Goal: Task Accomplishment & Management: Manage account settings

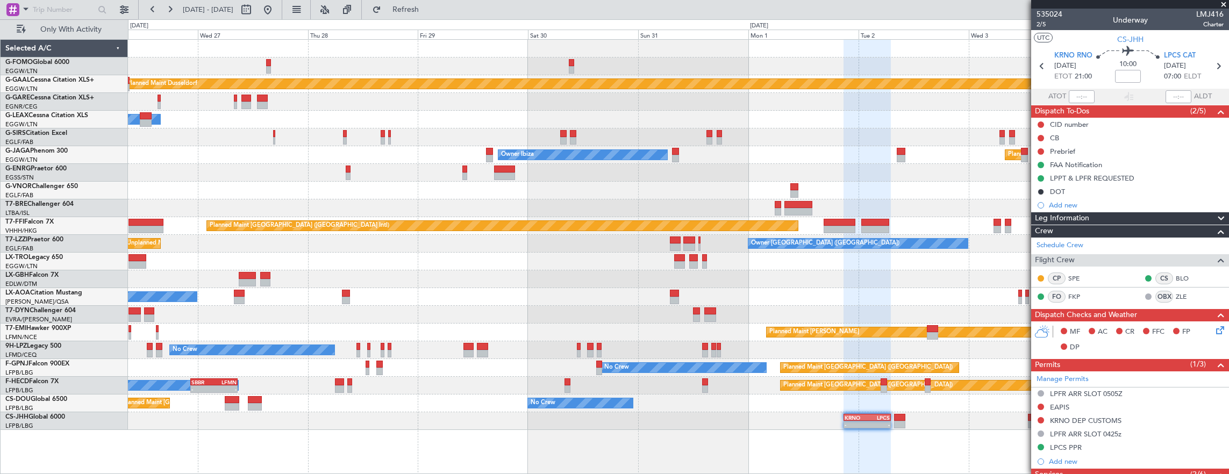
click at [639, 237] on div "Planned Maint Dusseldorf Owner Unplanned Maint [GEOGRAPHIC_DATA] ([GEOGRAPHIC_D…" at bounding box center [678, 235] width 1101 height 390
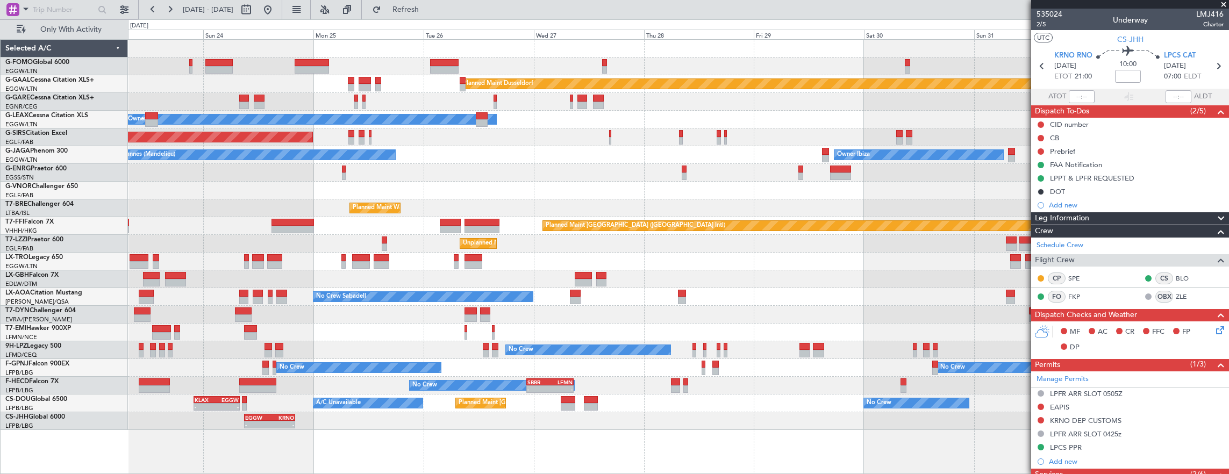
click at [535, 285] on div "Planned Maint Dusseldorf Owner Unplanned Maint [GEOGRAPHIC_DATA] ([GEOGRAPHIC_D…" at bounding box center [678, 235] width 1101 height 390
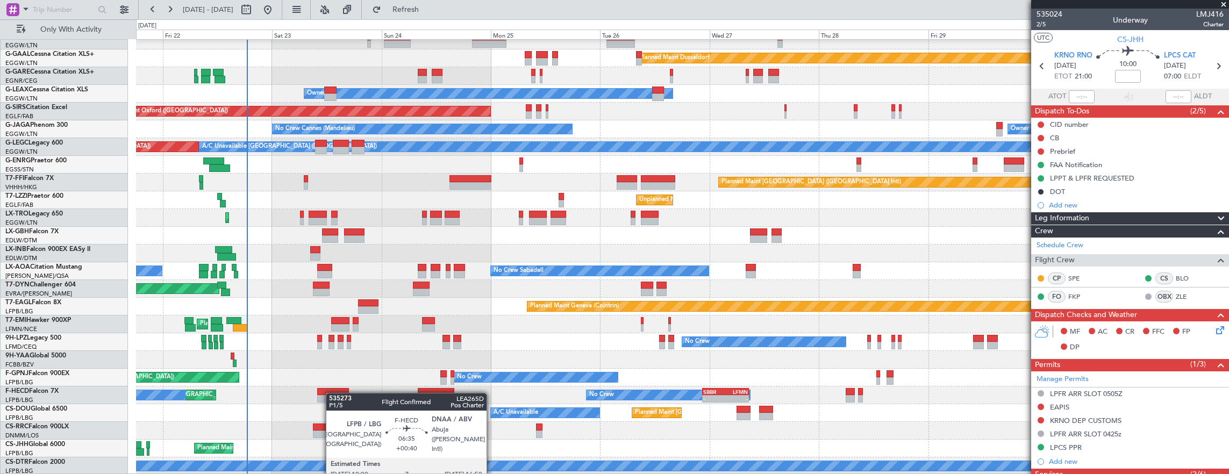
scroll to position [26, 0]
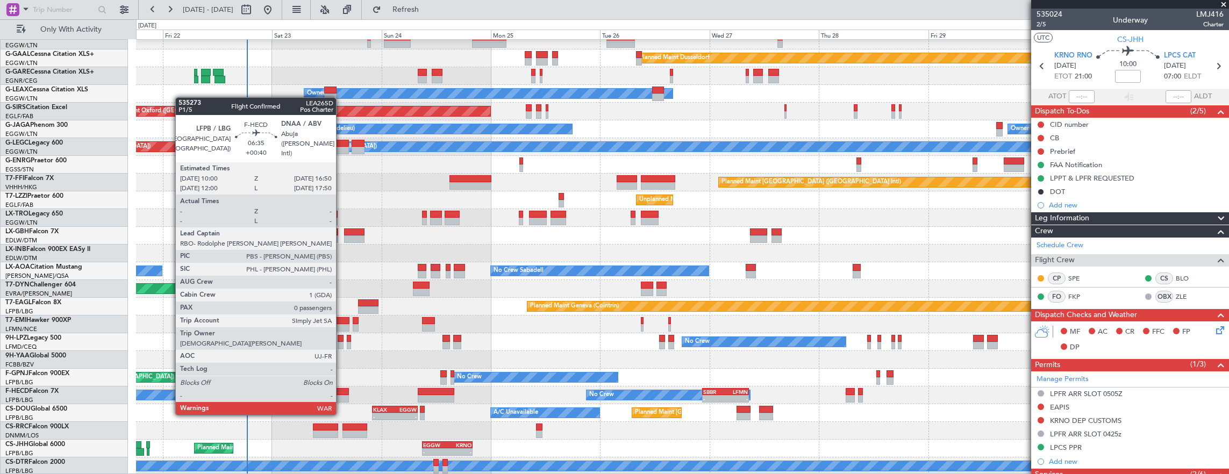
click at [341, 393] on div at bounding box center [332, 392] width 31 height 8
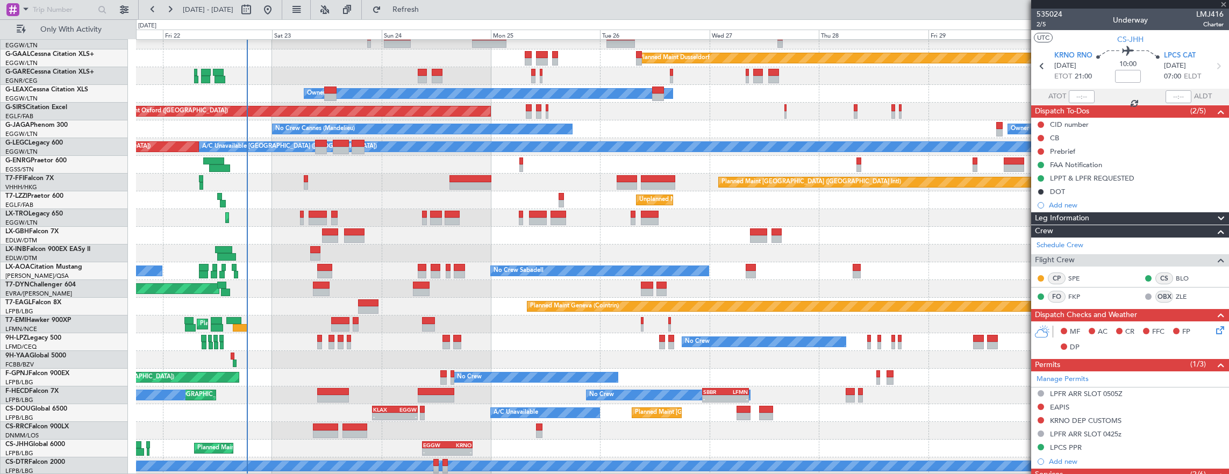
type input "+00:40"
type input "0"
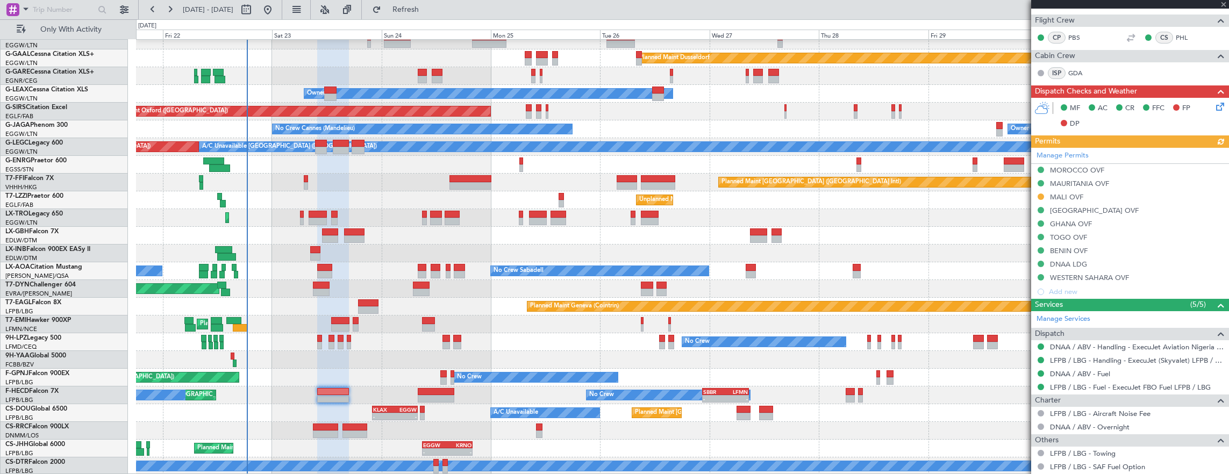
scroll to position [253, 0]
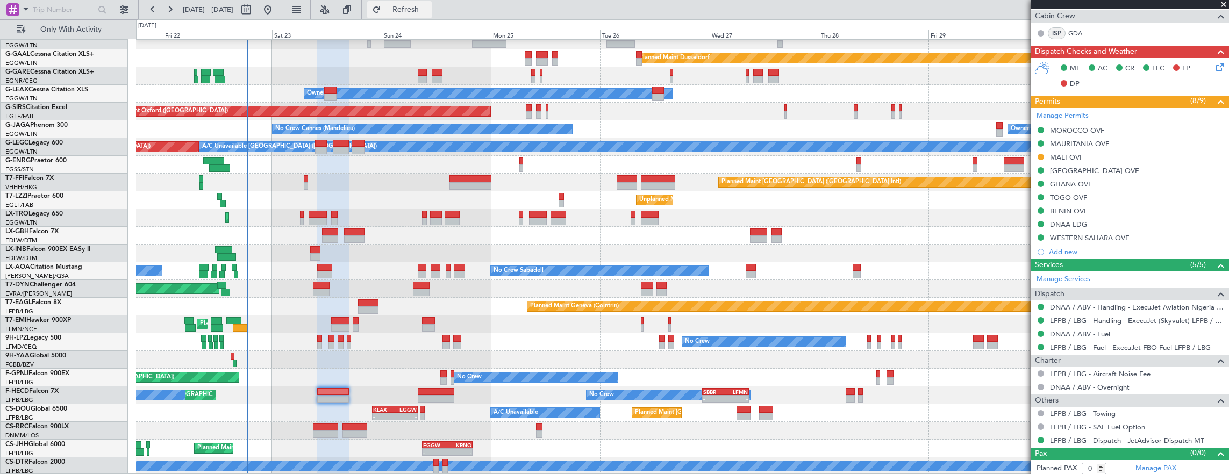
click at [410, 6] on button "Refresh" at bounding box center [399, 9] width 65 height 17
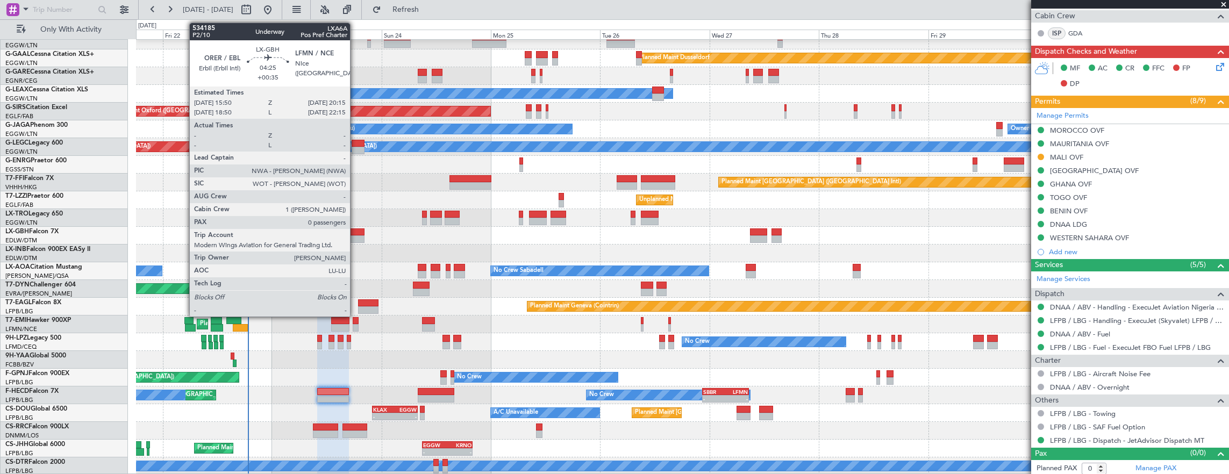
click at [357, 238] on div at bounding box center [354, 239] width 20 height 8
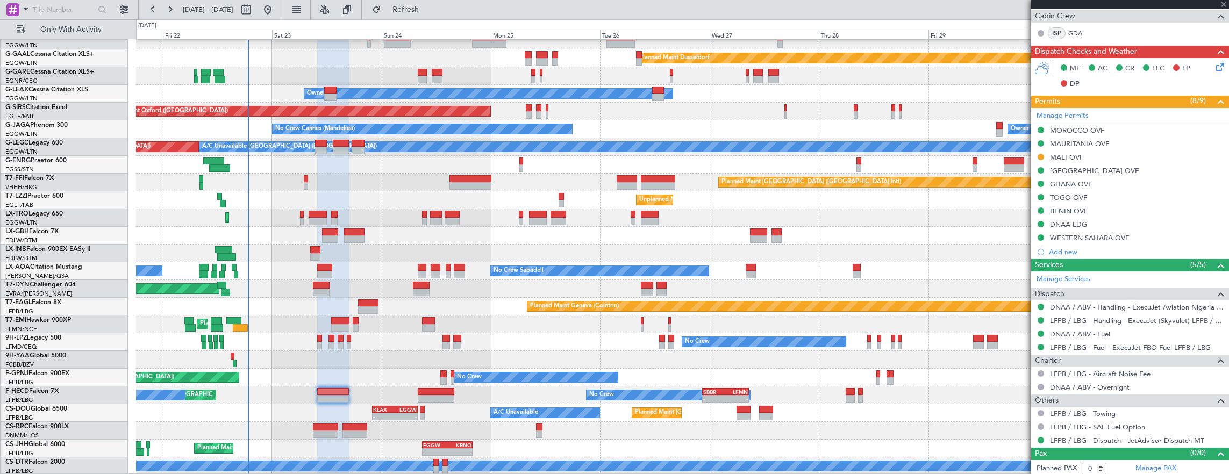
type input "+00:35"
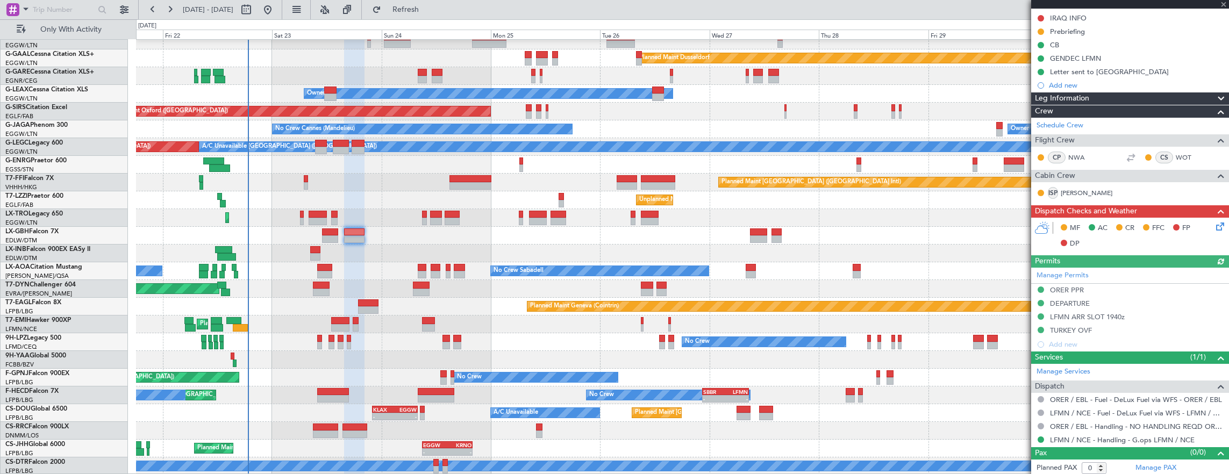
scroll to position [0, 0]
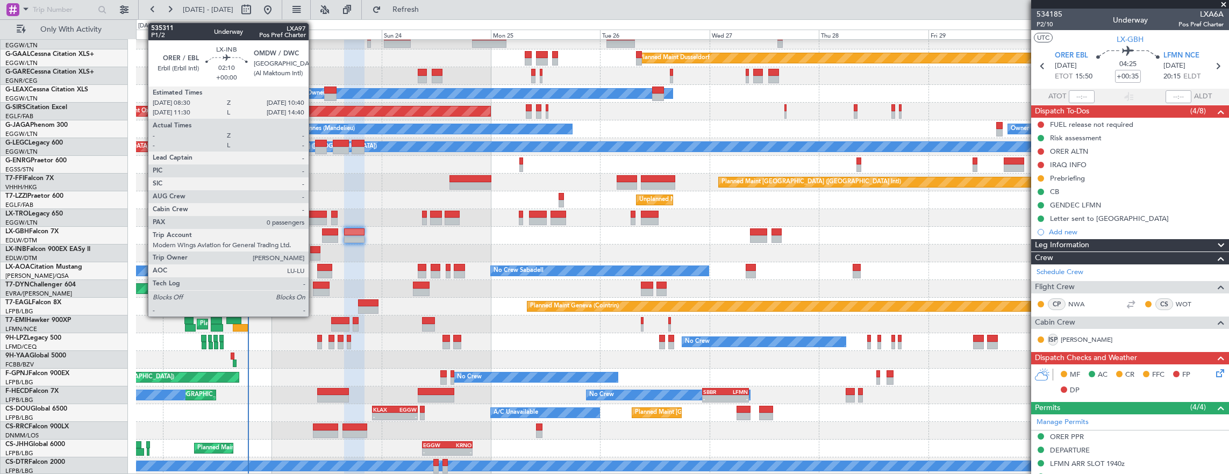
click at [314, 254] on div at bounding box center [315, 257] width 10 height 8
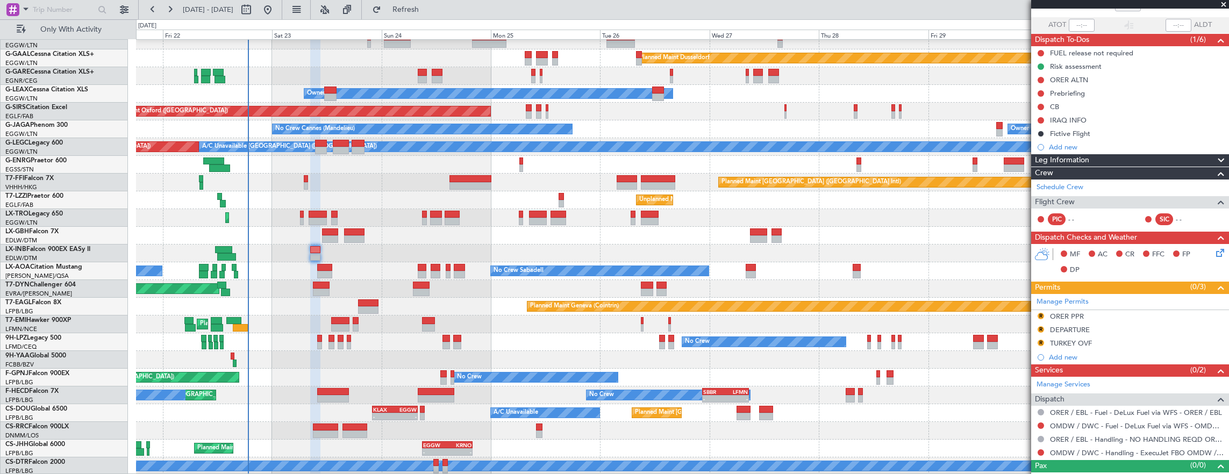
scroll to position [85, 0]
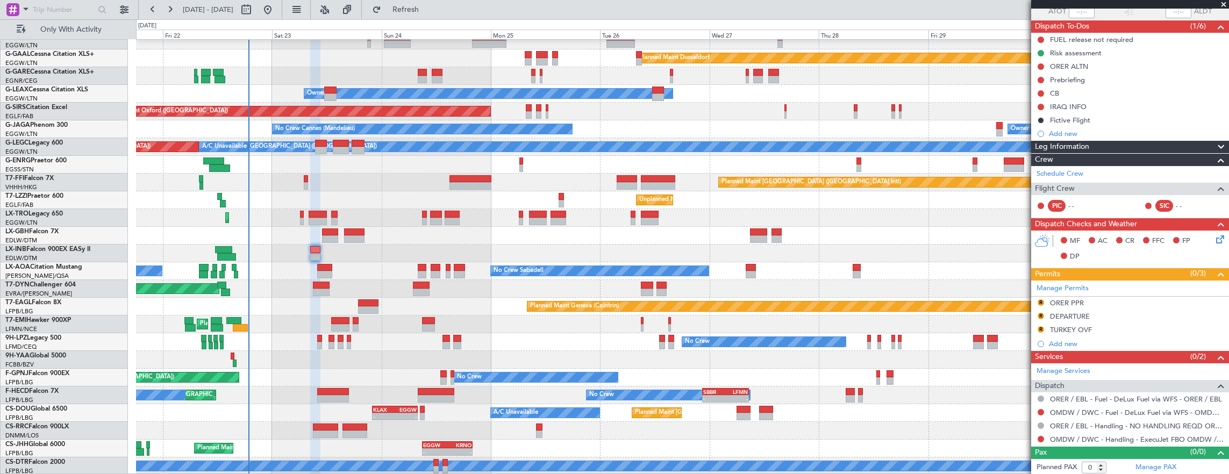
click at [60, 68] on div "EGGW/LTN London ([GEOGRAPHIC_DATA])" at bounding box center [66, 63] width 122 height 9
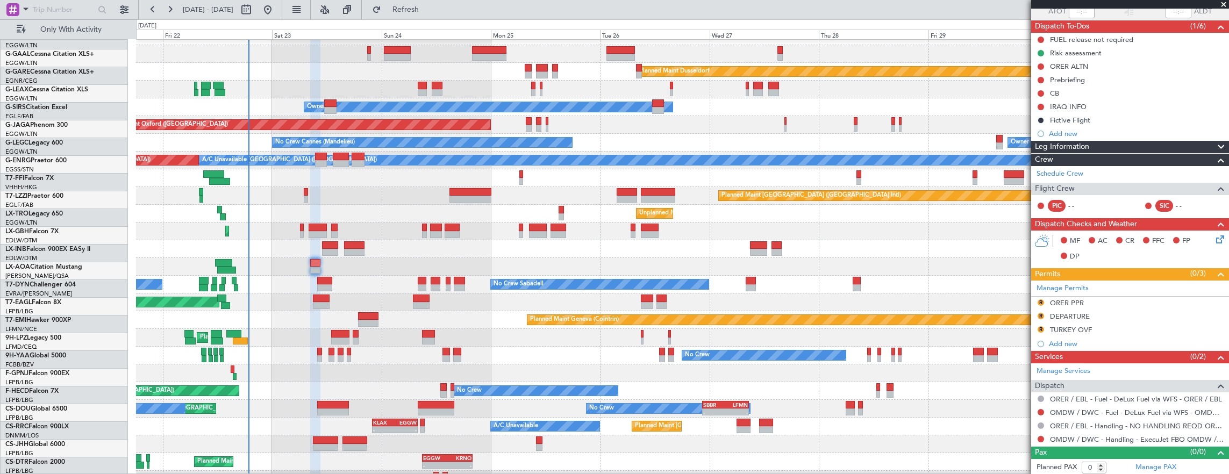
scroll to position [12, 0]
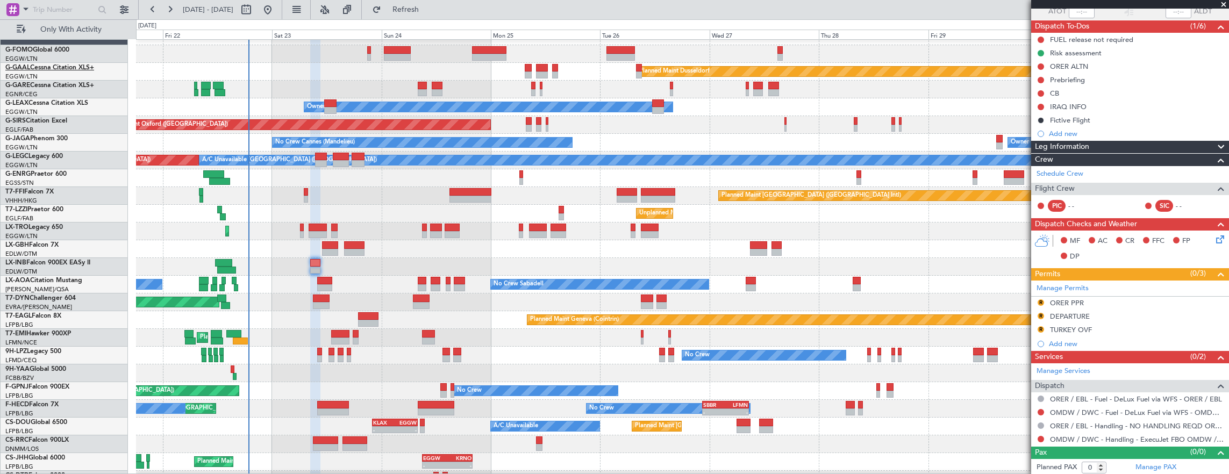
click at [62, 65] on link "G-GAAL Cessna Citation XLS+" at bounding box center [49, 68] width 89 height 6
click at [592, 450] on div "Planned Maint [GEOGRAPHIC_DATA] ([GEOGRAPHIC_DATA])" at bounding box center [682, 444] width 1093 height 18
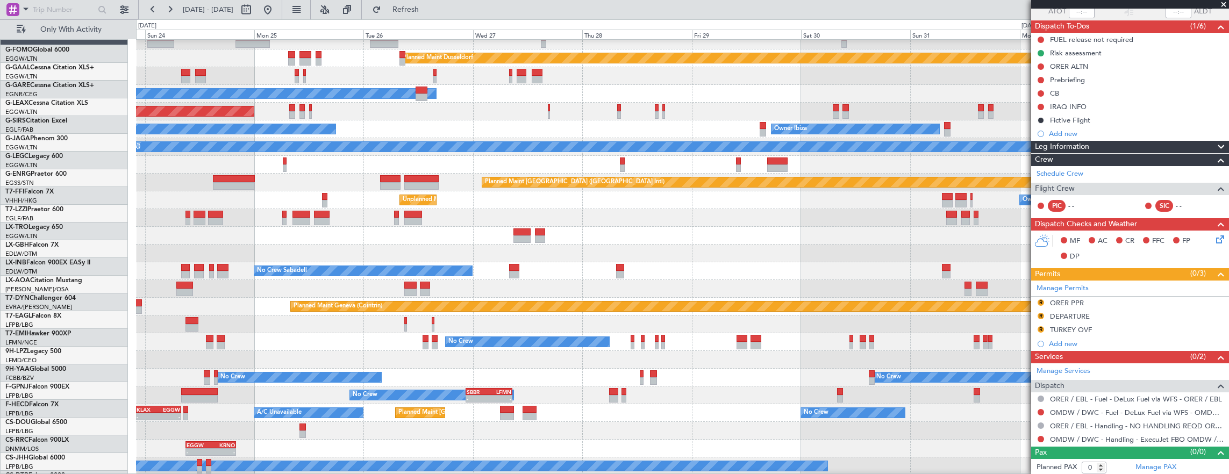
click at [313, 402] on div "Planned Maint Dusseldorf Owner Unplanned Maint [GEOGRAPHIC_DATA] ([GEOGRAPHIC_D…" at bounding box center [682, 244] width 1093 height 461
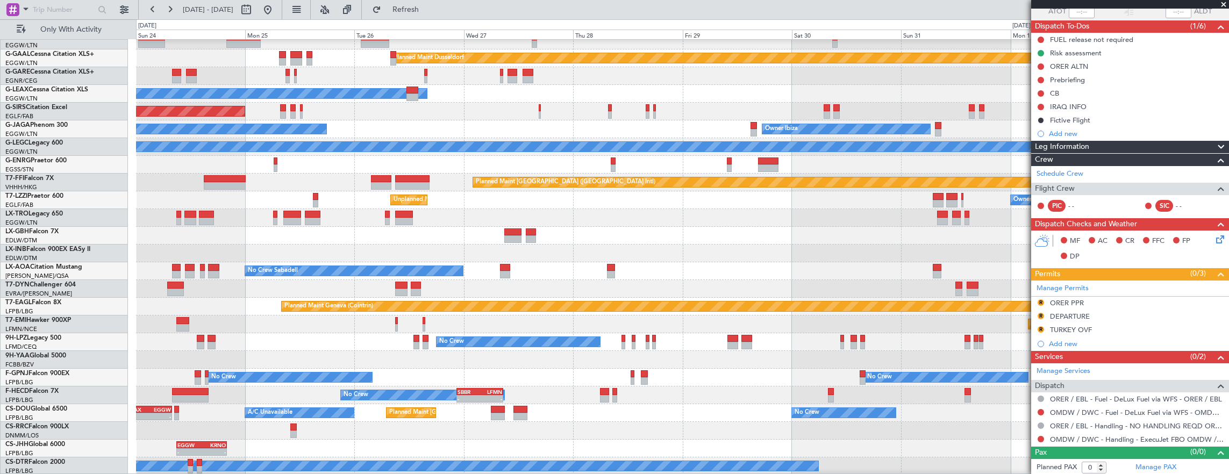
click at [272, 368] on div "Planned Maint Dusseldorf Owner Unplanned Maint [GEOGRAPHIC_DATA] ([GEOGRAPHIC_D…" at bounding box center [682, 244] width 1093 height 461
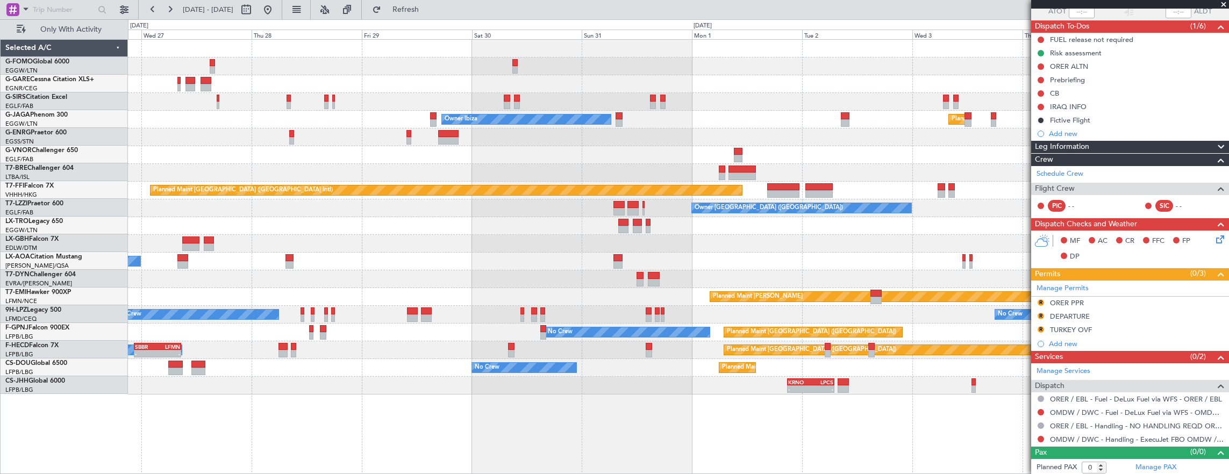
scroll to position [0, 0]
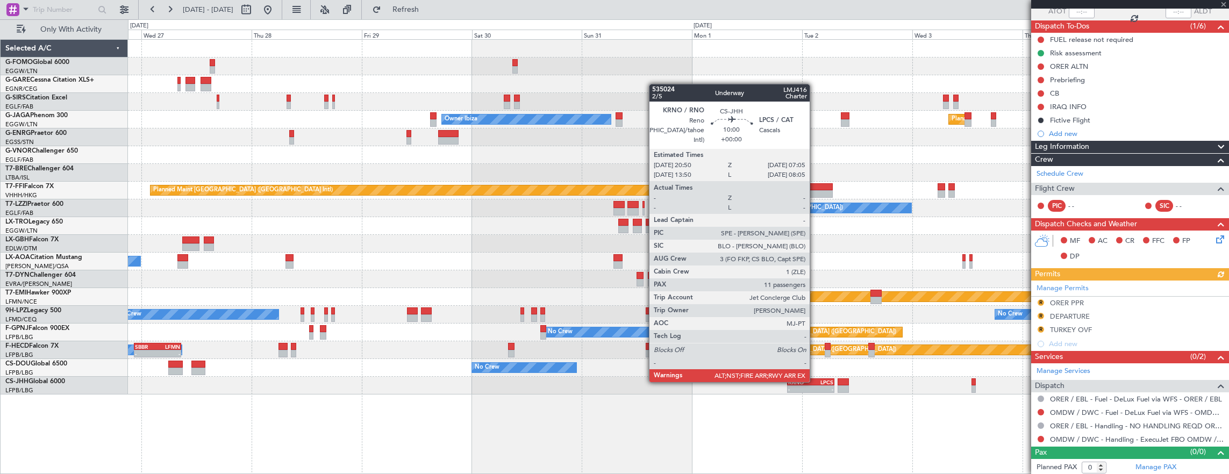
click at [782, 382] on div "- - KRNO 20:50 Z LPCS 07:05 Z EGGW 09:00 Z KRNO 20:05 Z - -" at bounding box center [678, 386] width 1101 height 18
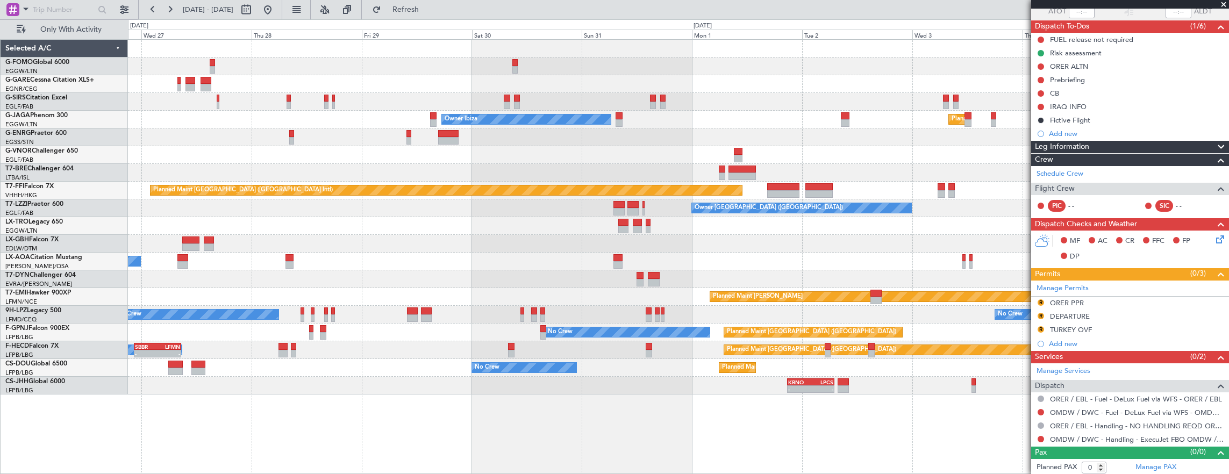
click at [637, 198] on div "Unplanned Maint Oxford ([GEOGRAPHIC_DATA]) Planned Maint [GEOGRAPHIC_DATA] ([GE…" at bounding box center [678, 217] width 1101 height 355
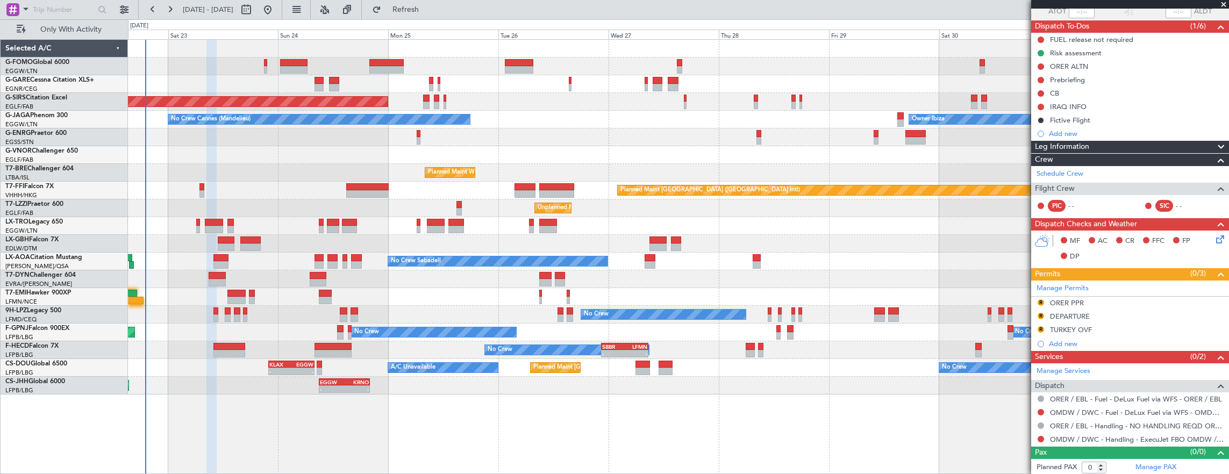
click at [488, 268] on div "No Crew Sabadell No Crew Sabadell" at bounding box center [678, 262] width 1101 height 18
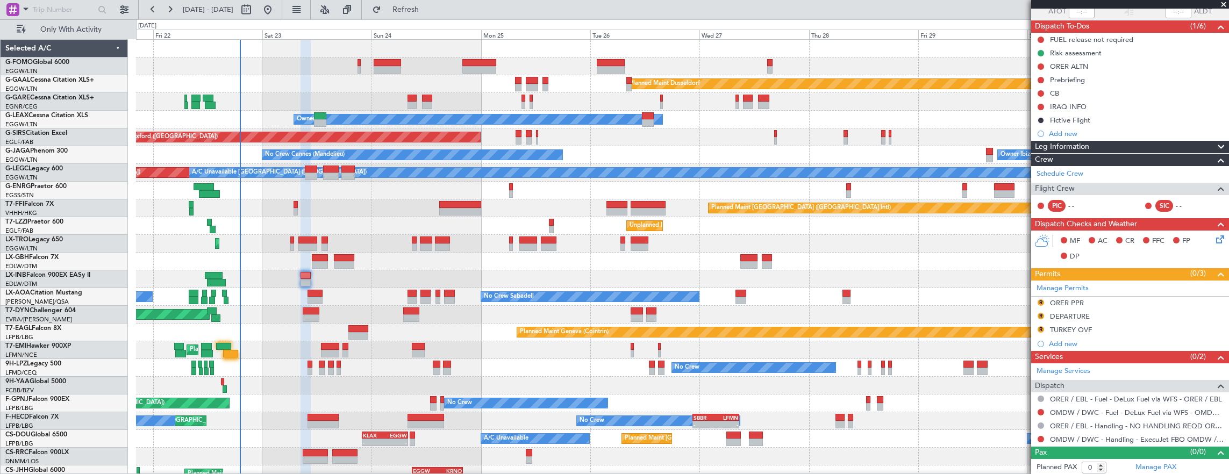
click at [232, 359] on div "No Crew No Crew" at bounding box center [682, 368] width 1093 height 18
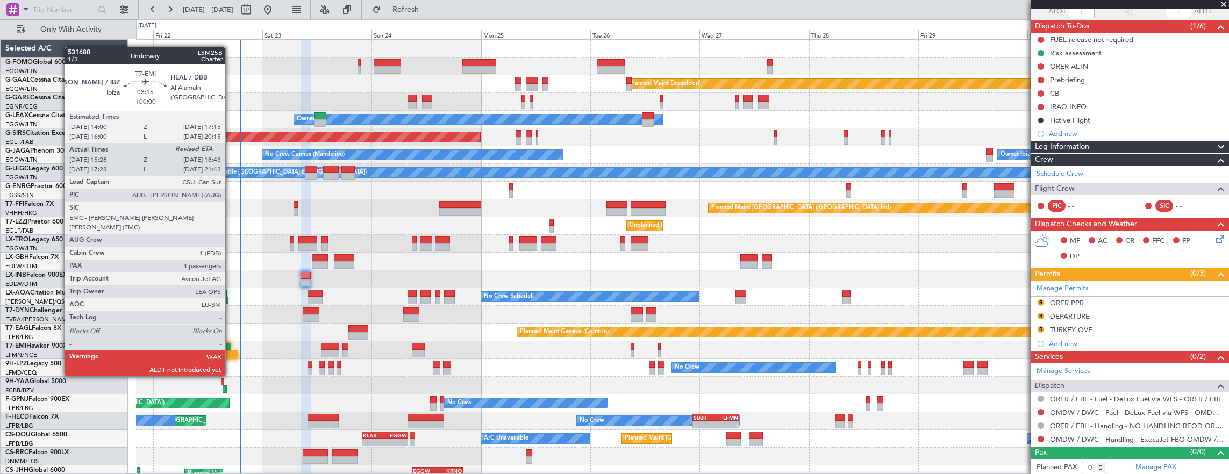
click at [231, 355] on div at bounding box center [230, 354] width 15 height 8
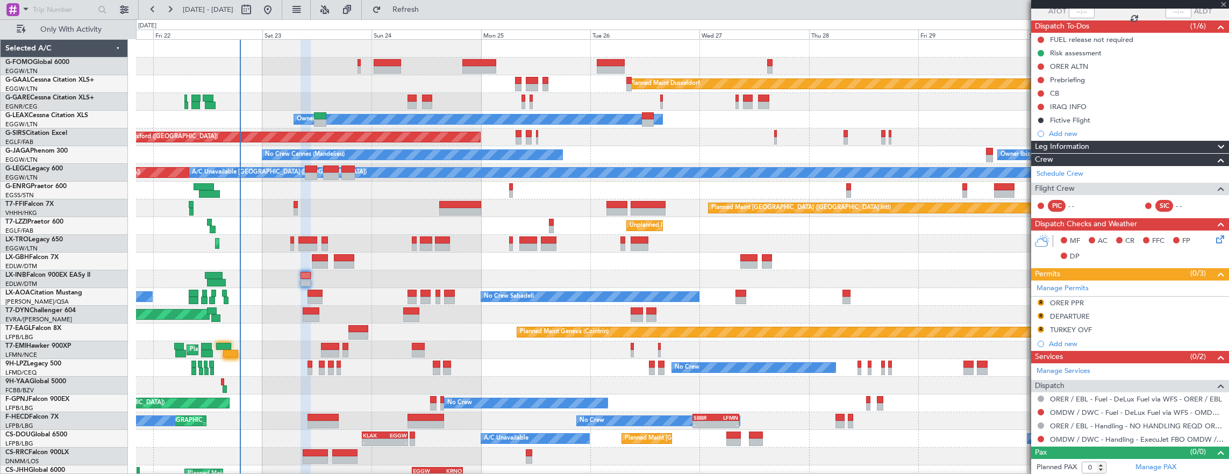
type input "15:28"
type input "4"
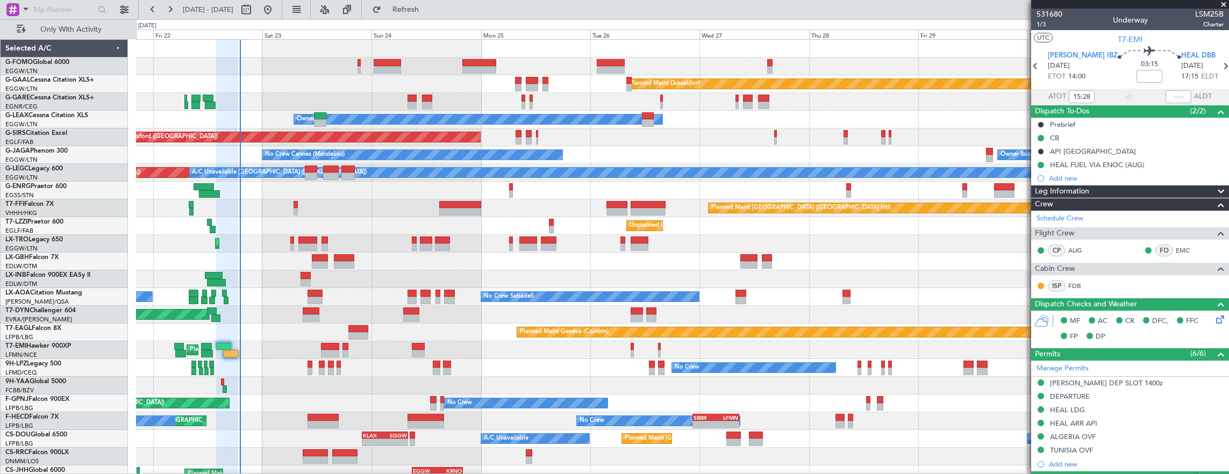
click at [403, 23] on div "0 0 Thu 21 Fri 22 Sat 23 Sun 24 Mon 25 Tue 26 [DATE] Thu 28 Fri 29 Sat 30 Sun 31" at bounding box center [683, 29] width 1092 height 19
click at [428, 6] on span "Refresh" at bounding box center [405, 10] width 45 height 8
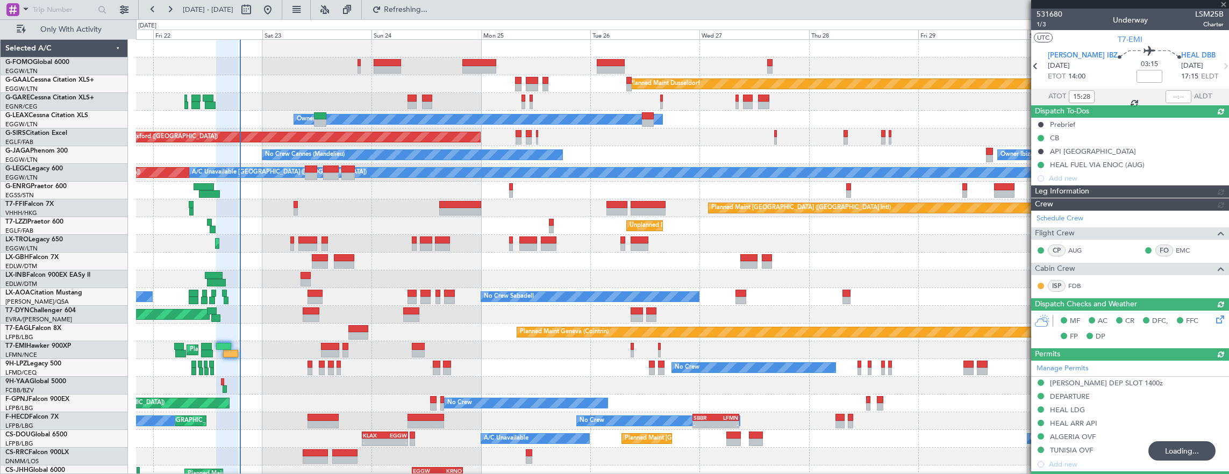
type input "18:47"
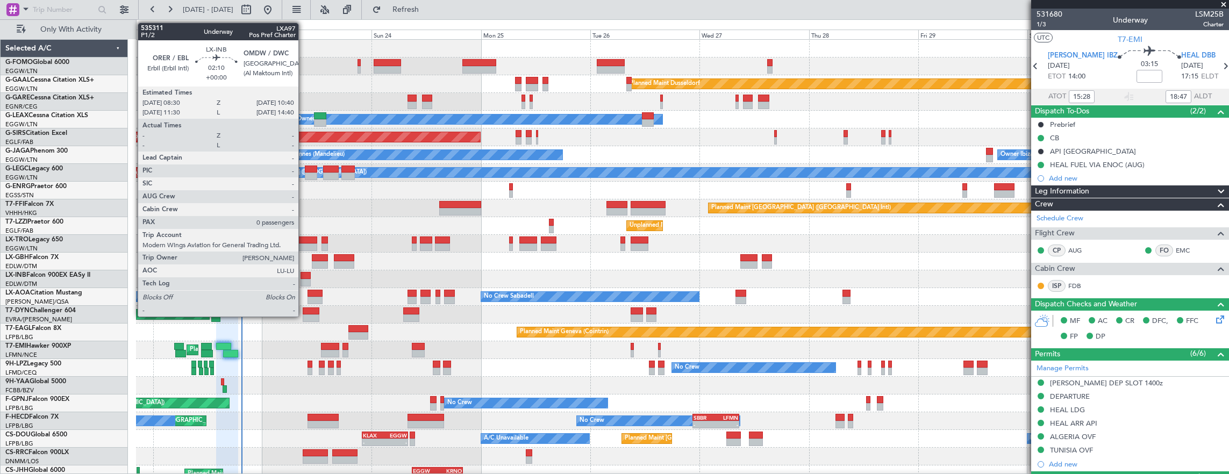
click at [304, 276] on div at bounding box center [305, 276] width 10 height 8
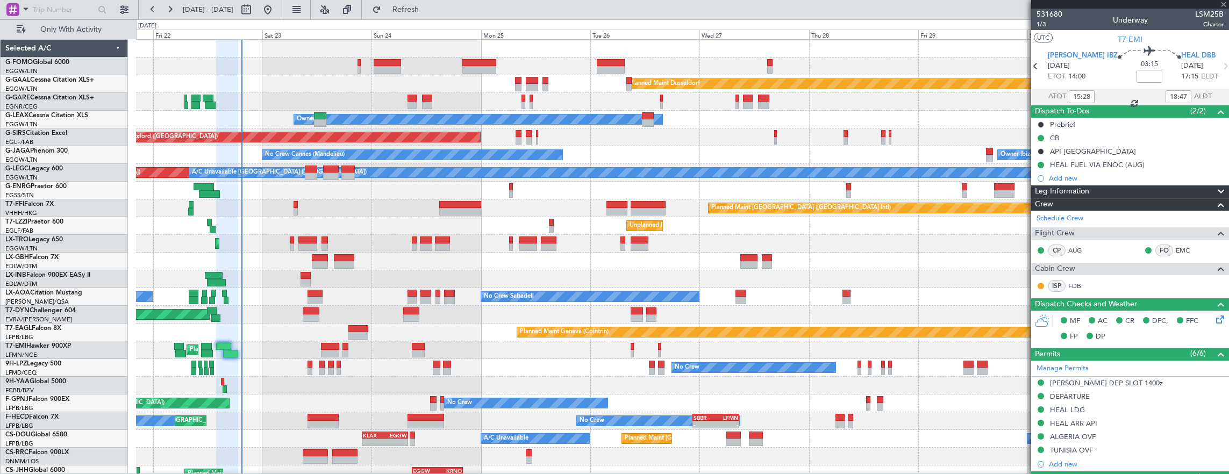
type input "0"
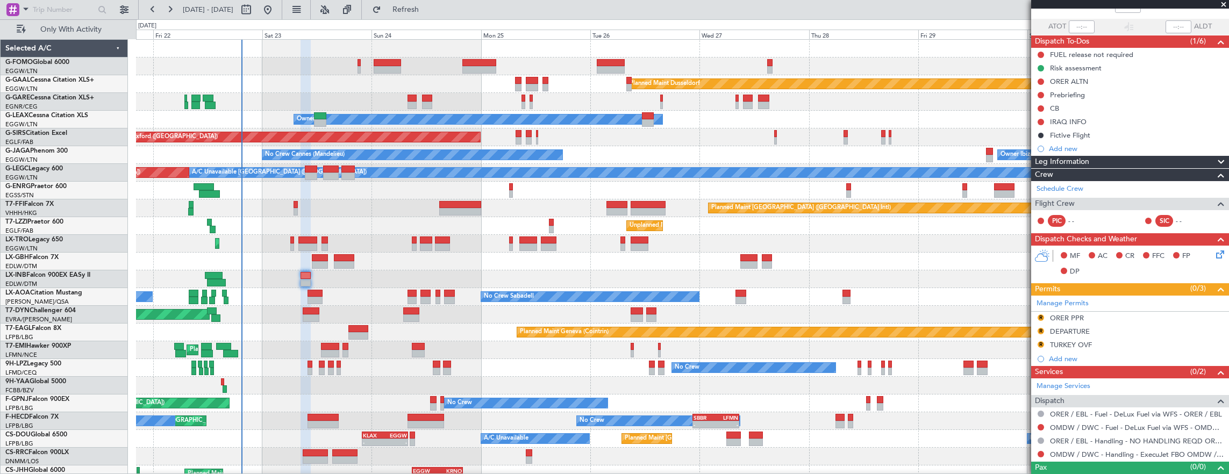
scroll to position [85, 0]
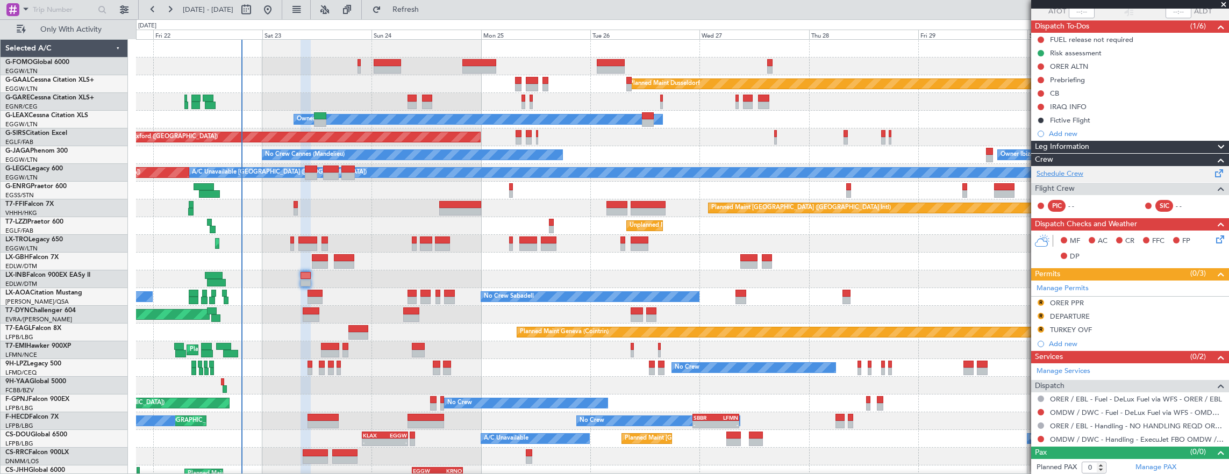
click at [1073, 169] on link "Schedule Crew" at bounding box center [1059, 174] width 47 height 11
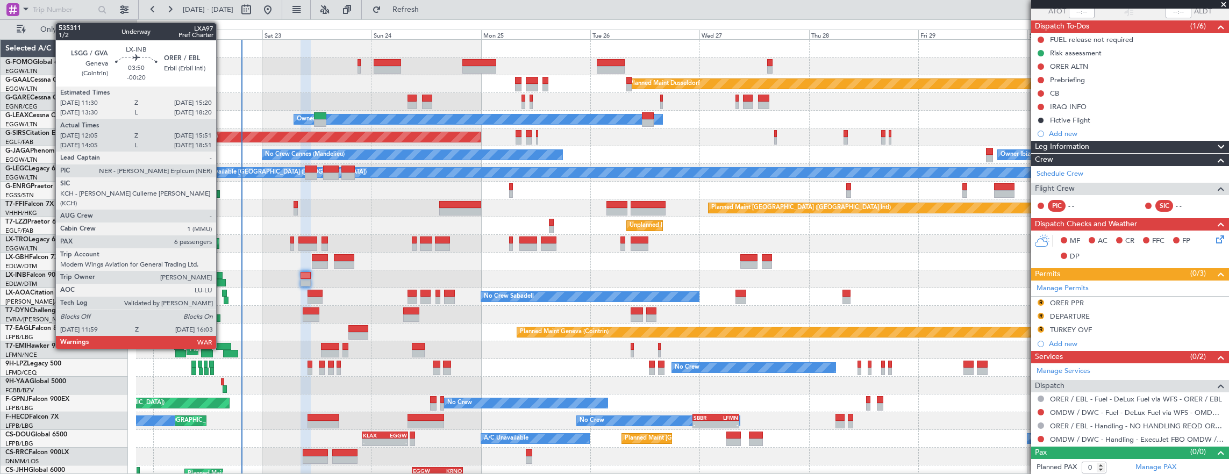
click at [221, 279] on div at bounding box center [216, 283] width 19 height 8
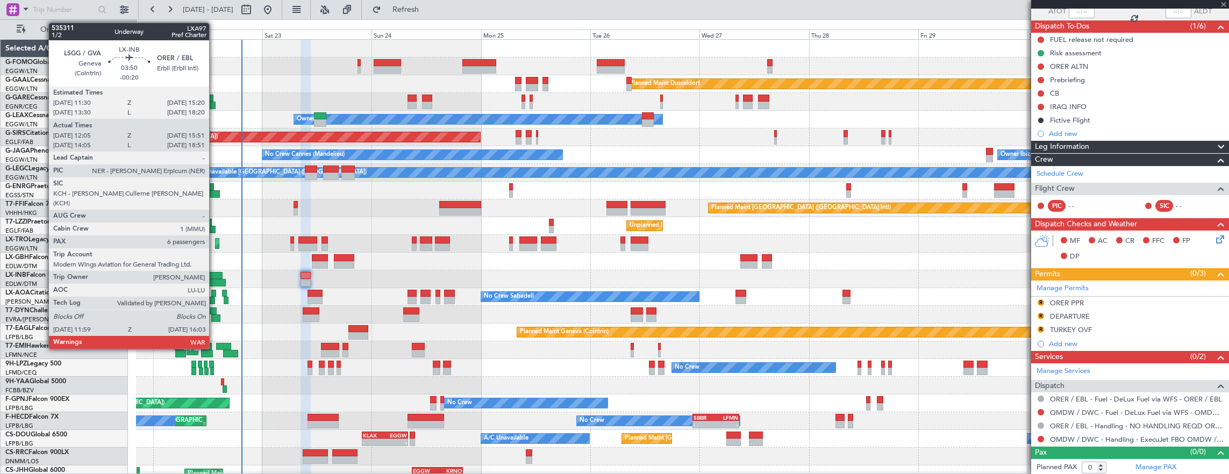
type input "-00:20"
type input "12:05"
type input "15:51"
type input "6"
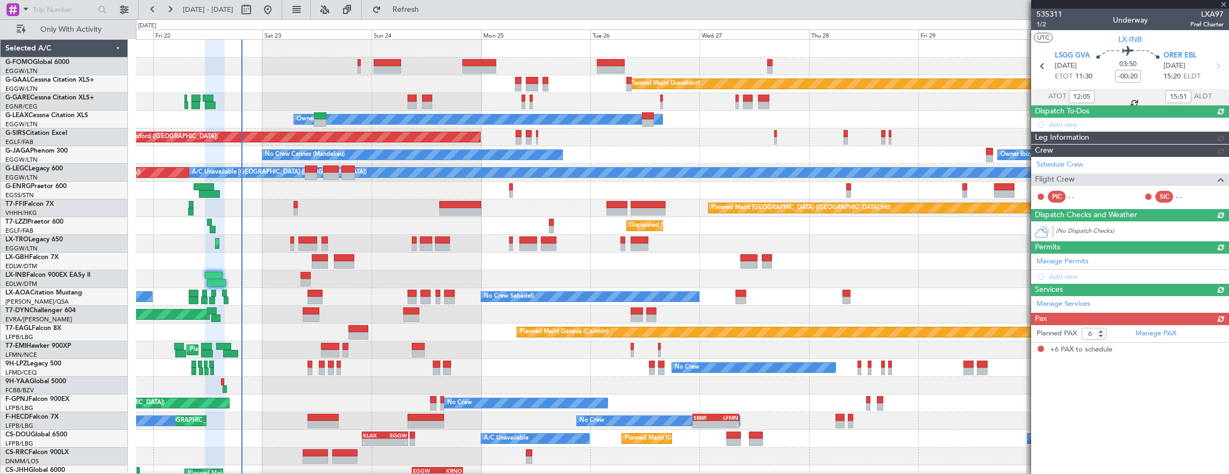
scroll to position [0, 0]
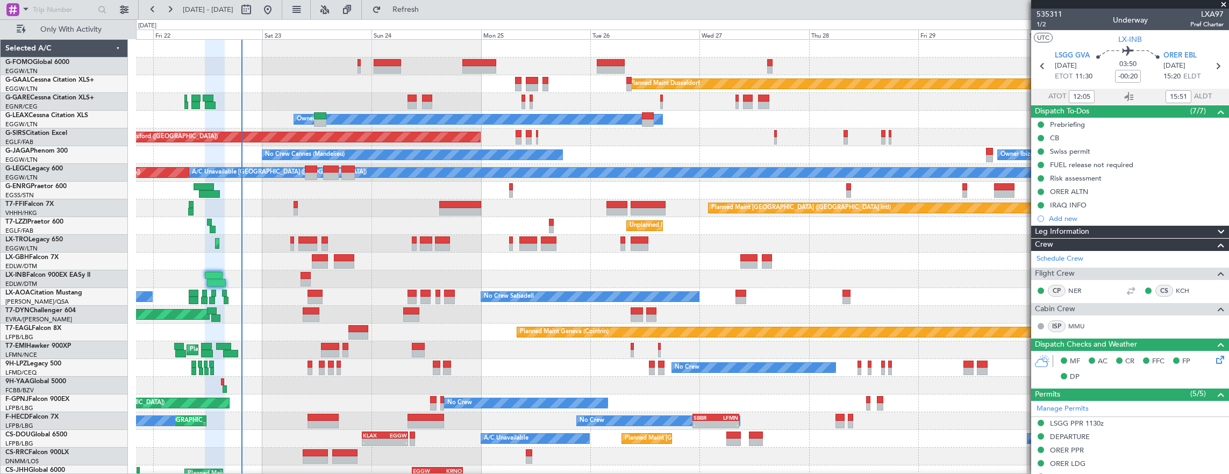
click at [290, 280] on div "Planned Maint Geneva (Cointrin)" at bounding box center [682, 279] width 1093 height 18
click at [303, 280] on div at bounding box center [305, 283] width 10 height 8
type input "0"
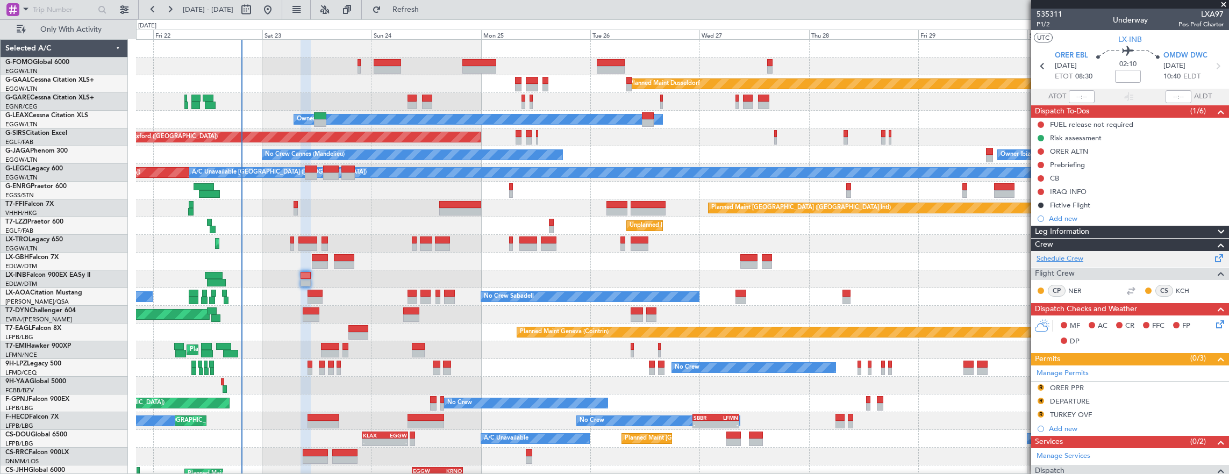
click at [1063, 258] on link "Schedule Crew" at bounding box center [1059, 259] width 47 height 11
click at [197, 268] on div "Planned Maint Nice ([GEOGRAPHIC_DATA]) Unplanned Maint [GEOGRAPHIC_DATA] ([GEOG…" at bounding box center [682, 262] width 1093 height 18
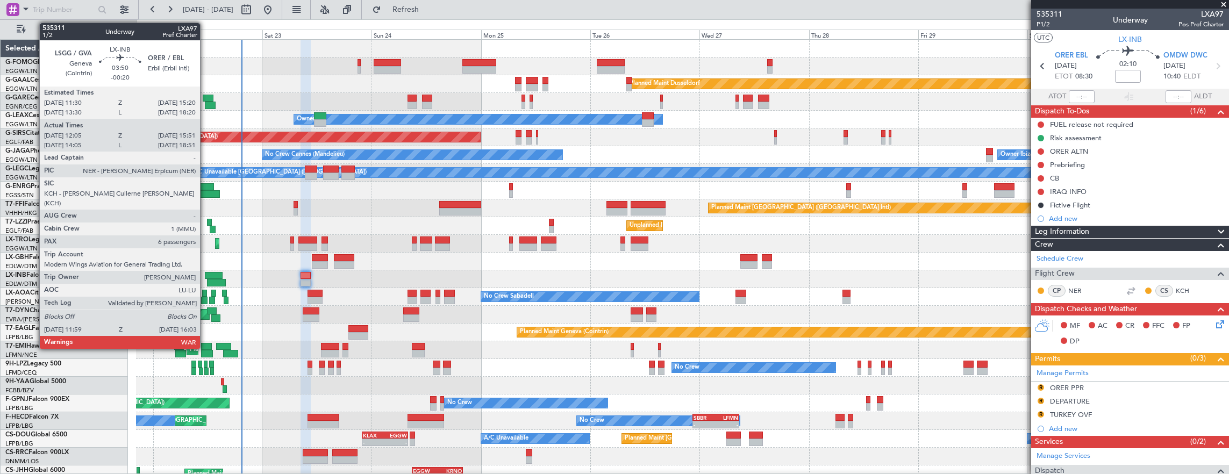
click at [205, 276] on div at bounding box center [214, 276] width 18 height 8
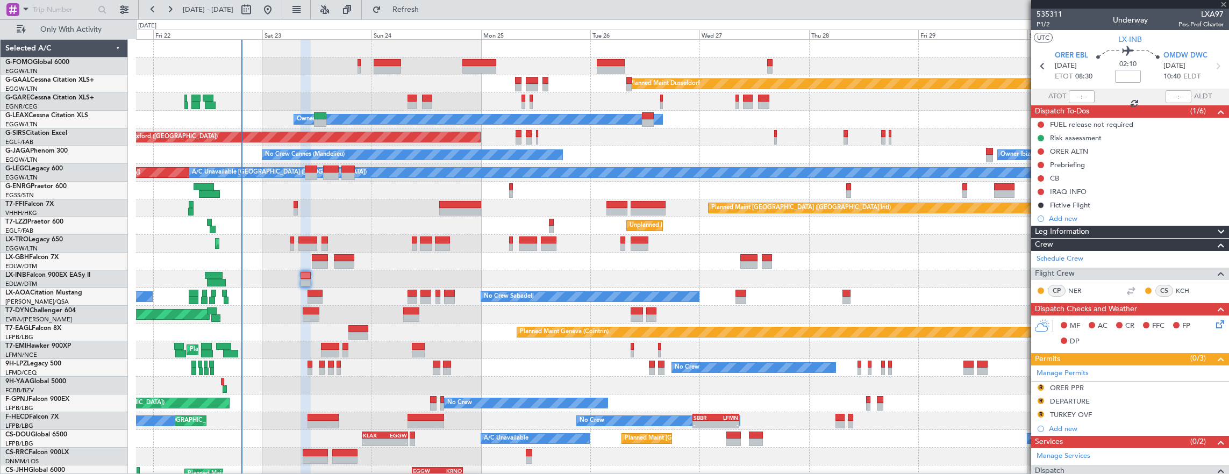
type input "-00:20"
type input "12:05"
type input "15:51"
type input "6"
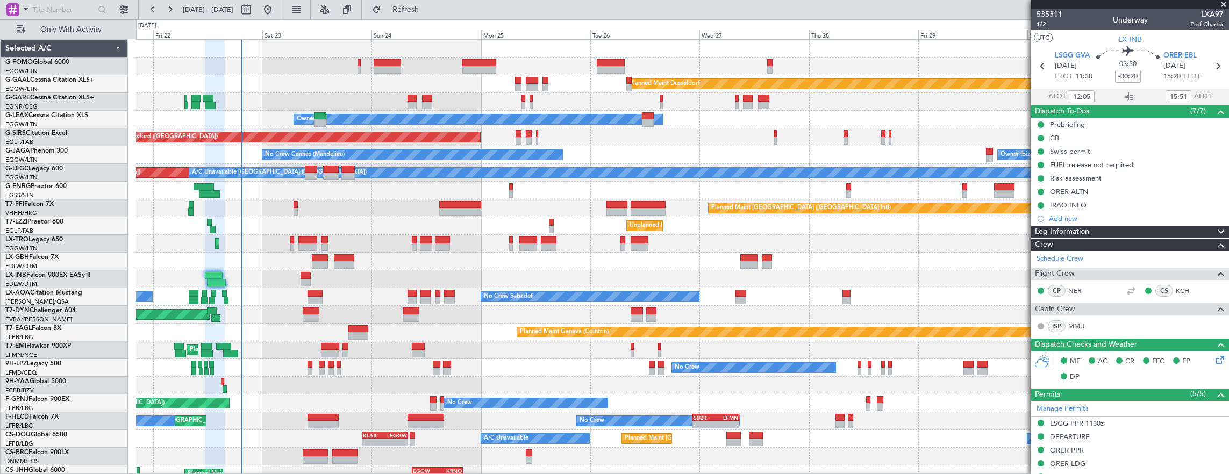
type input "14:05"
type input "18:51"
type input "12:05"
type input "15:51"
click at [1044, 24] on span "1/2" at bounding box center [1049, 24] width 26 height 9
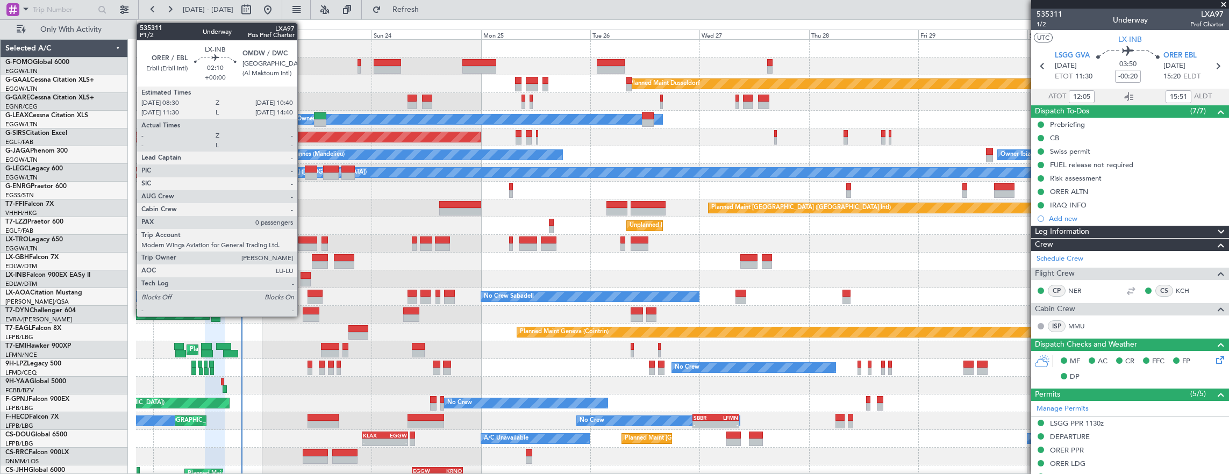
click at [303, 273] on div at bounding box center [305, 276] width 10 height 8
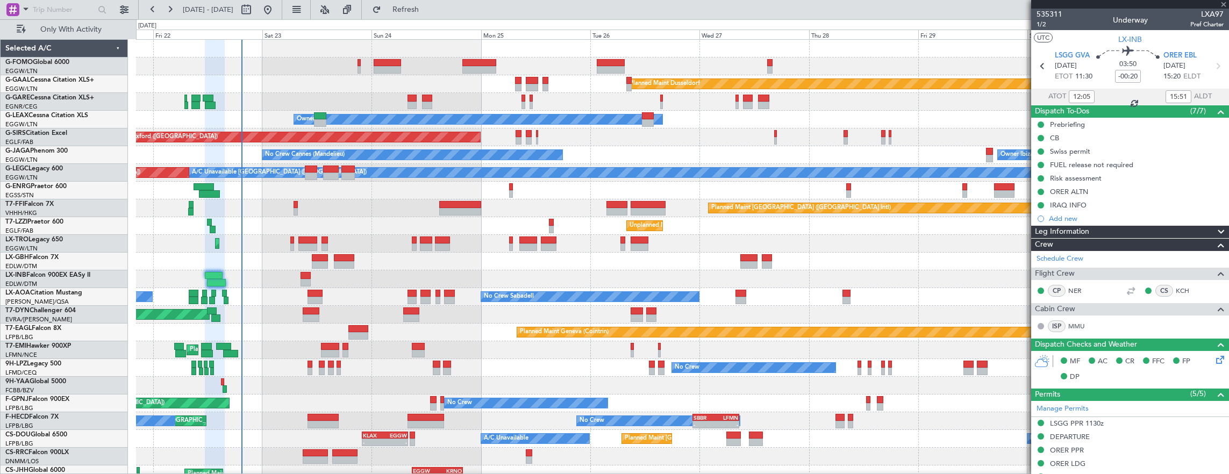
type input "0"
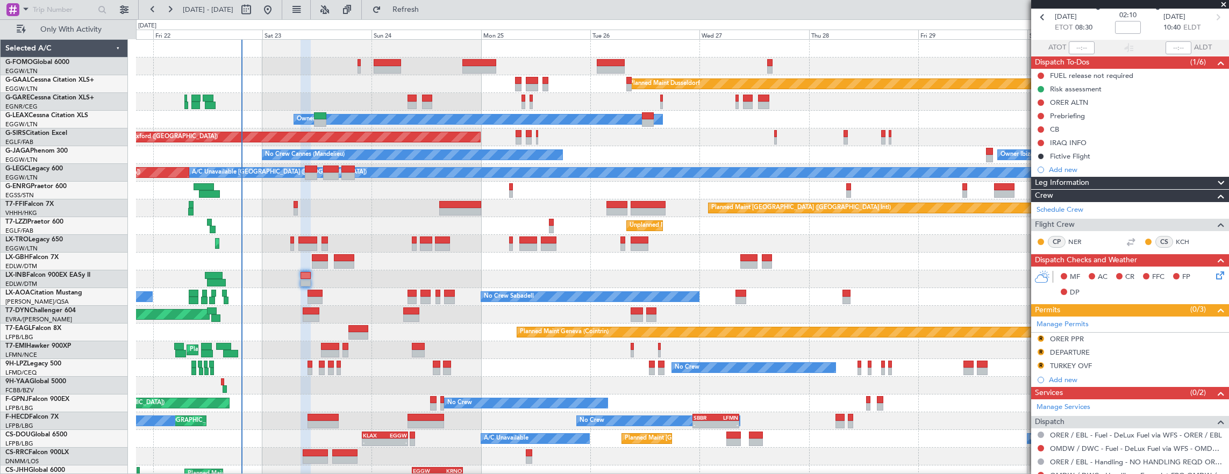
scroll to position [85, 0]
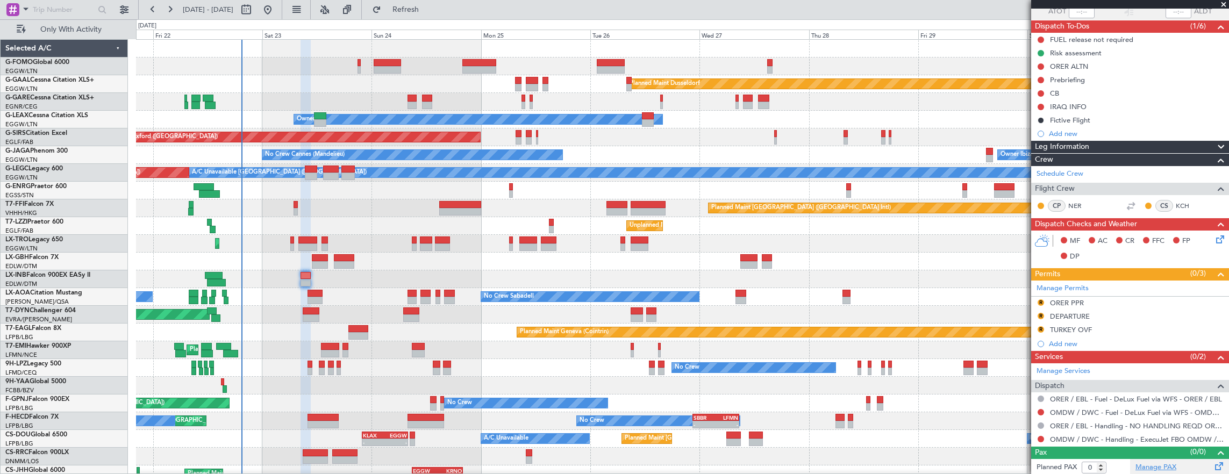
click at [1145, 462] on link "Manage PAX" at bounding box center [1155, 467] width 41 height 11
click at [419, 4] on button "Refresh" at bounding box center [399, 9] width 65 height 17
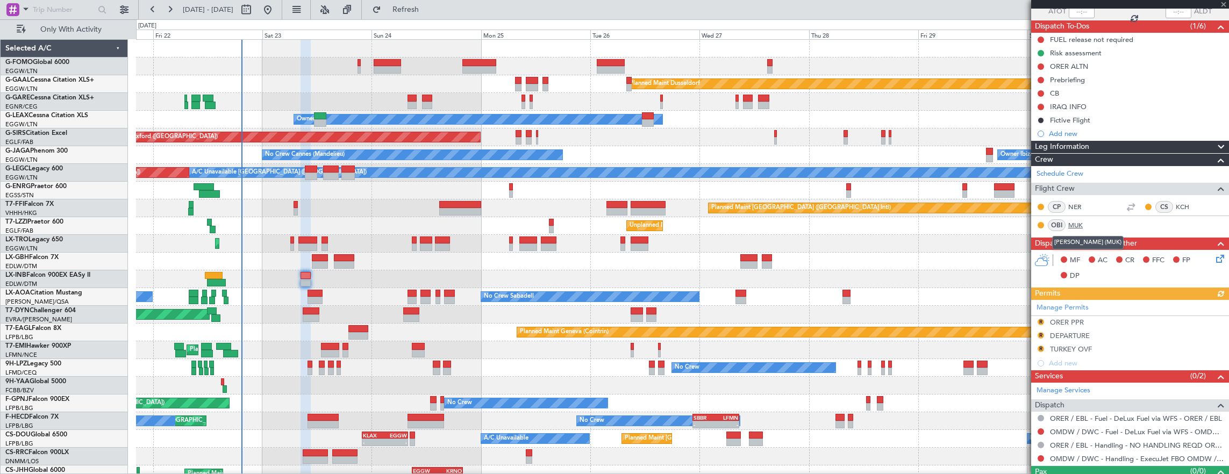
click at [1075, 223] on link "MUK" at bounding box center [1080, 225] width 24 height 10
click at [1083, 224] on link "MUK" at bounding box center [1080, 225] width 24 height 10
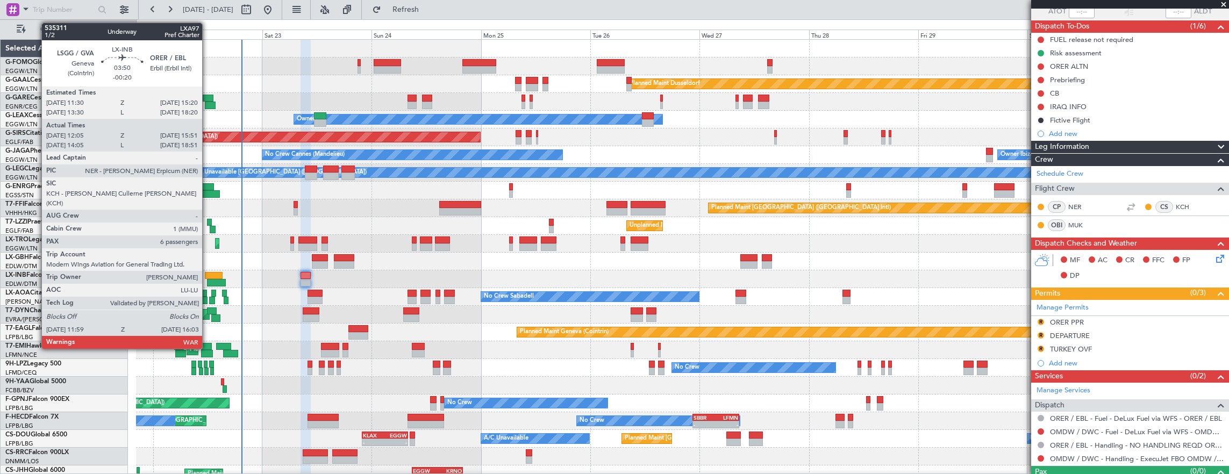
click at [209, 276] on div at bounding box center [214, 276] width 18 height 8
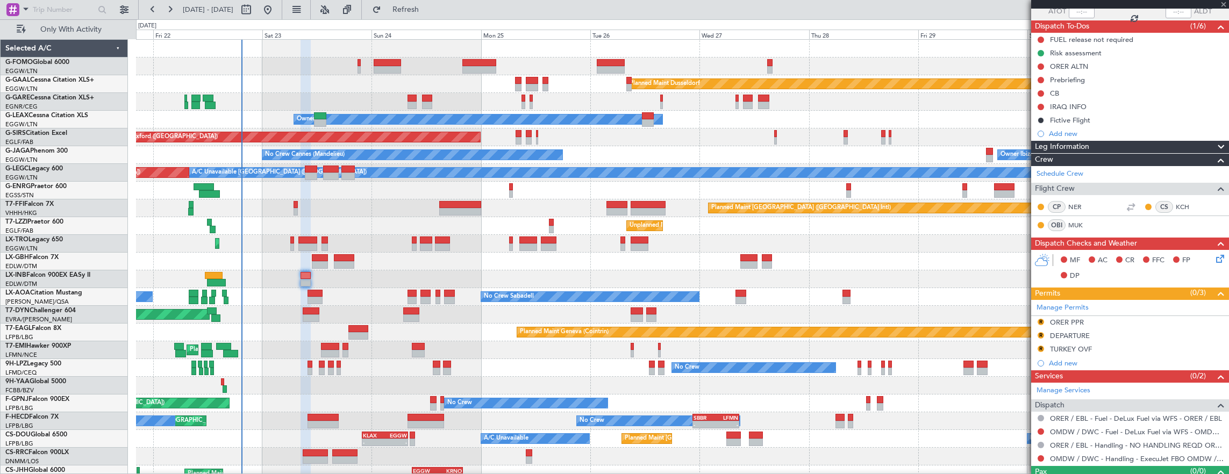
type input "-00:20"
type input "12:05"
type input "15:51"
type input "6"
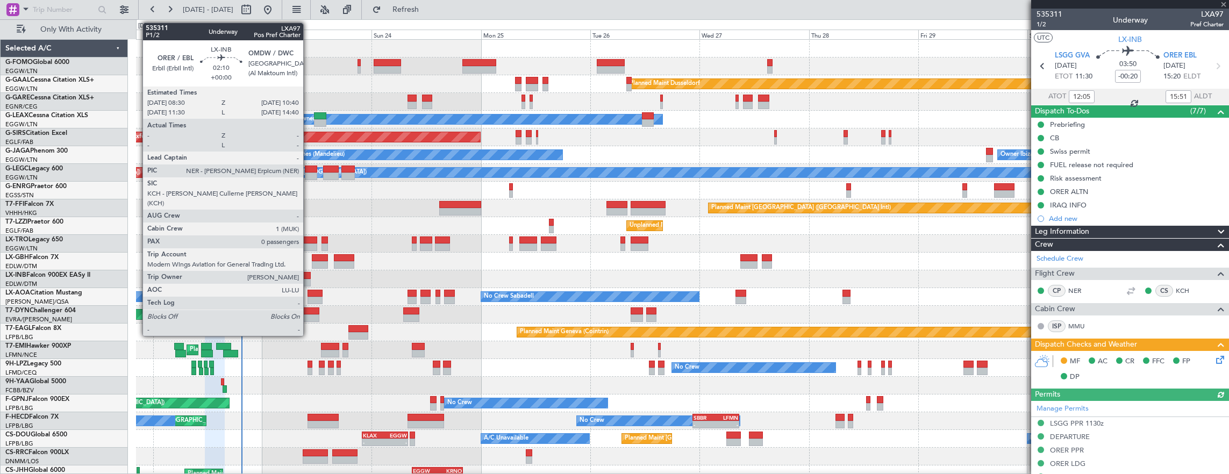
click at [309, 282] on div at bounding box center [305, 283] width 10 height 8
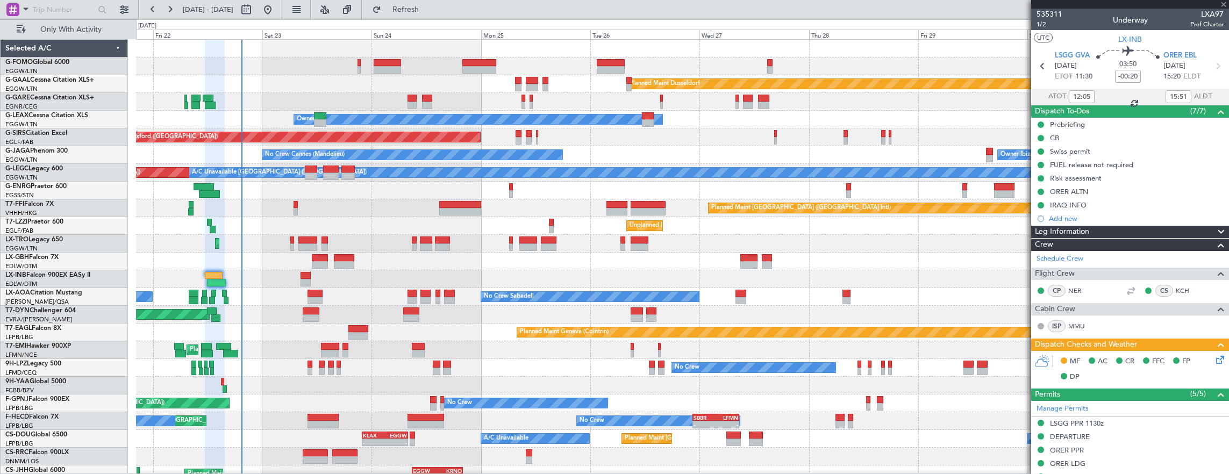
type input "0"
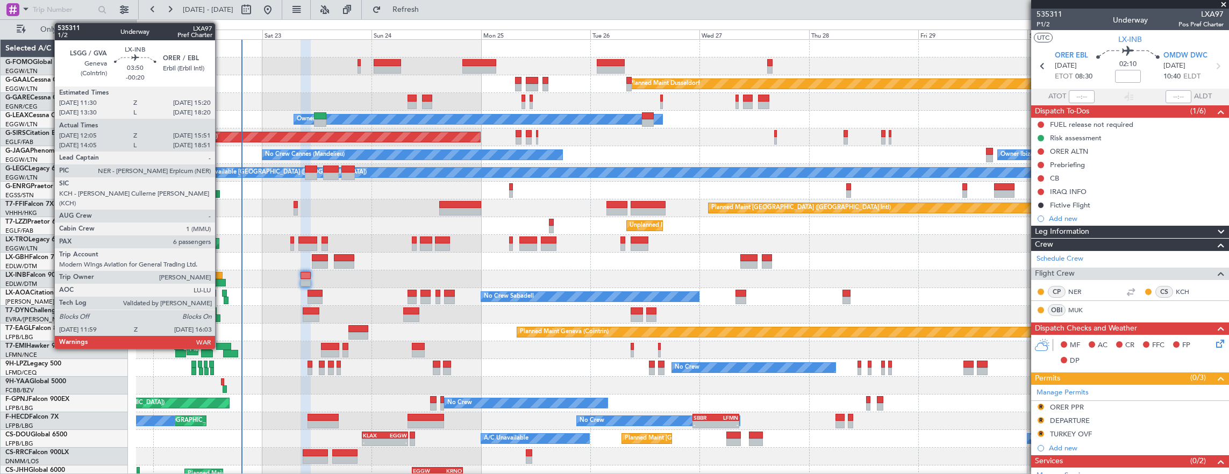
click at [220, 280] on div at bounding box center [216, 283] width 19 height 8
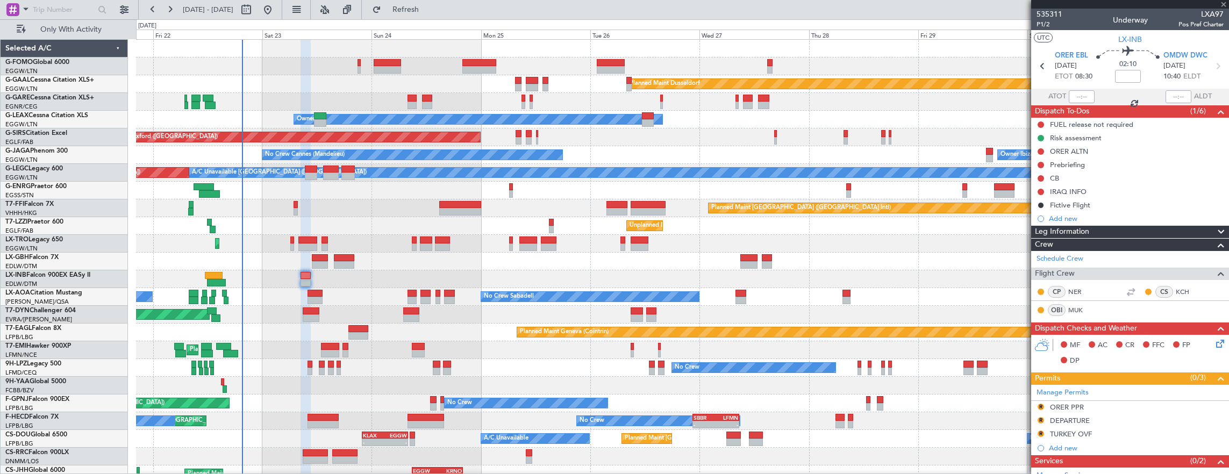
type input "-00:20"
type input "12:05"
type input "15:51"
type input "6"
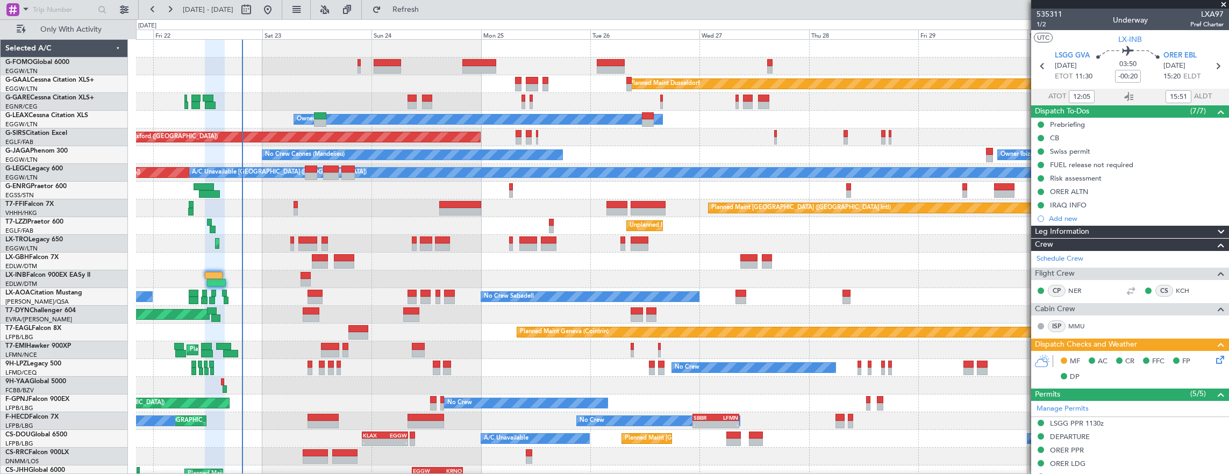
click at [336, 281] on div "Planned Maint Geneva (Cointrin)" at bounding box center [682, 279] width 1093 height 18
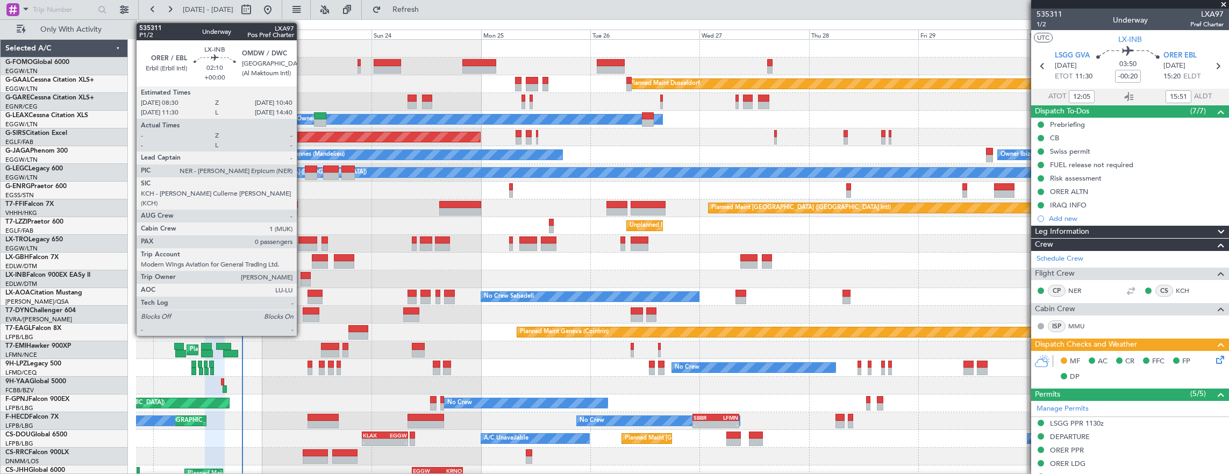
click at [301, 277] on div at bounding box center [305, 276] width 10 height 8
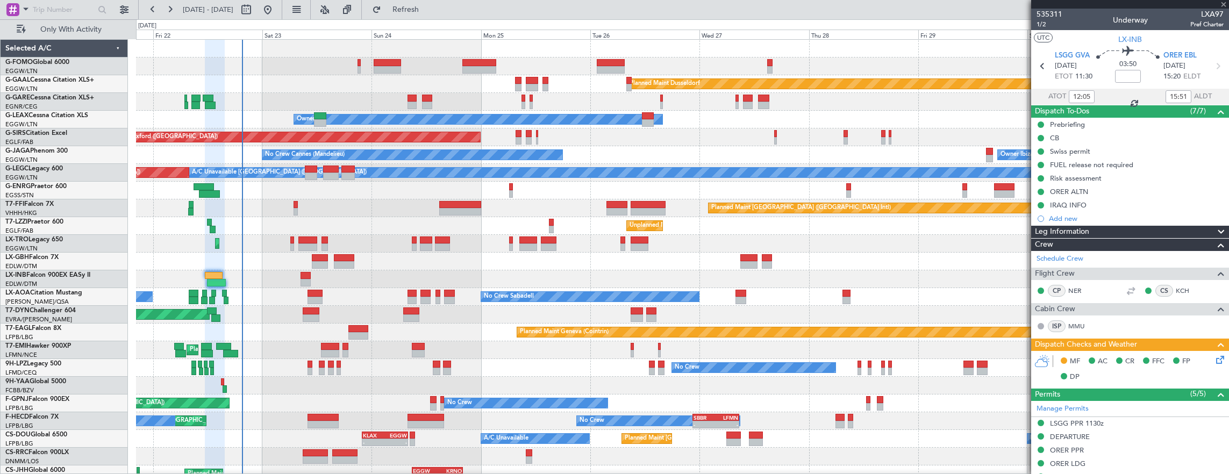
type input "0"
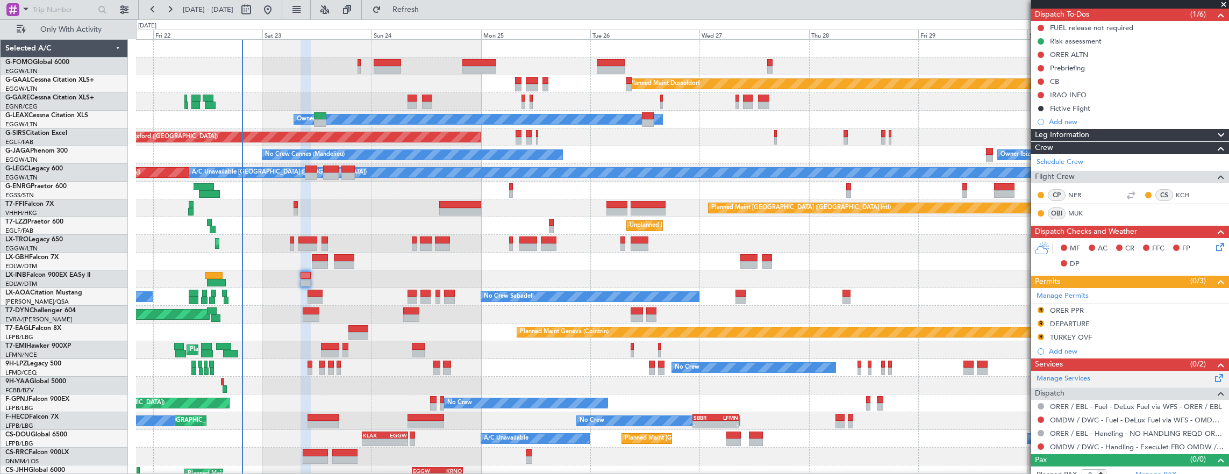
scroll to position [104, 0]
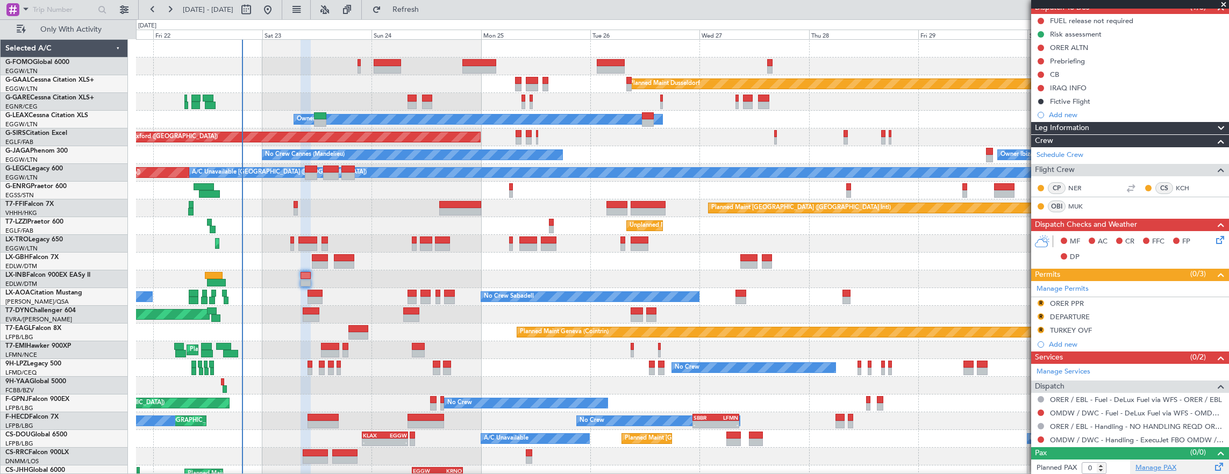
click at [1155, 465] on link "Manage PAX" at bounding box center [1155, 468] width 41 height 11
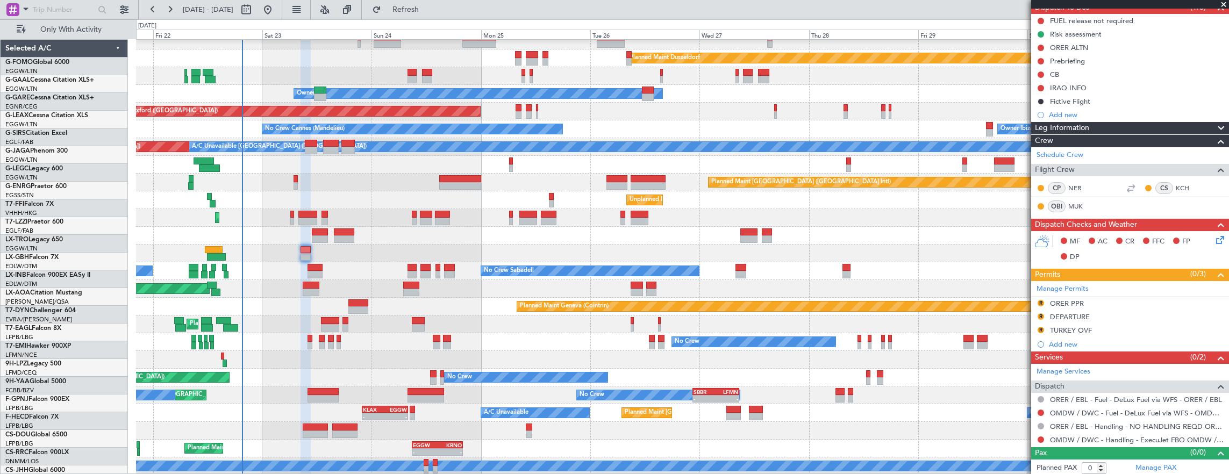
scroll to position [26, 0]
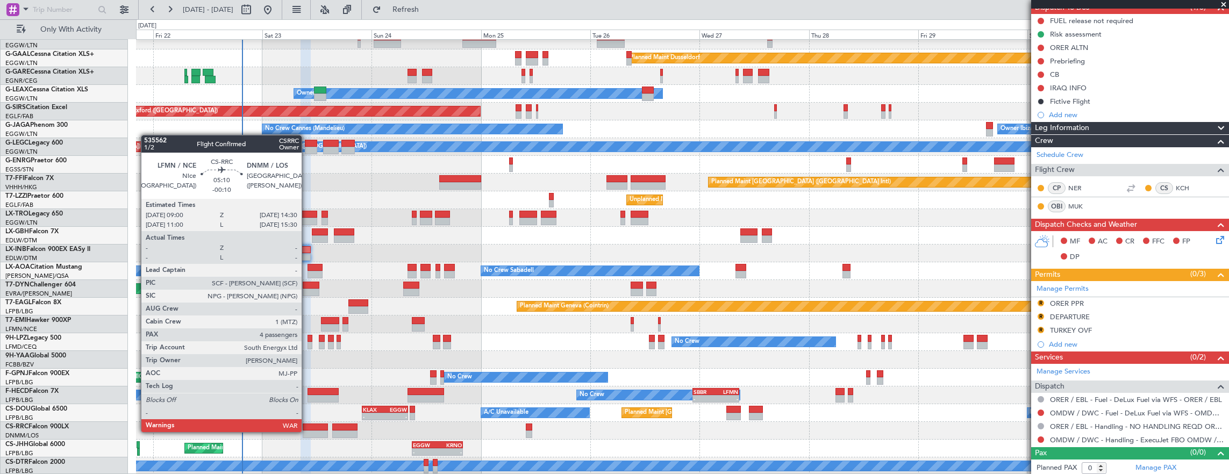
click at [307, 431] on div at bounding box center [315, 435] width 25 height 8
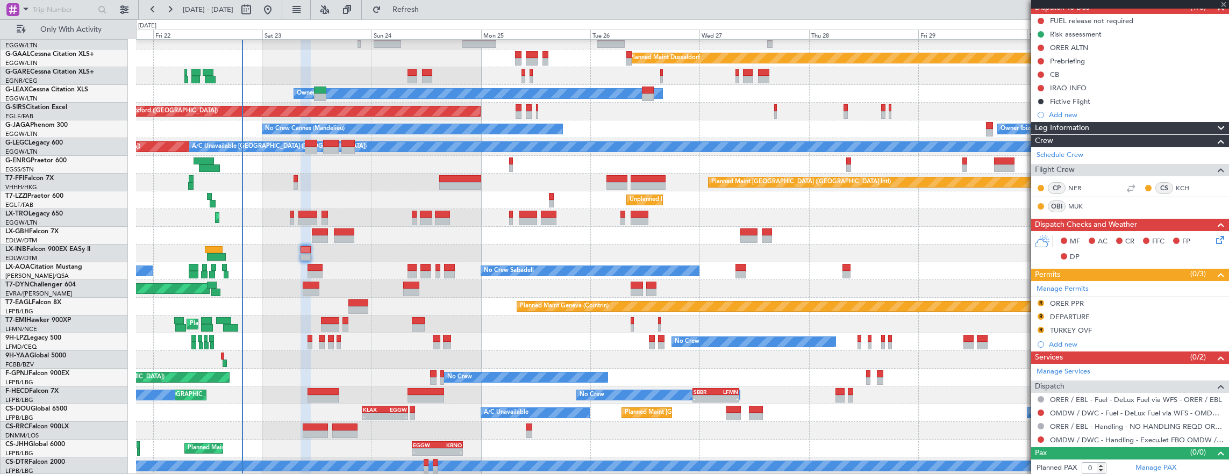
type input "-00:10"
type input "4"
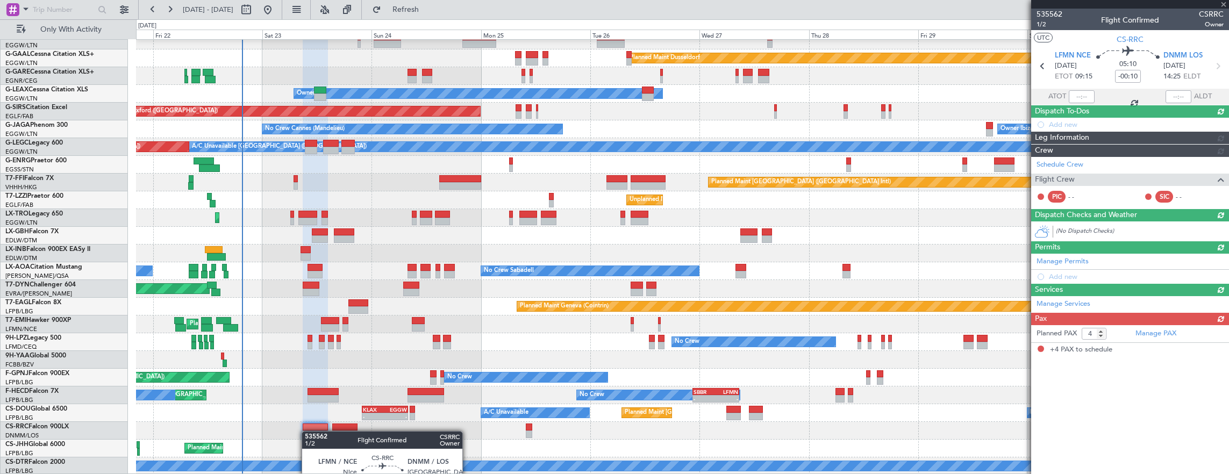
scroll to position [0, 0]
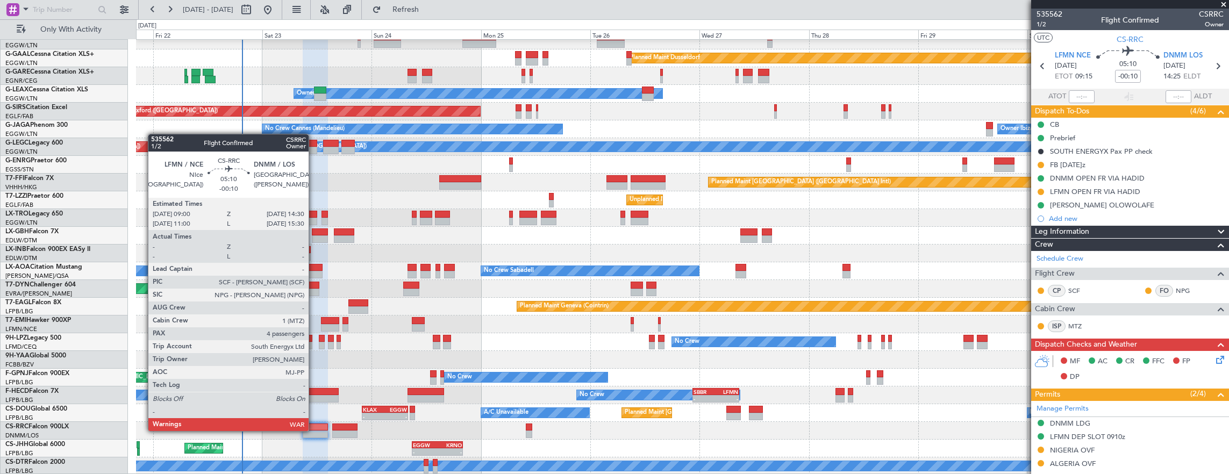
click at [314, 430] on div at bounding box center [315, 428] width 25 height 8
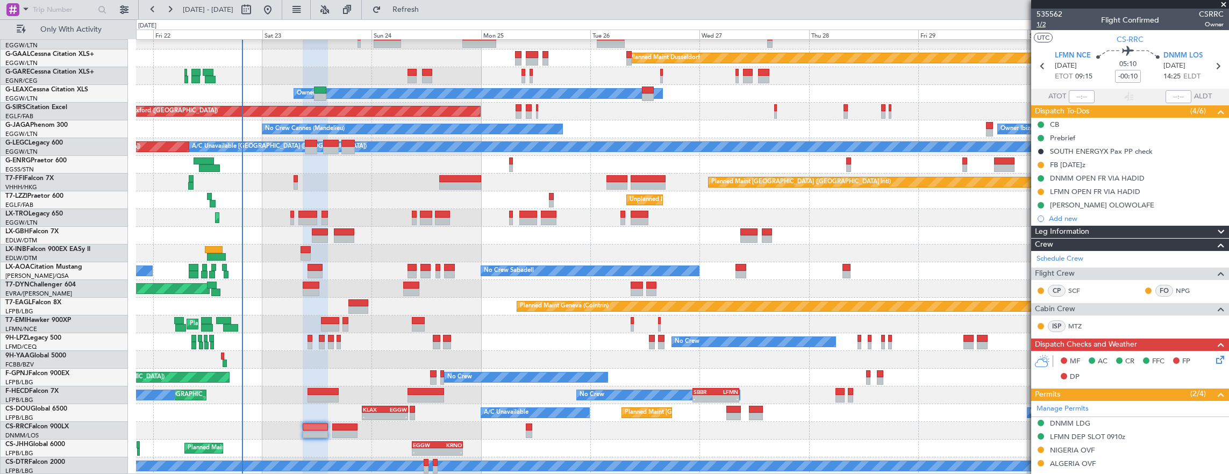
click at [1046, 26] on span "1/2" at bounding box center [1049, 24] width 26 height 9
click at [1056, 23] on span "1/2" at bounding box center [1049, 24] width 26 height 9
click at [1115, 132] on div "Prebrief" at bounding box center [1130, 137] width 198 height 13
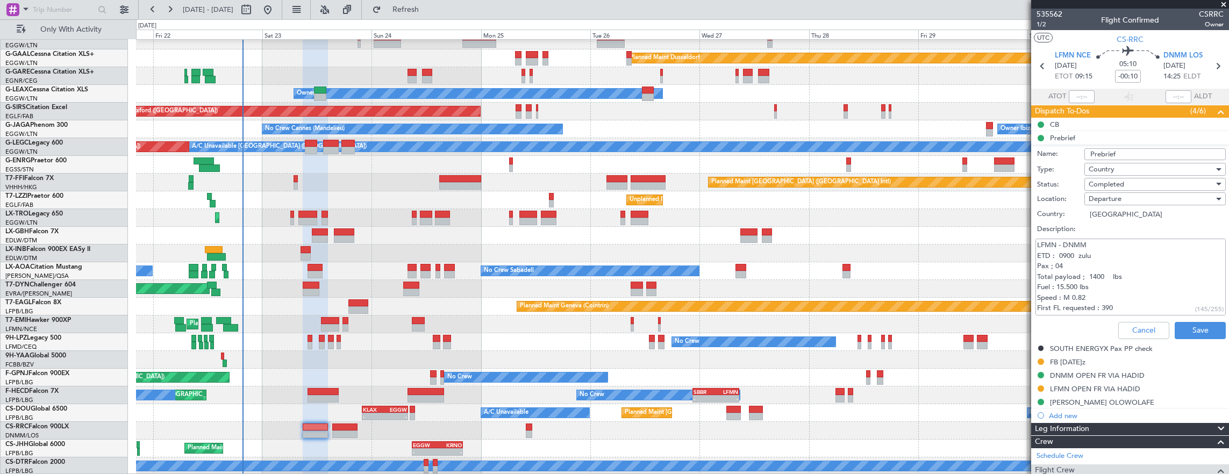
scroll to position [10, 0]
click at [1147, 325] on button "Cancel" at bounding box center [1143, 330] width 51 height 17
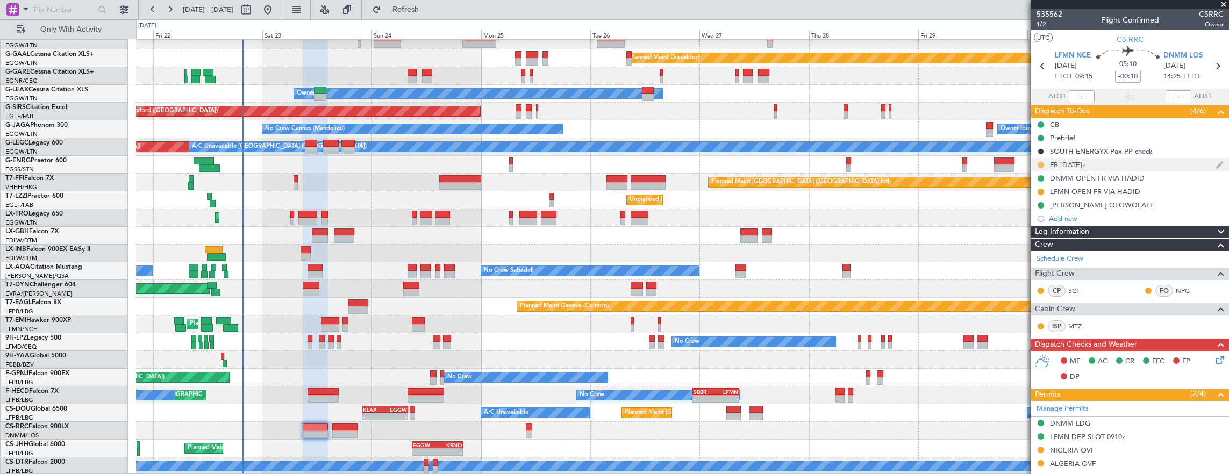
click at [1041, 162] on button at bounding box center [1040, 165] width 6 height 6
click at [1038, 208] on span "Completed" at bounding box center [1044, 211] width 35 height 11
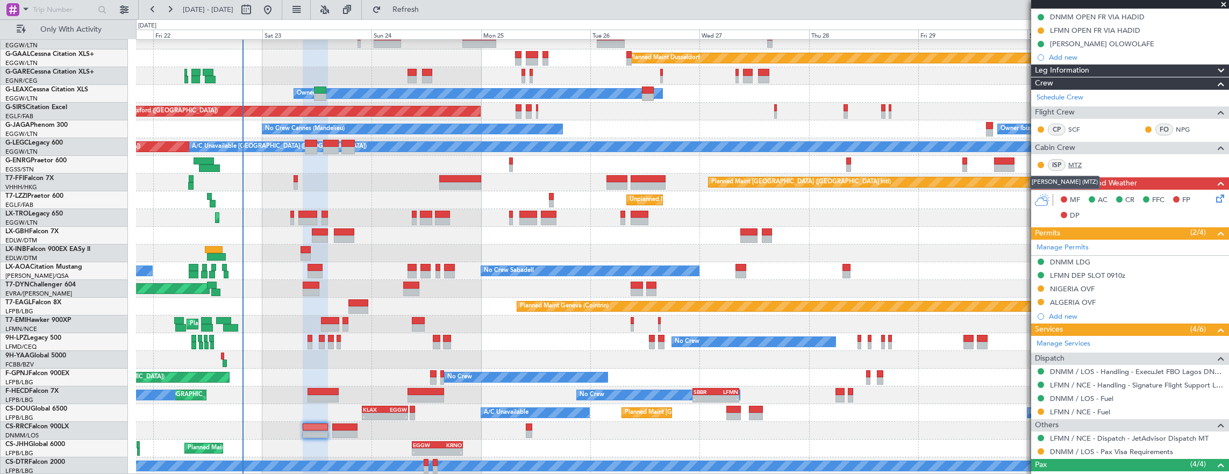
click at [1073, 162] on link "MTZ" at bounding box center [1080, 165] width 24 height 10
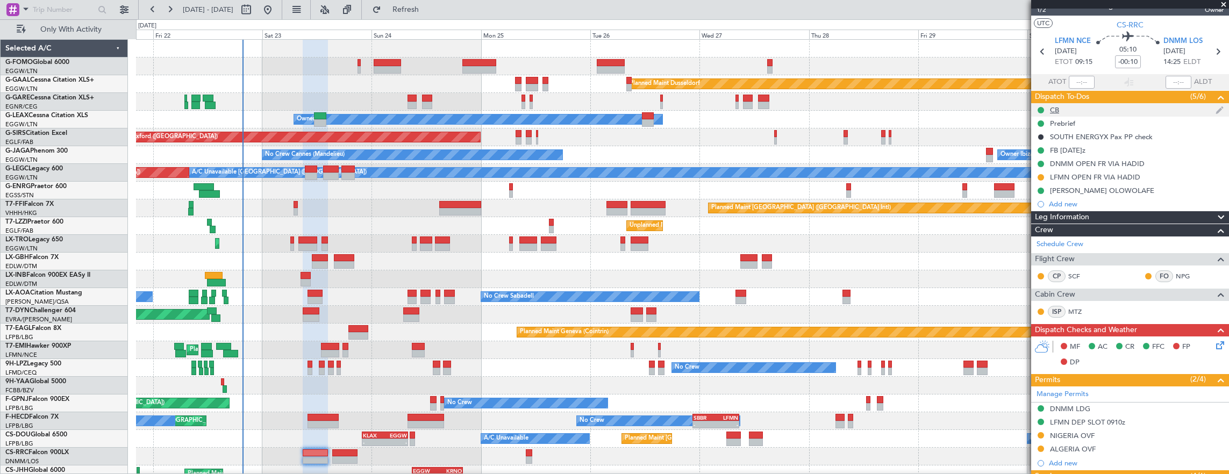
scroll to position [0, 0]
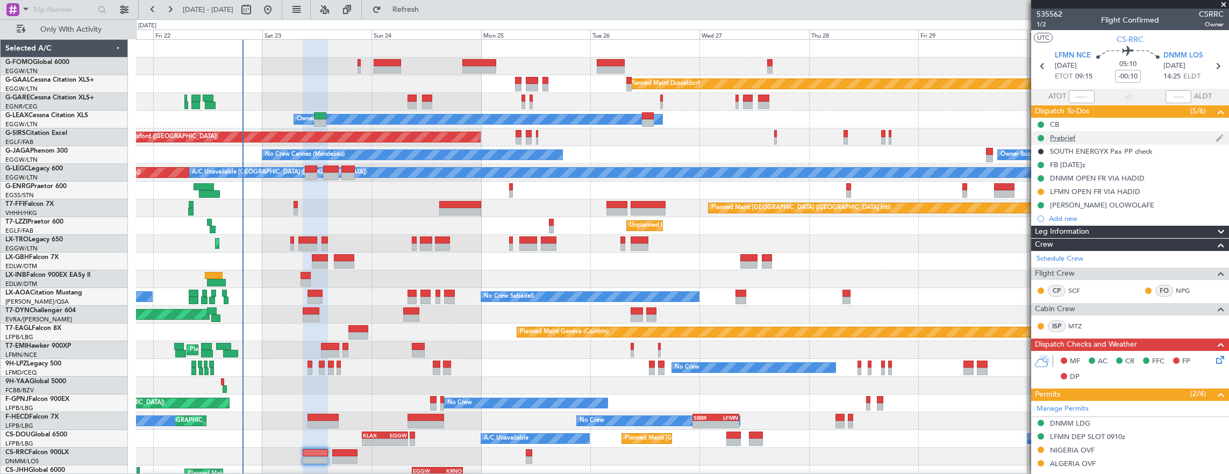
click at [1101, 135] on div "Prebrief" at bounding box center [1130, 137] width 198 height 13
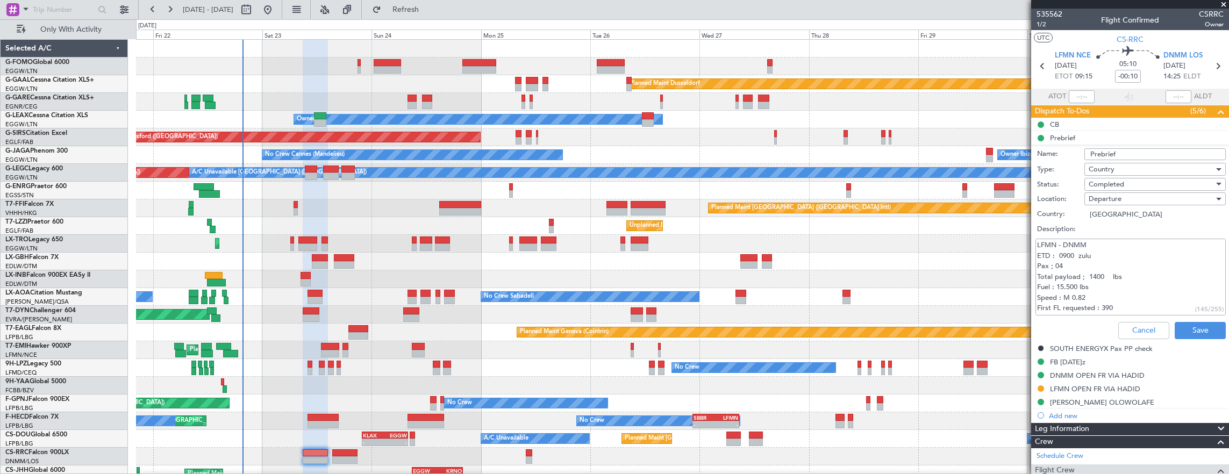
scroll to position [10, 0]
click at [1134, 332] on button "Cancel" at bounding box center [1143, 330] width 51 height 17
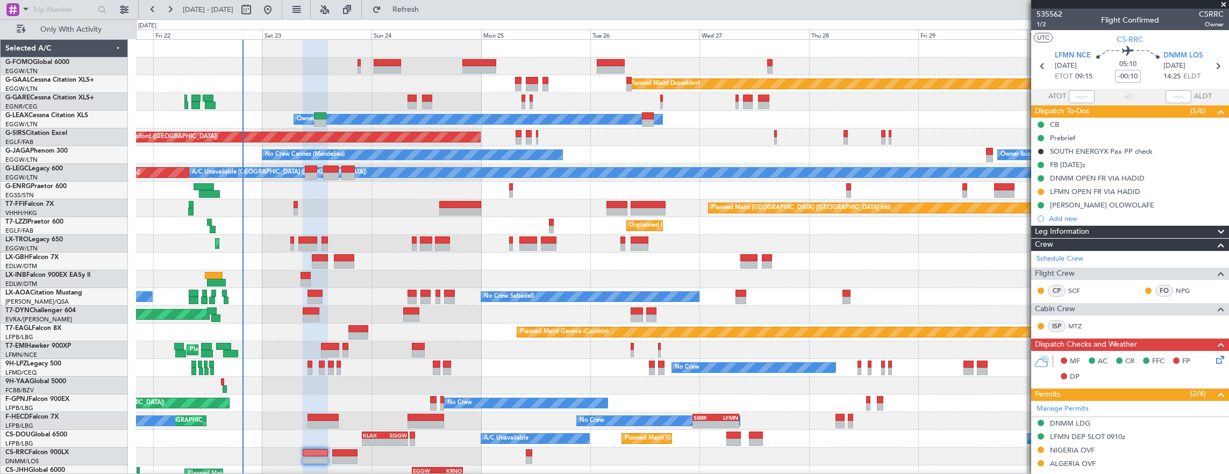
click at [354, 454] on div at bounding box center [344, 453] width 25 height 8
type input "-00:15"
type input "0"
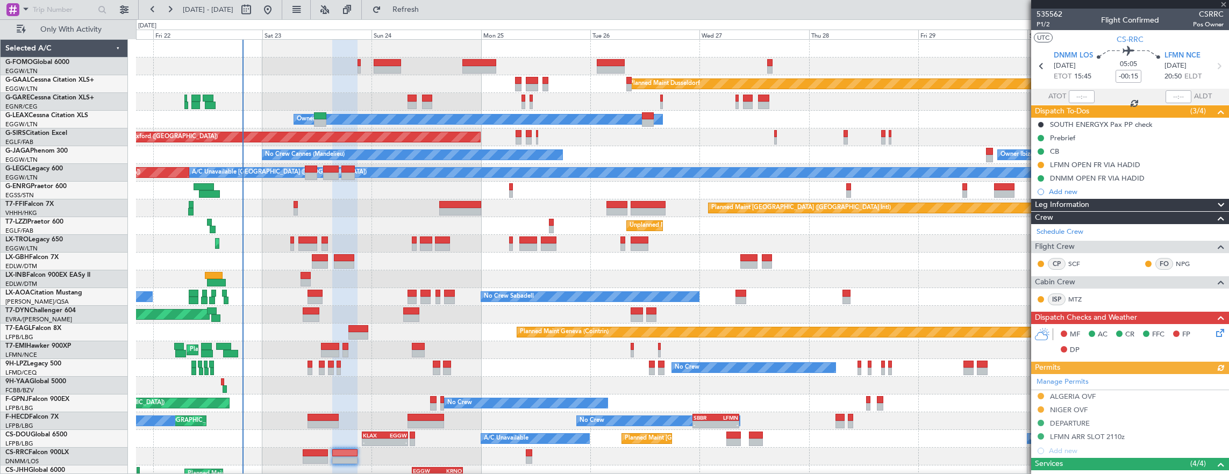
click at [1134, 140] on div "Prebrief" at bounding box center [1130, 137] width 198 height 13
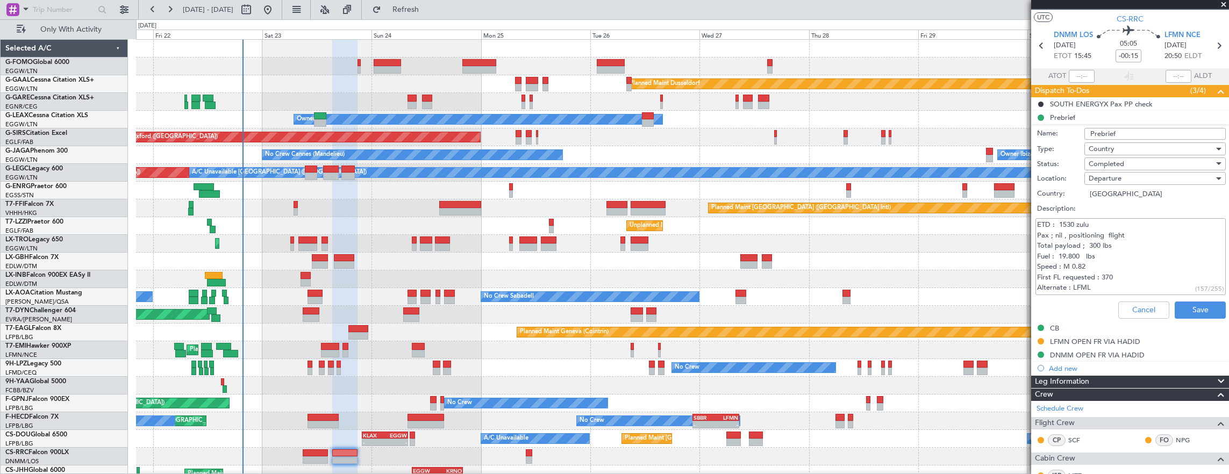
scroll to position [0, 0]
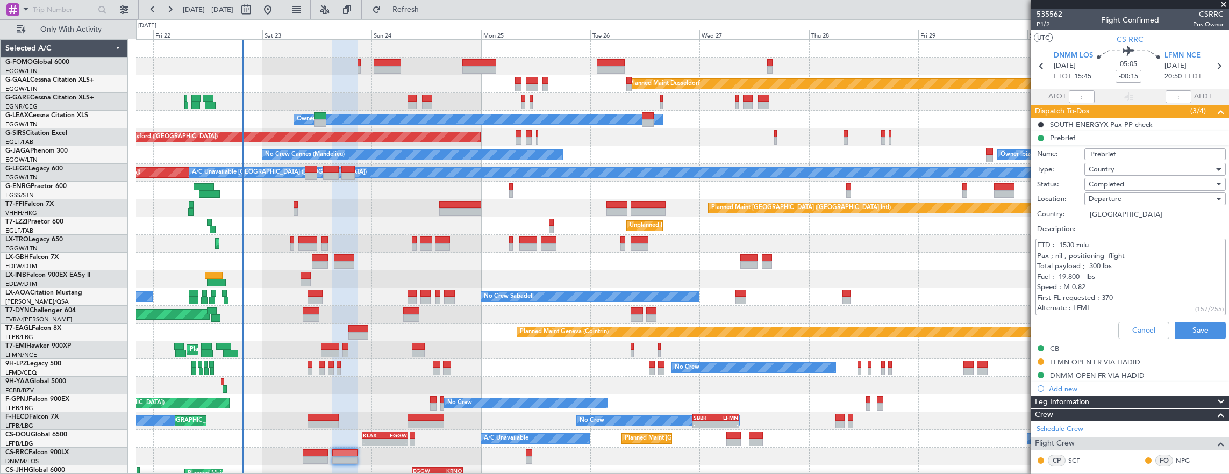
click at [1049, 20] on span "P1/2" at bounding box center [1049, 24] width 26 height 9
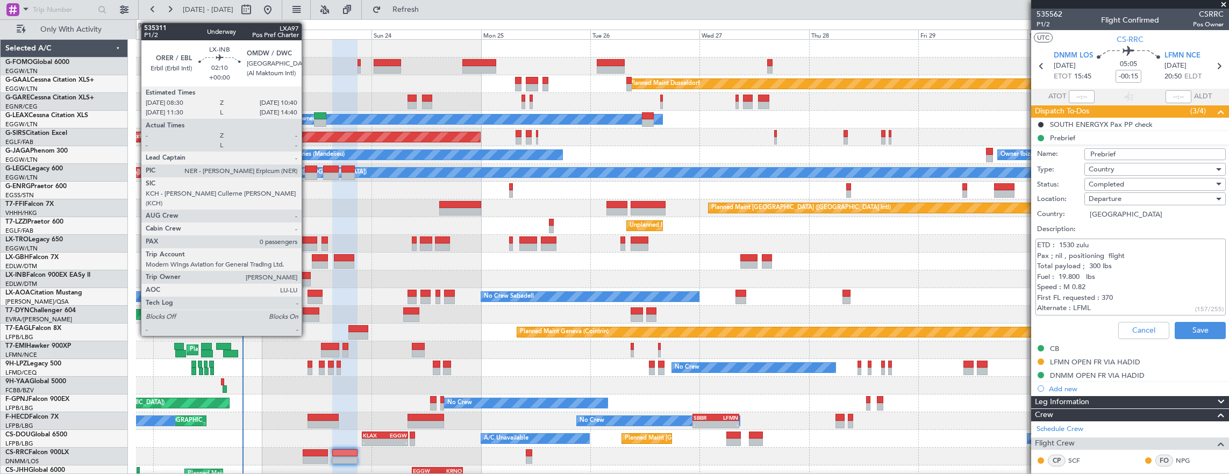
click at [307, 279] on div at bounding box center [305, 283] width 10 height 8
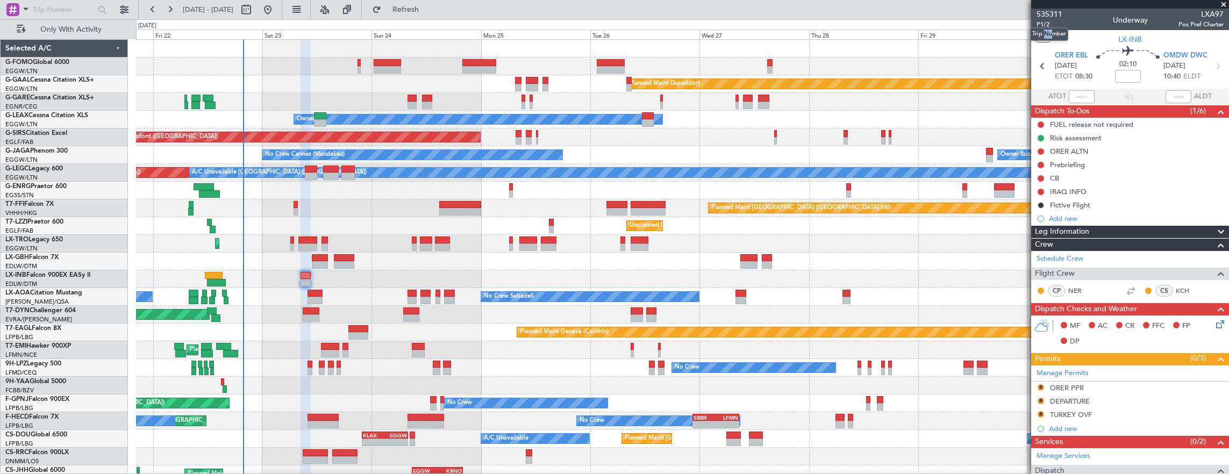
drag, startPoint x: 1044, startPoint y: 25, endPoint x: 1086, endPoint y: 30, distance: 42.7
click at [1078, 30] on body "[DATE] - [DATE] Refresh Quick Links Only With Activity Planned [GEOGRAPHIC_DATA…" at bounding box center [614, 237] width 1229 height 474
click at [972, 299] on div "Planned Maint Dusseldorf Unplanned Maint [PERSON_NAME] Owner Unplanned Maint [G…" at bounding box center [682, 270] width 1093 height 461
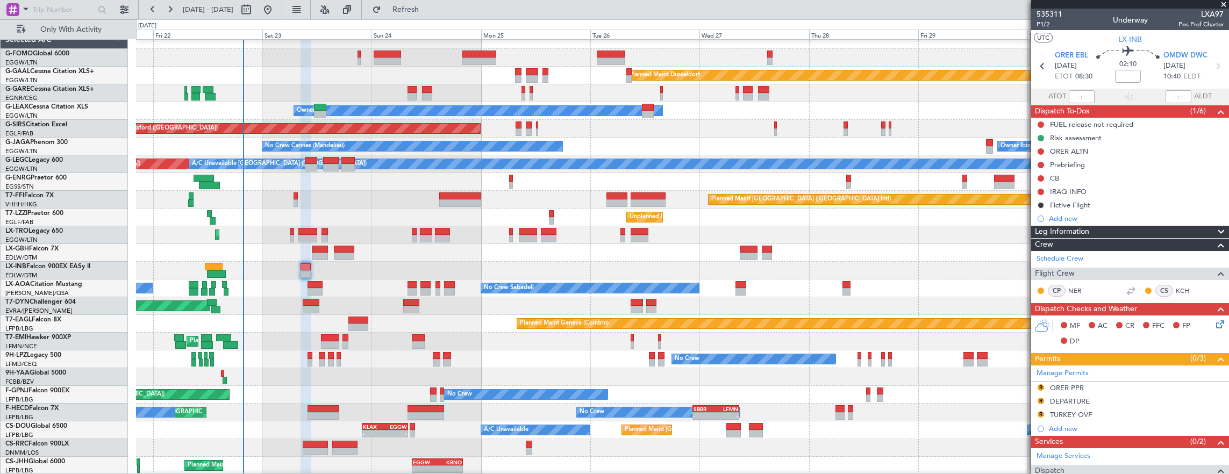
click at [1002, 243] on div "Planned Maint [GEOGRAPHIC_DATA] ([GEOGRAPHIC_DATA])" at bounding box center [682, 235] width 1093 height 18
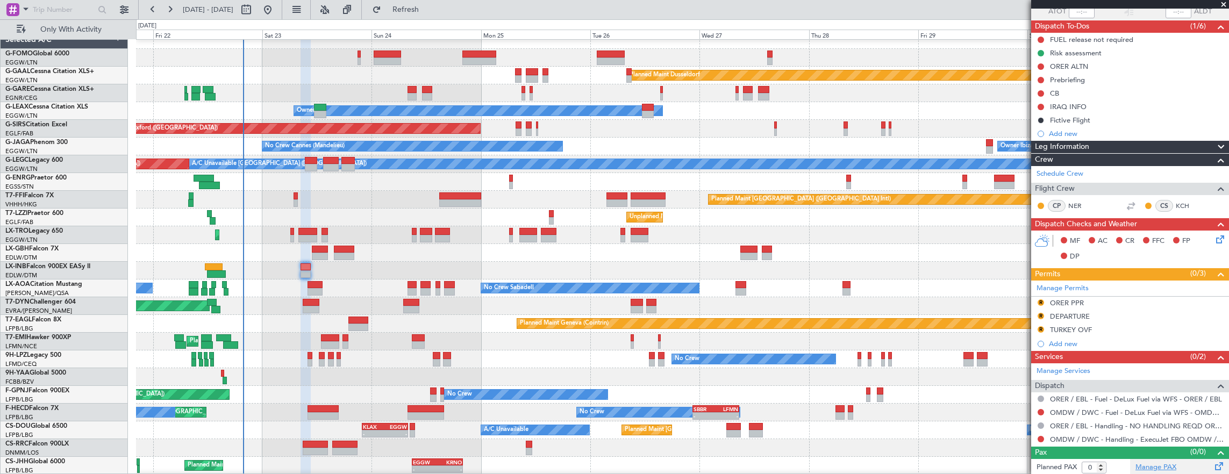
click at [1154, 464] on link "Manage PAX" at bounding box center [1155, 467] width 41 height 11
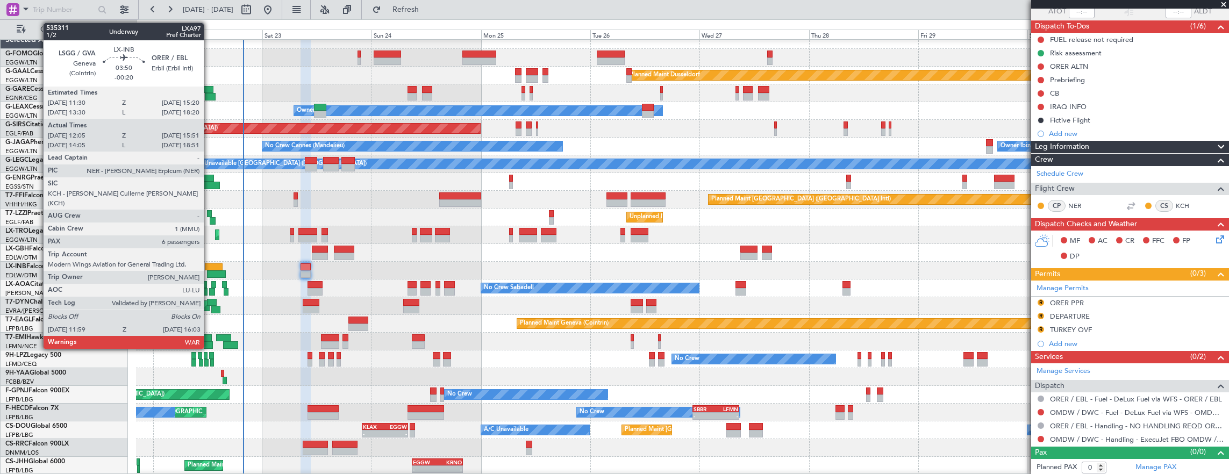
click at [209, 268] on div at bounding box center [214, 267] width 18 height 8
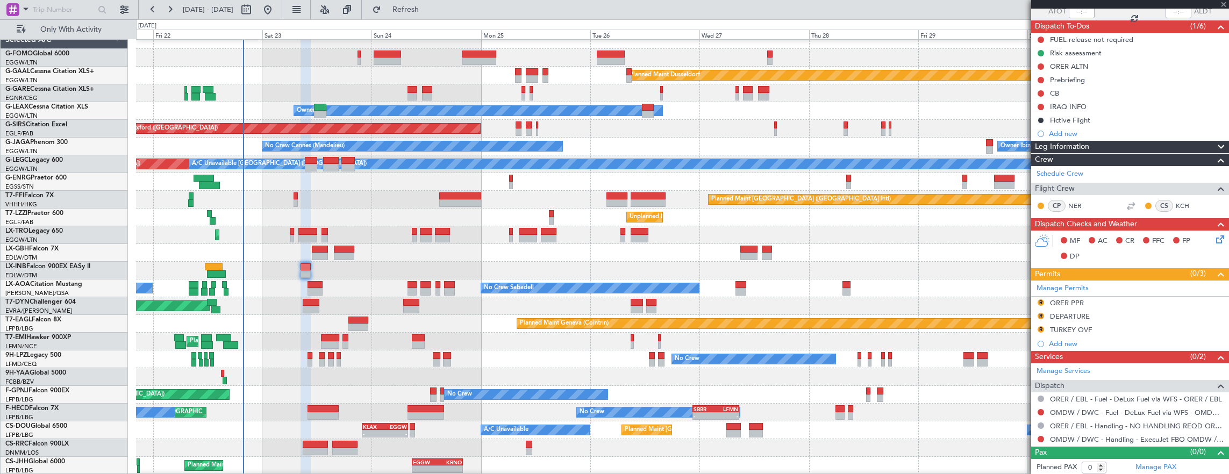
type input "-00:20"
type input "12:05"
type input "15:51"
type input "6"
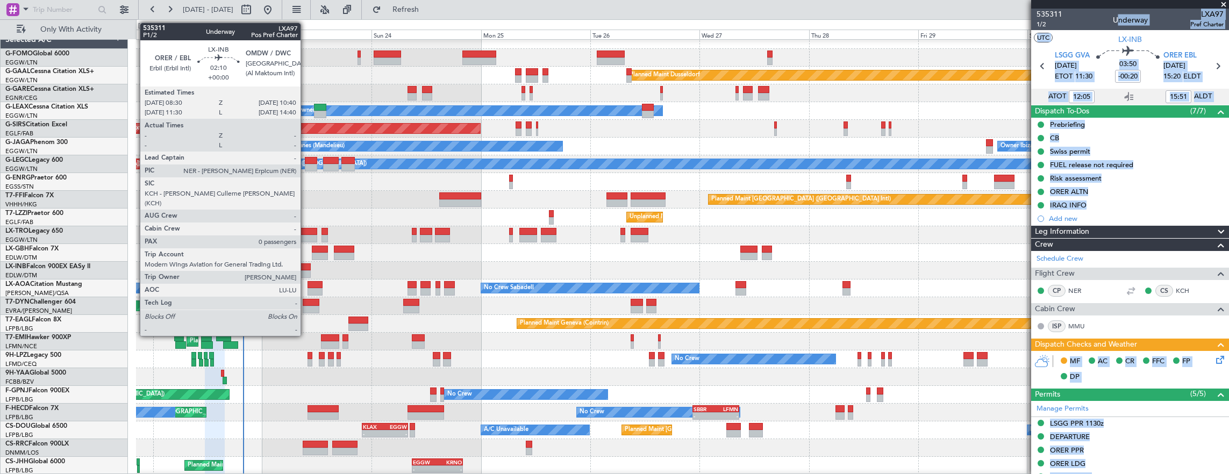
click at [309, 272] on div at bounding box center [305, 274] width 10 height 8
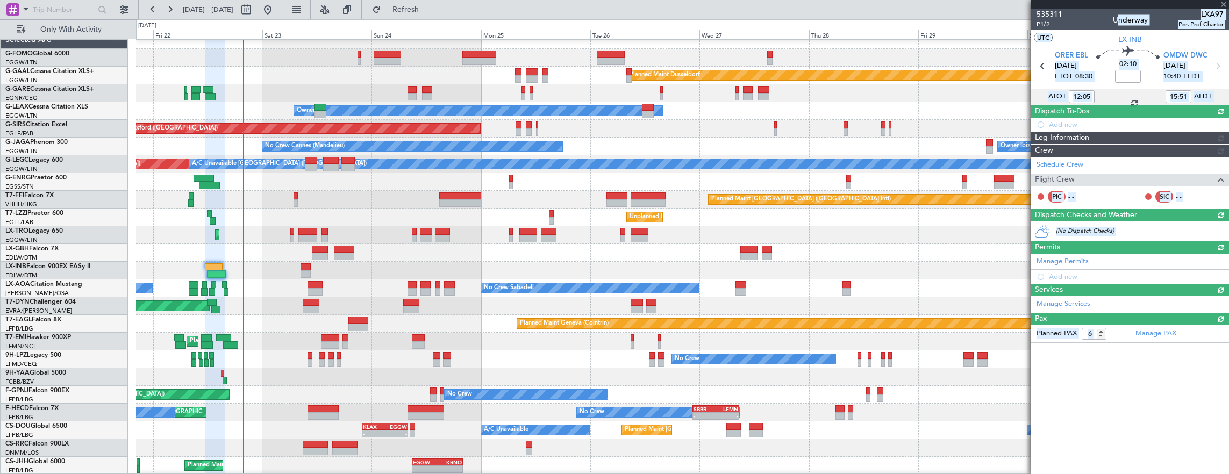
type input "0"
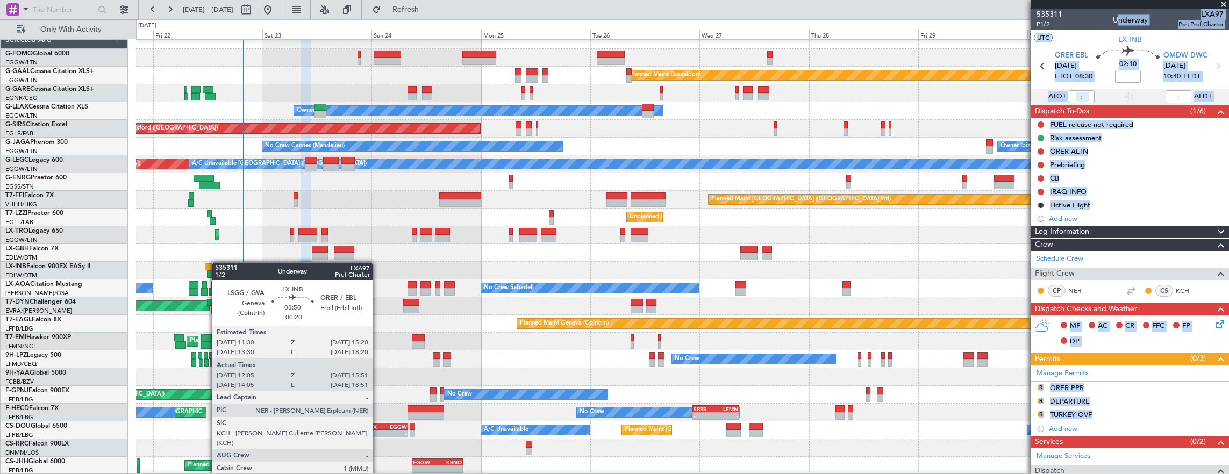
click at [217, 263] on div at bounding box center [214, 267] width 18 height 8
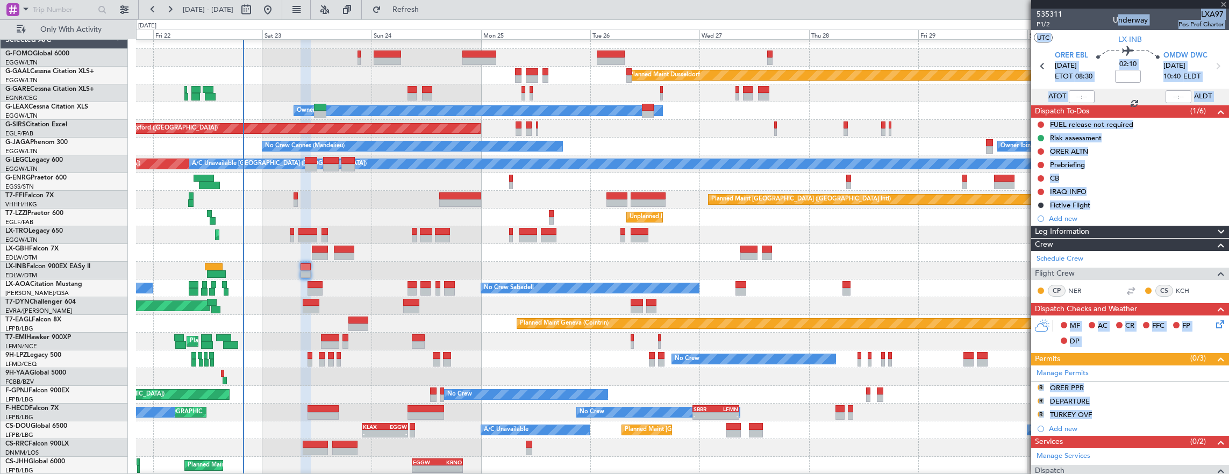
click at [217, 268] on div at bounding box center [214, 267] width 18 height 8
type input "-00:20"
type input "12:05"
type input "15:51"
type input "6"
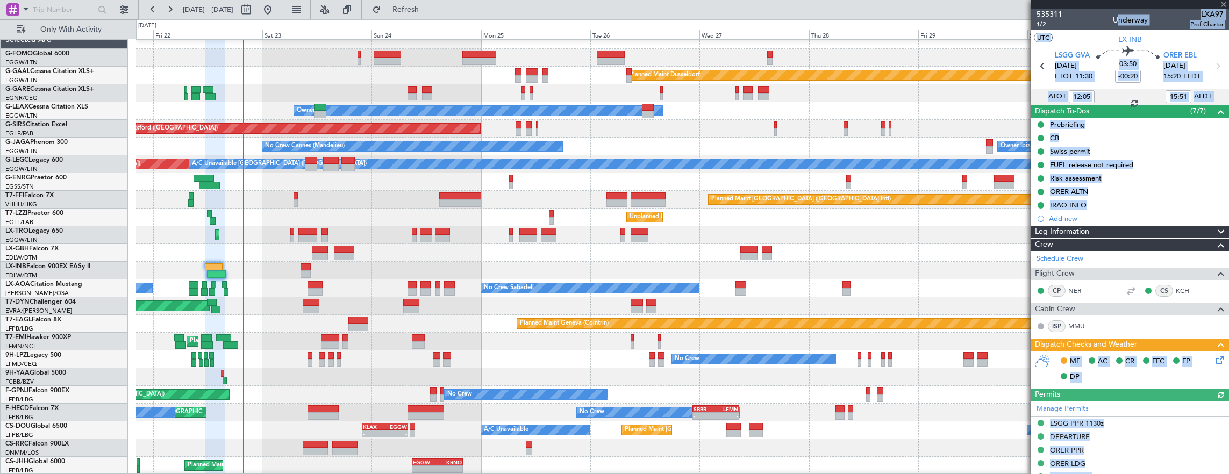
click at [1081, 324] on link "MMU" at bounding box center [1080, 326] width 24 height 10
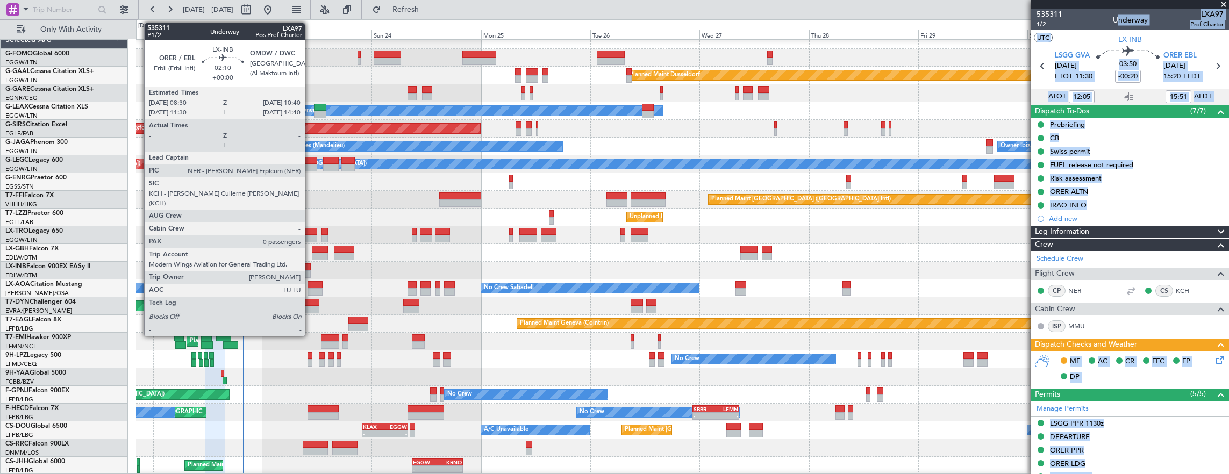
click at [310, 271] on div at bounding box center [305, 274] width 10 height 8
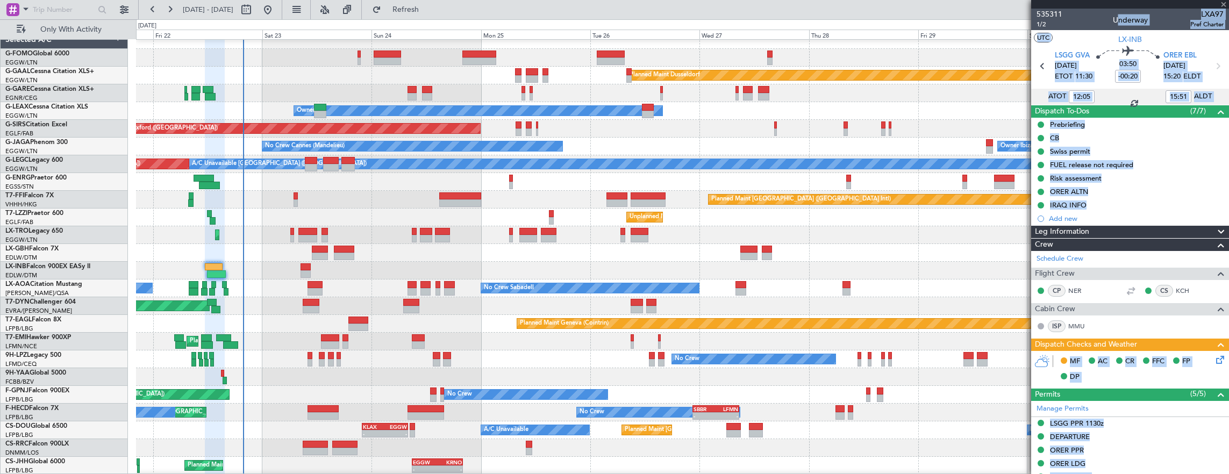
type input "0"
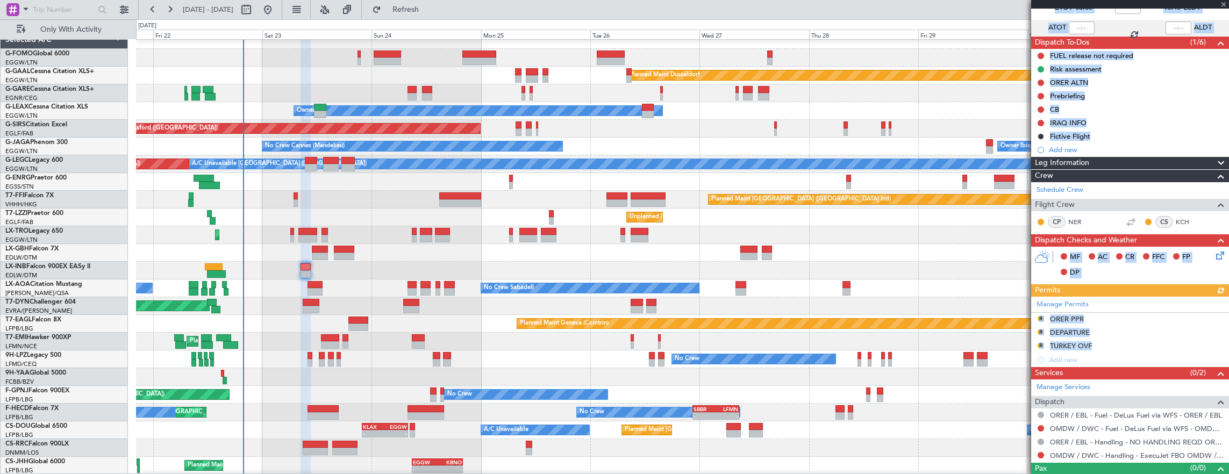
scroll to position [85, 0]
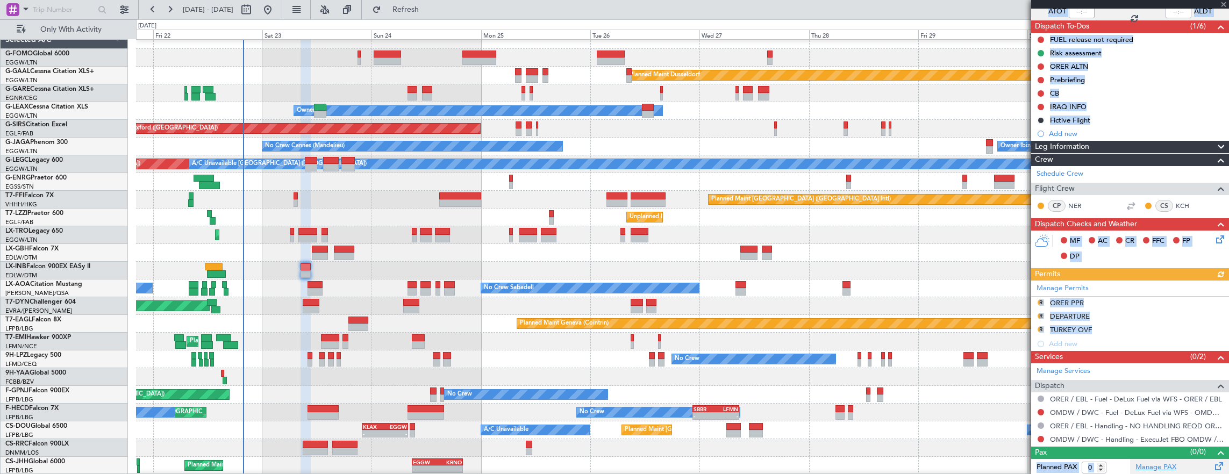
click at [1148, 470] on div "Manage PAX" at bounding box center [1179, 467] width 99 height 17
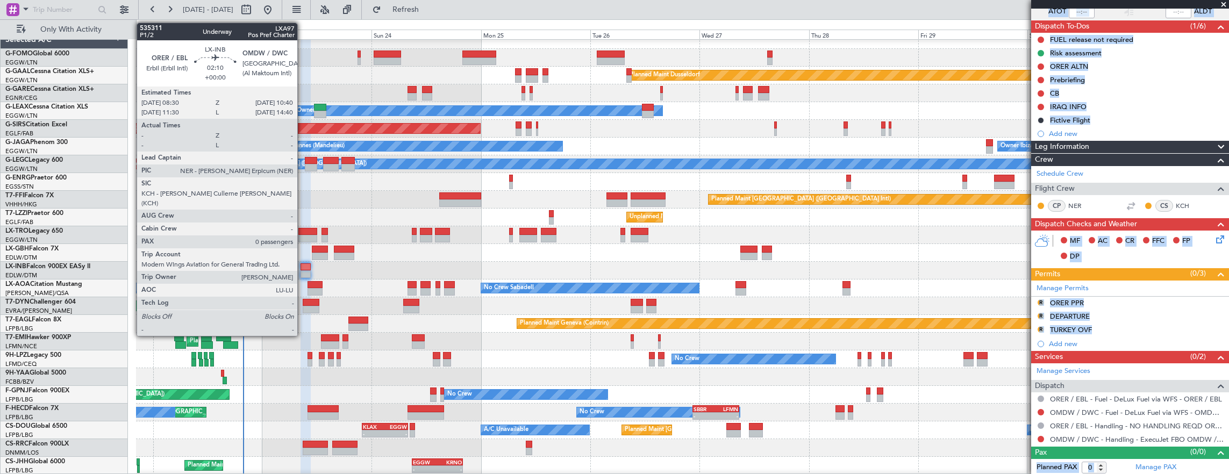
click at [303, 272] on div at bounding box center [305, 274] width 10 height 8
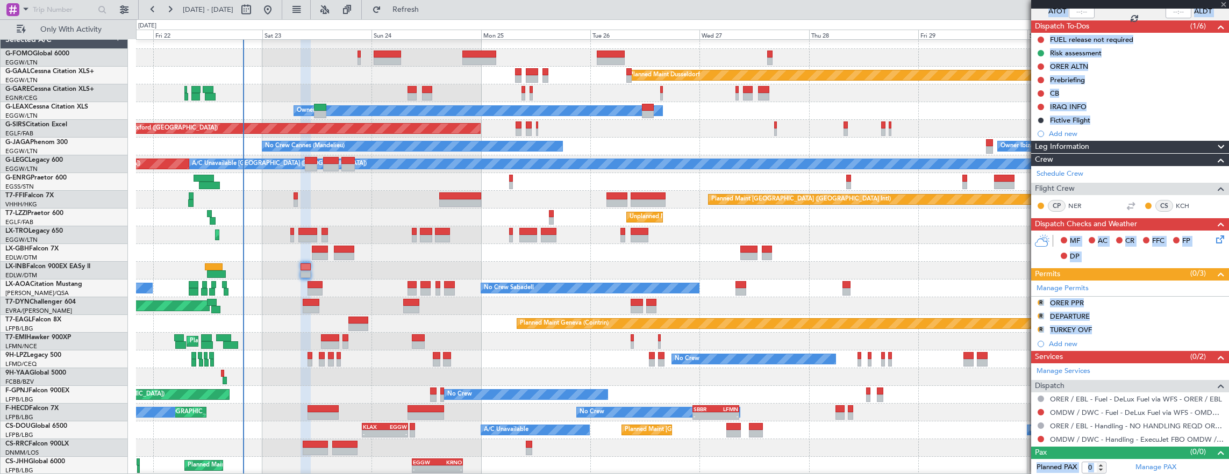
scroll to position [0, 0]
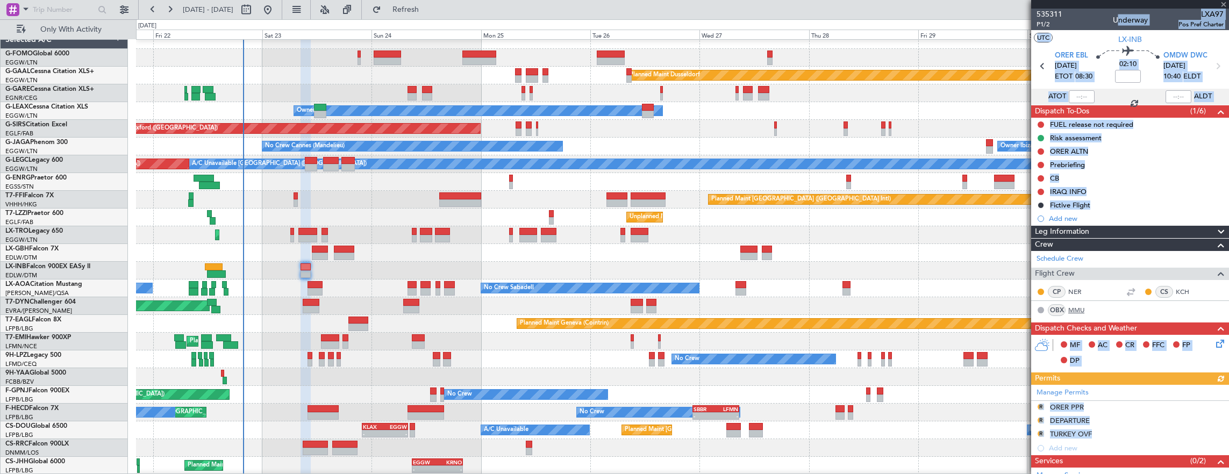
click at [1078, 305] on link "MMU" at bounding box center [1080, 310] width 24 height 10
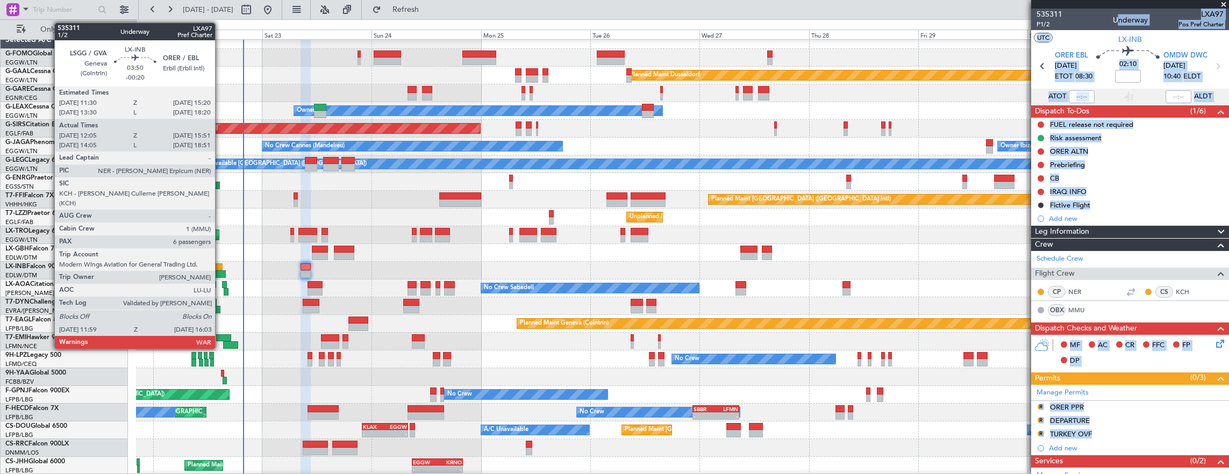
click at [220, 266] on div at bounding box center [214, 267] width 18 height 8
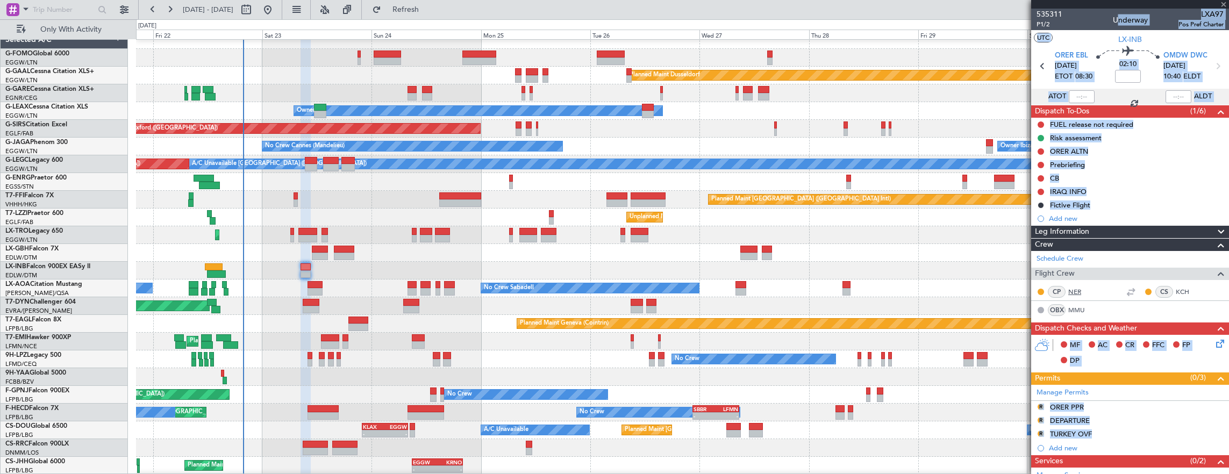
type input "-00:20"
type input "12:05"
type input "15:51"
type input "6"
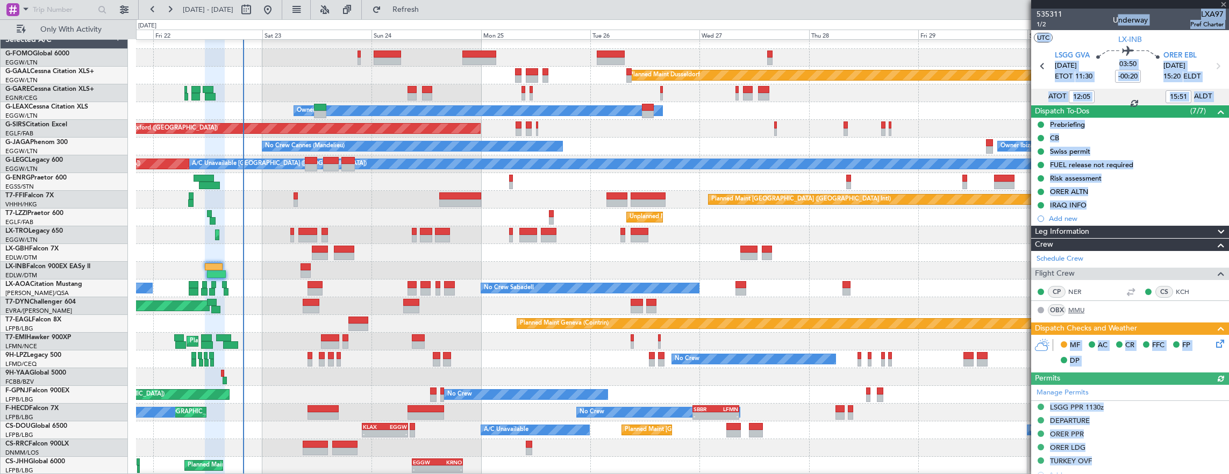
click at [1083, 312] on link "MMU" at bounding box center [1080, 310] width 24 height 10
click at [1214, 340] on icon at bounding box center [1218, 342] width 9 height 9
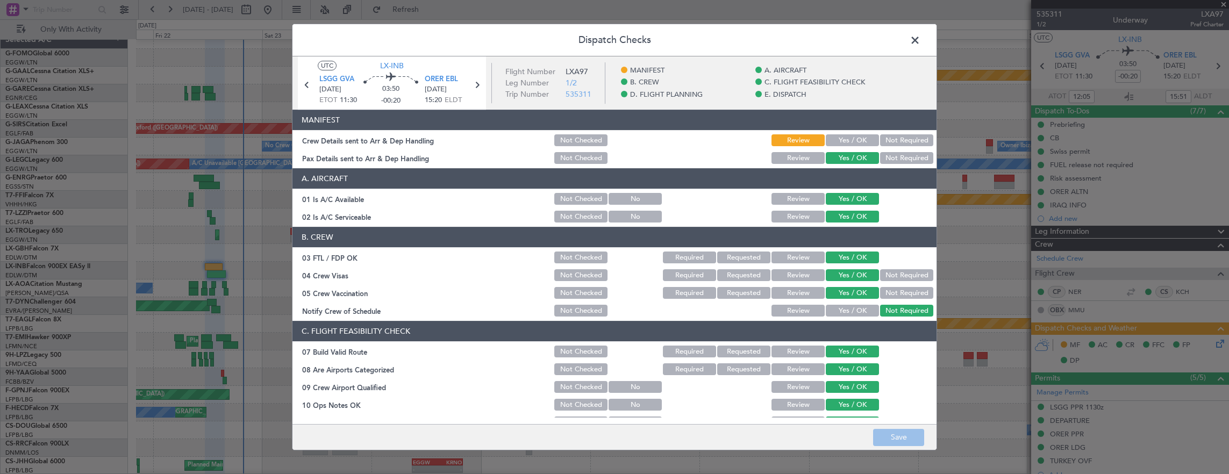
click at [837, 151] on div "Yes / OK" at bounding box center [851, 158] width 54 height 15
click at [837, 136] on button "Yes / OK" at bounding box center [852, 140] width 53 height 12
click at [909, 440] on button "Save" at bounding box center [898, 437] width 51 height 17
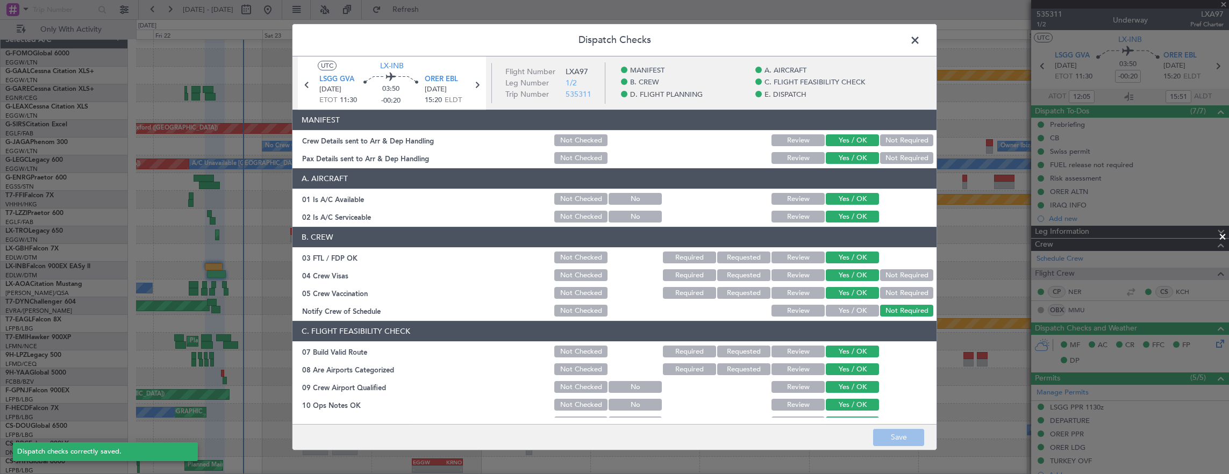
drag, startPoint x: 917, startPoint y: 43, endPoint x: 794, endPoint y: 83, distance: 128.8
click at [920, 43] on span at bounding box center [920, 43] width 0 height 22
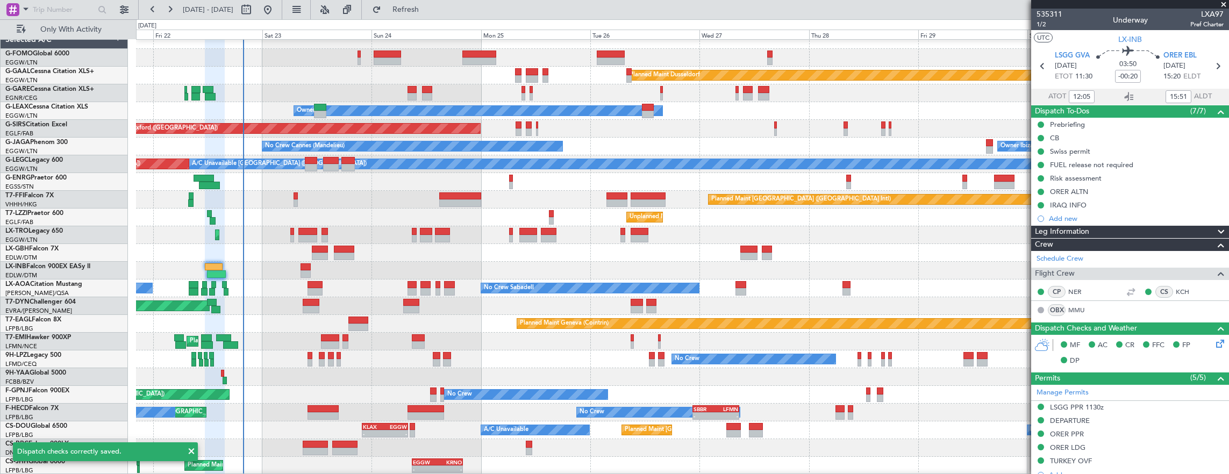
click at [350, 275] on div "Planned Maint Geneva (Cointrin)" at bounding box center [682, 271] width 1093 height 18
click at [295, 271] on div "Planned Maint Geneva (Cointrin)" at bounding box center [682, 271] width 1093 height 18
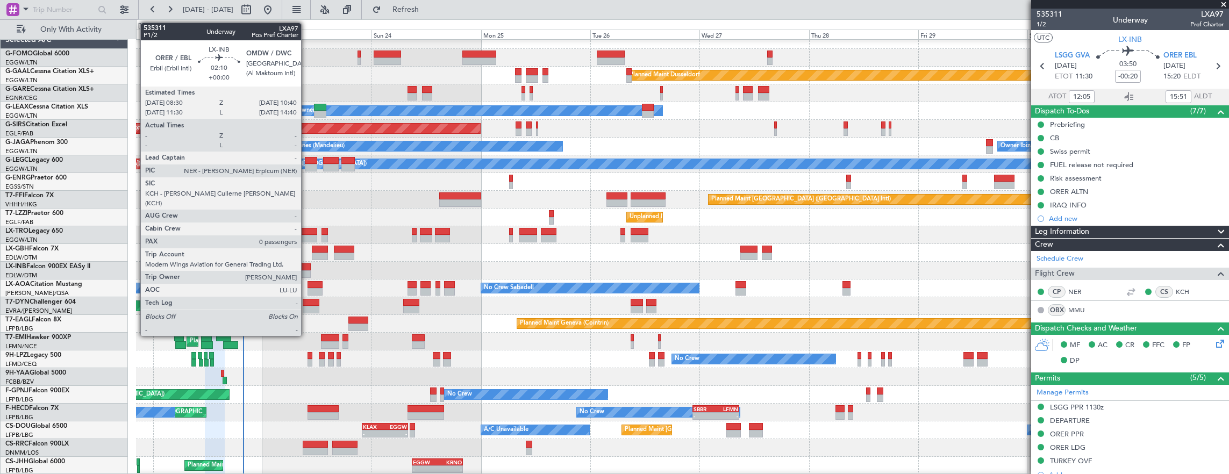
click at [306, 272] on div at bounding box center [305, 274] width 10 height 8
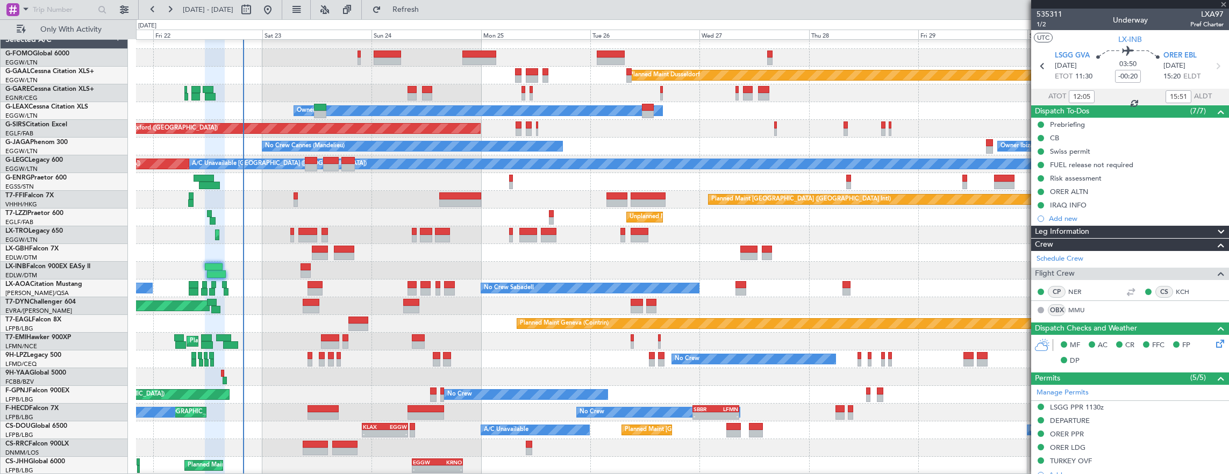
type input "0"
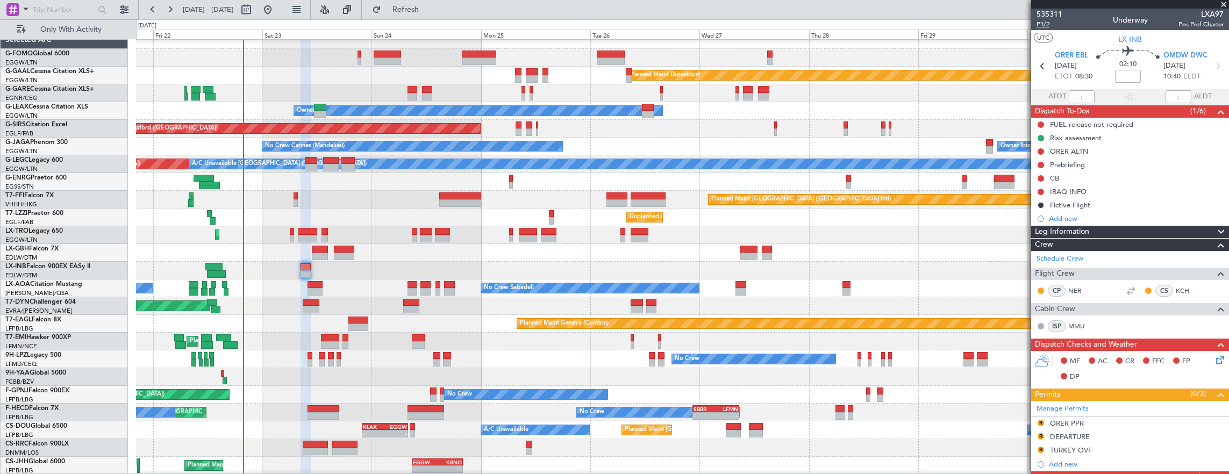
click at [1043, 25] on span "P1/2" at bounding box center [1049, 24] width 26 height 9
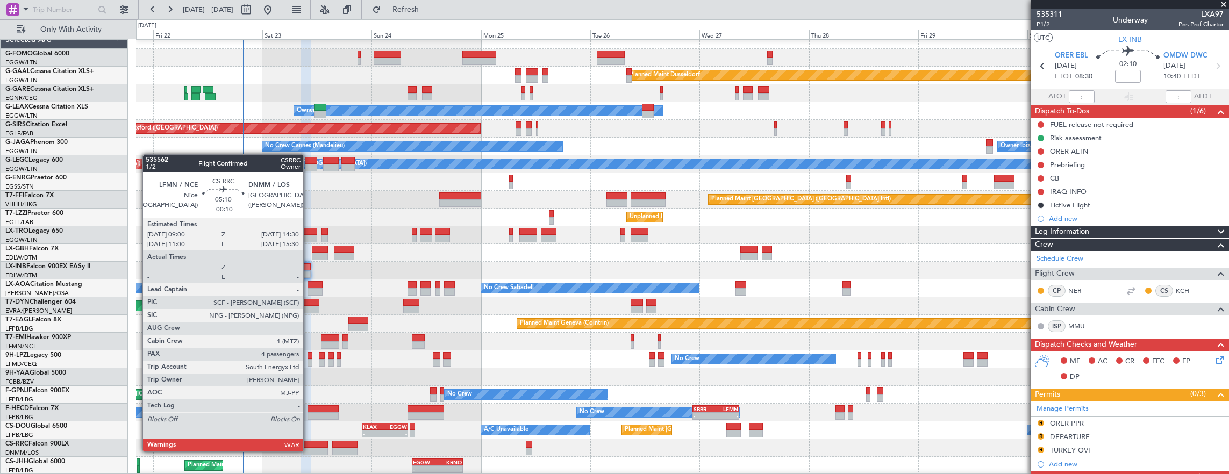
click at [309, 450] on div at bounding box center [315, 452] width 25 height 8
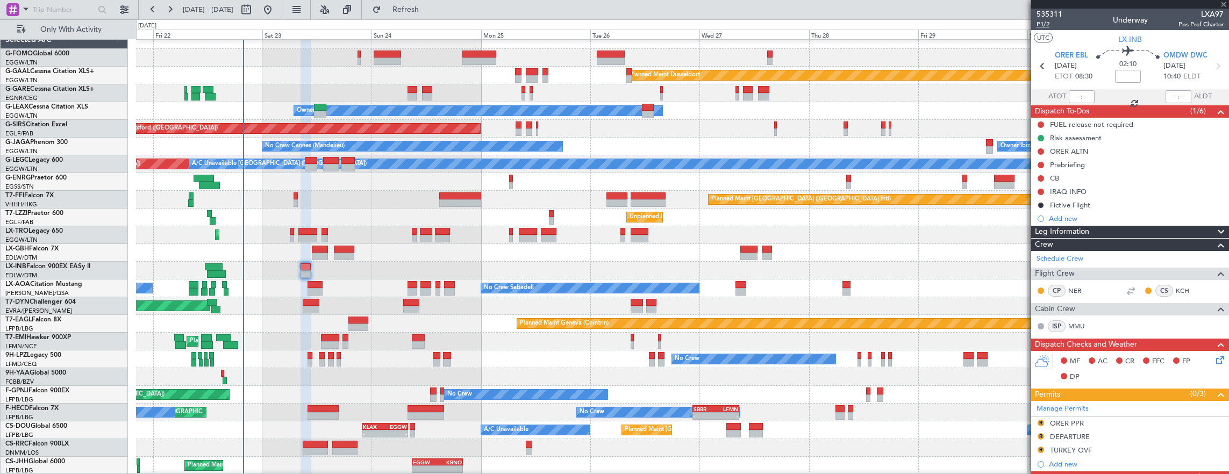
type input "-00:10"
type input "4"
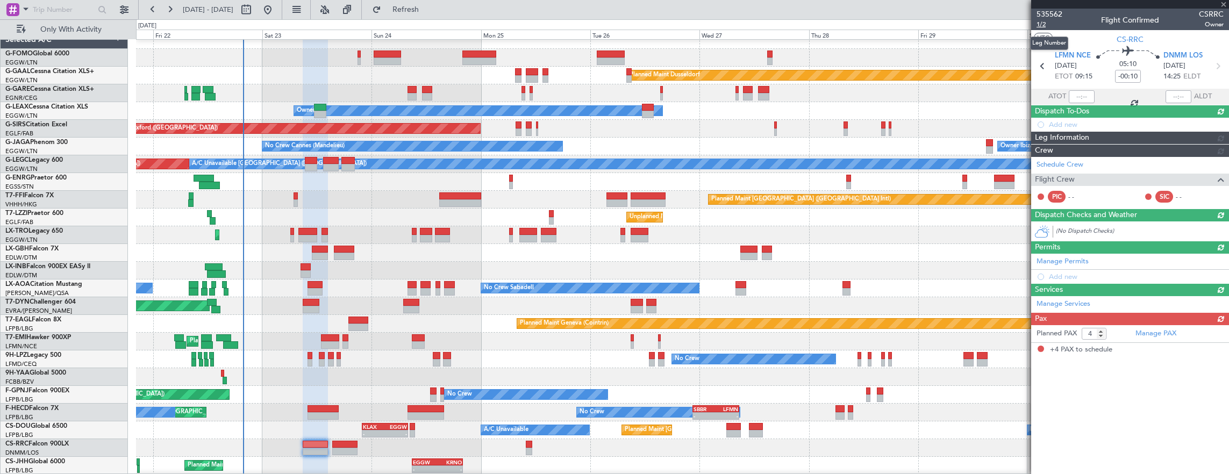
click at [1048, 24] on span "1/2" at bounding box center [1049, 24] width 26 height 9
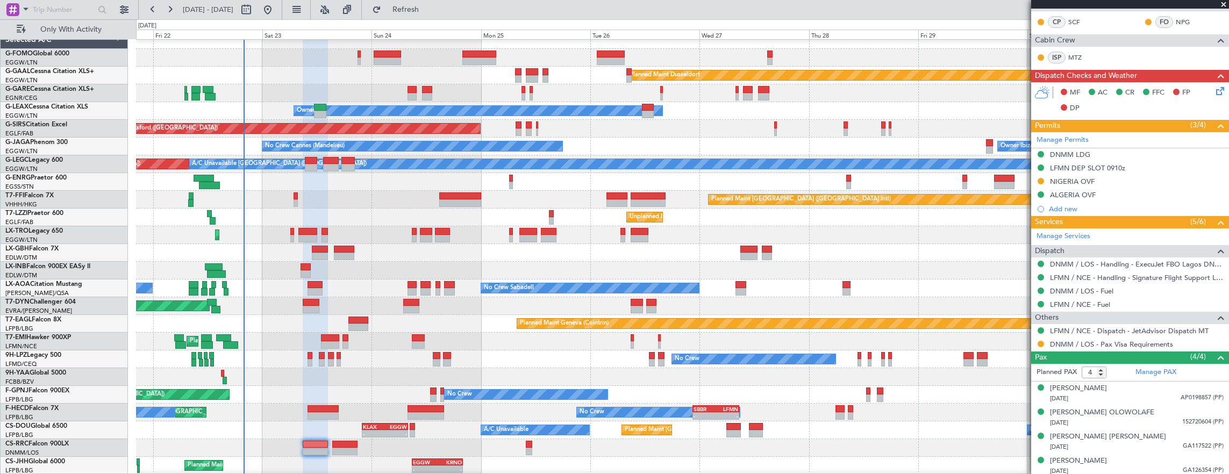
scroll to position [270, 0]
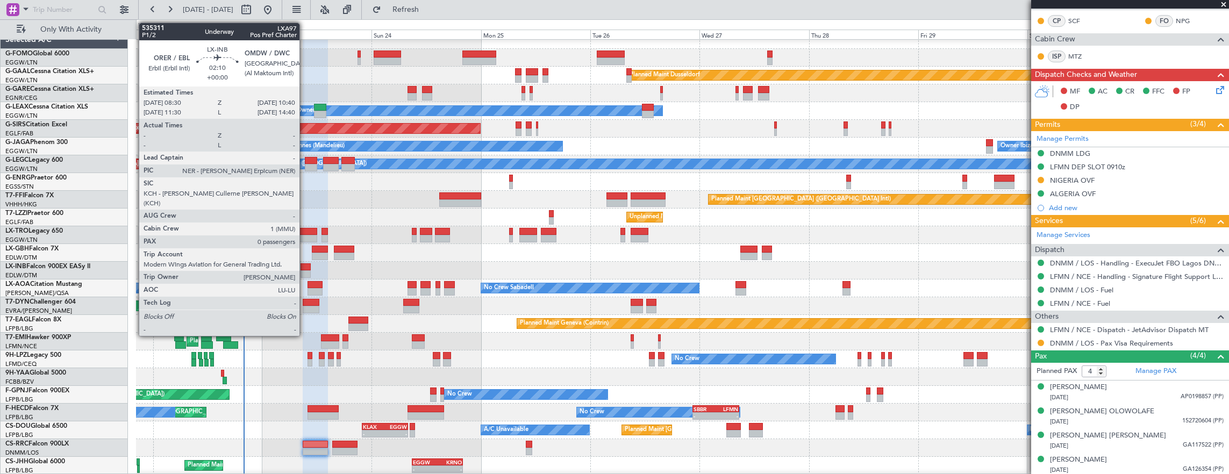
click at [305, 273] on div at bounding box center [305, 274] width 10 height 8
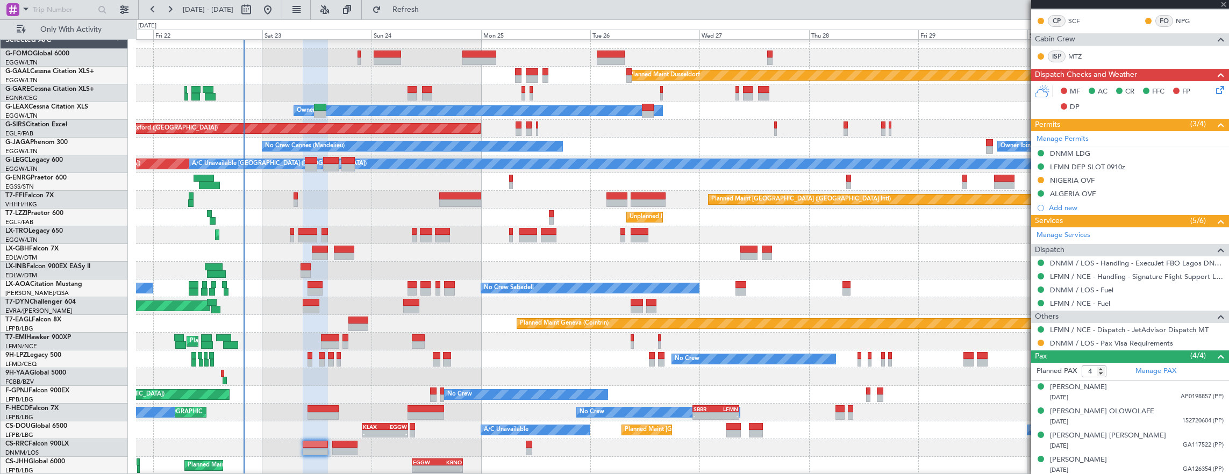
type input "0"
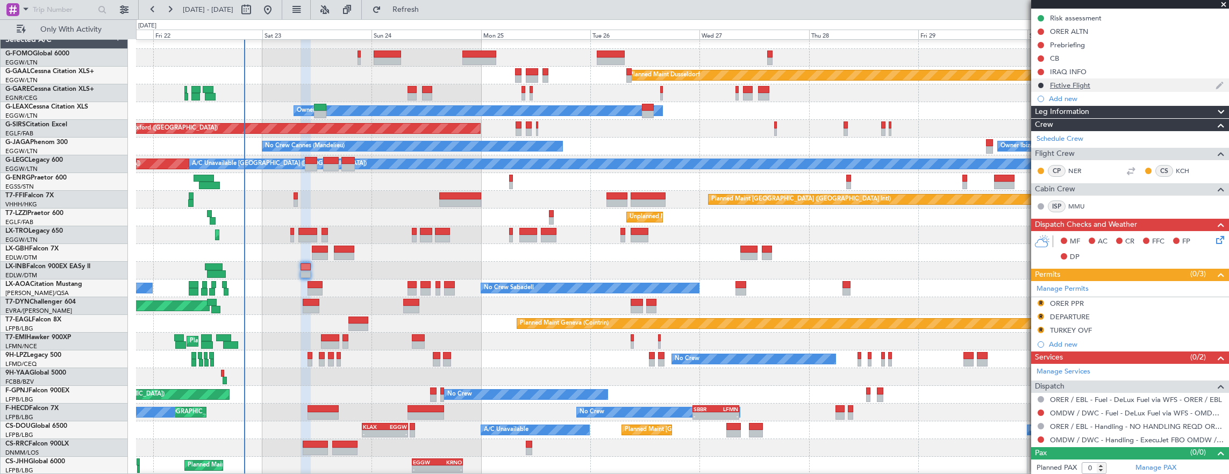
scroll to position [0, 0]
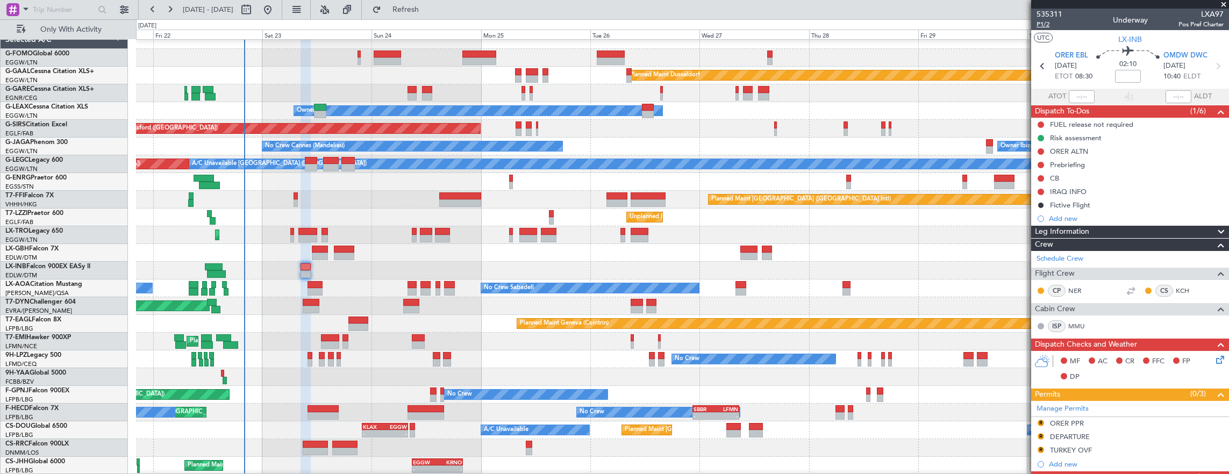
click at [1038, 24] on span "P1/2" at bounding box center [1049, 24] width 26 height 9
click at [1040, 24] on span "P1/2" at bounding box center [1049, 24] width 26 height 9
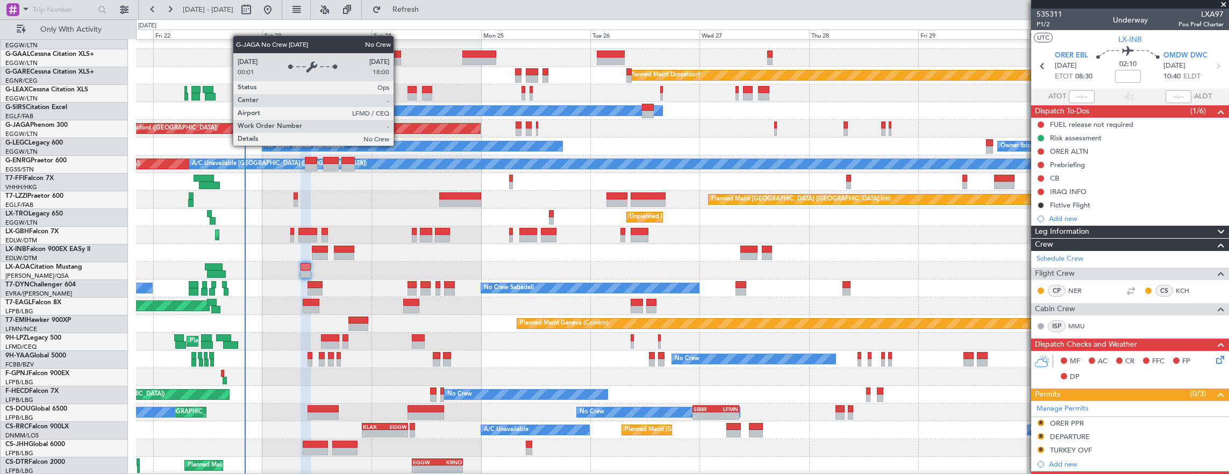
scroll to position [26, 0]
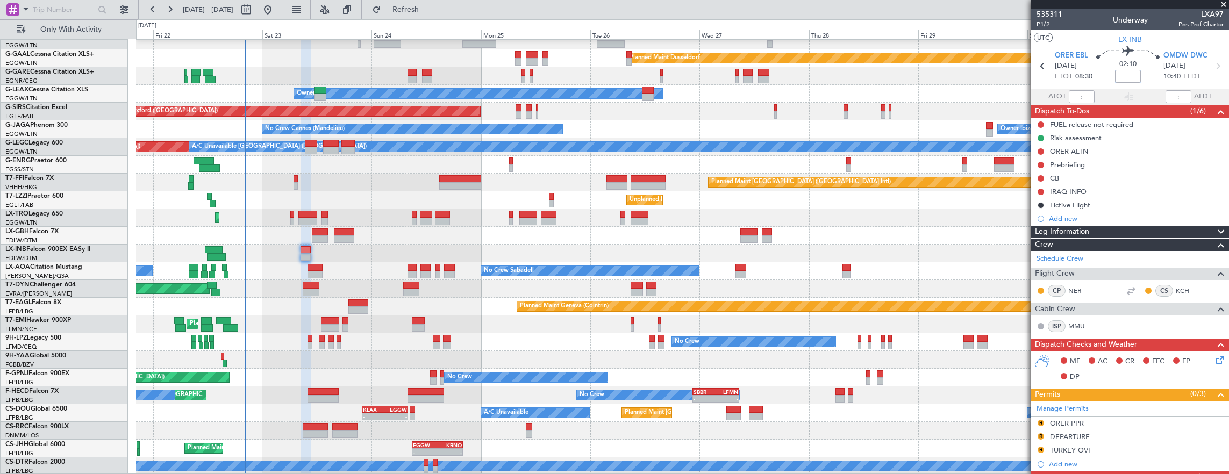
click at [1122, 80] on input at bounding box center [1128, 76] width 26 height 13
drag, startPoint x: 1138, startPoint y: 68, endPoint x: 1123, endPoint y: 79, distance: 18.5
click at [1138, 68] on div "02:15 +00:05" at bounding box center [1127, 66] width 71 height 40
click at [1121, 80] on input "+00:05" at bounding box center [1128, 76] width 26 height 13
type input "+00:15"
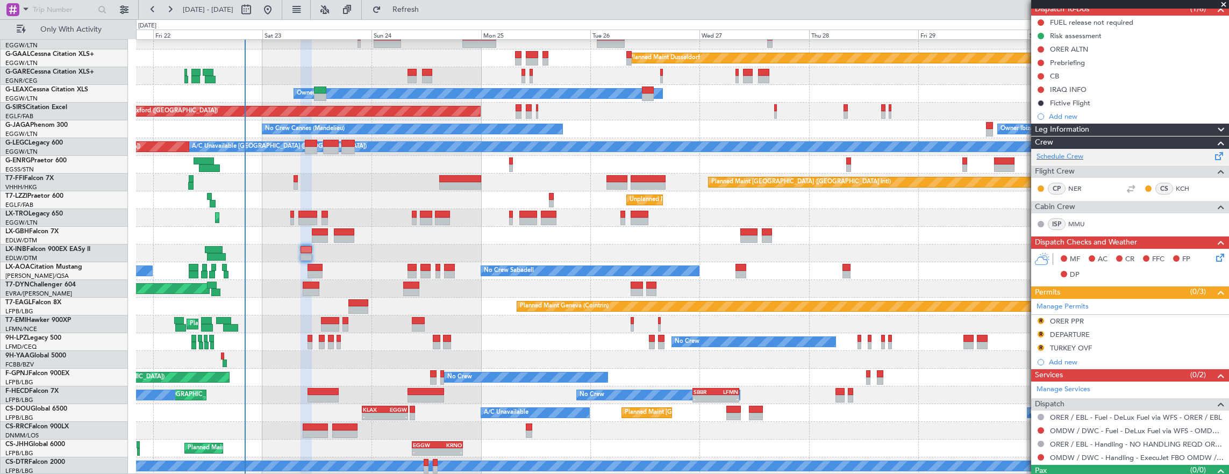
scroll to position [120, 0]
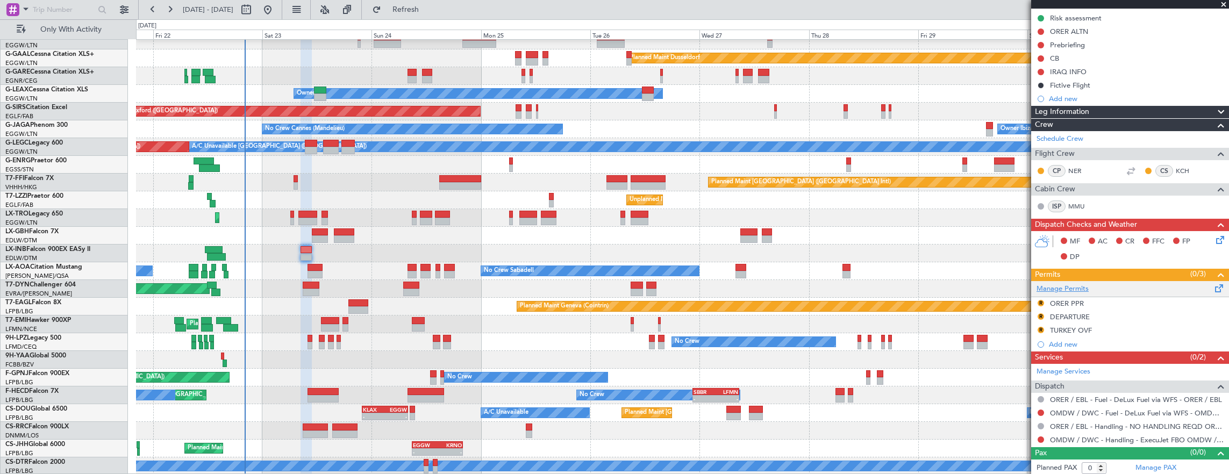
click at [1076, 286] on link "Manage Permits" at bounding box center [1062, 289] width 52 height 11
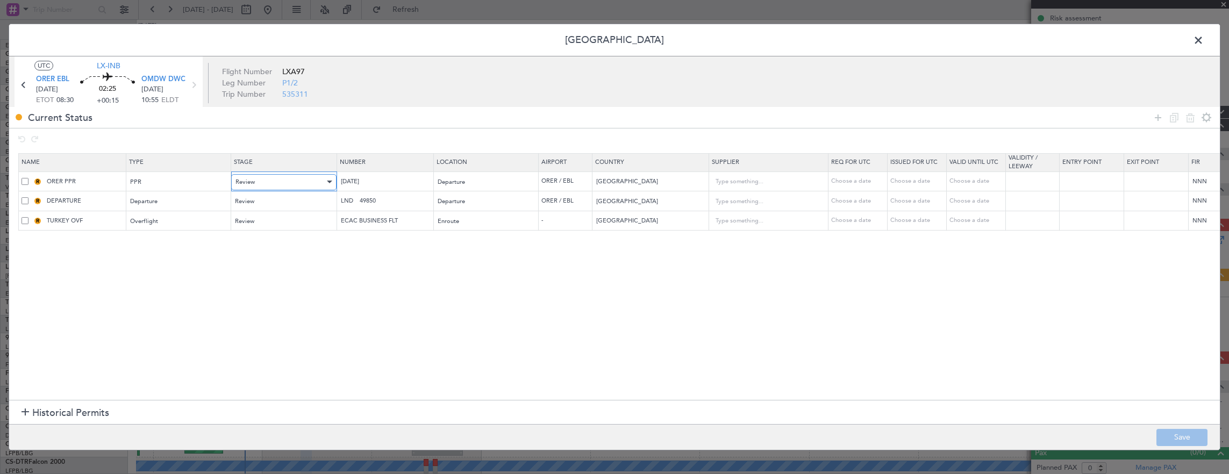
click at [284, 183] on div "Review" at bounding box center [279, 182] width 89 height 16
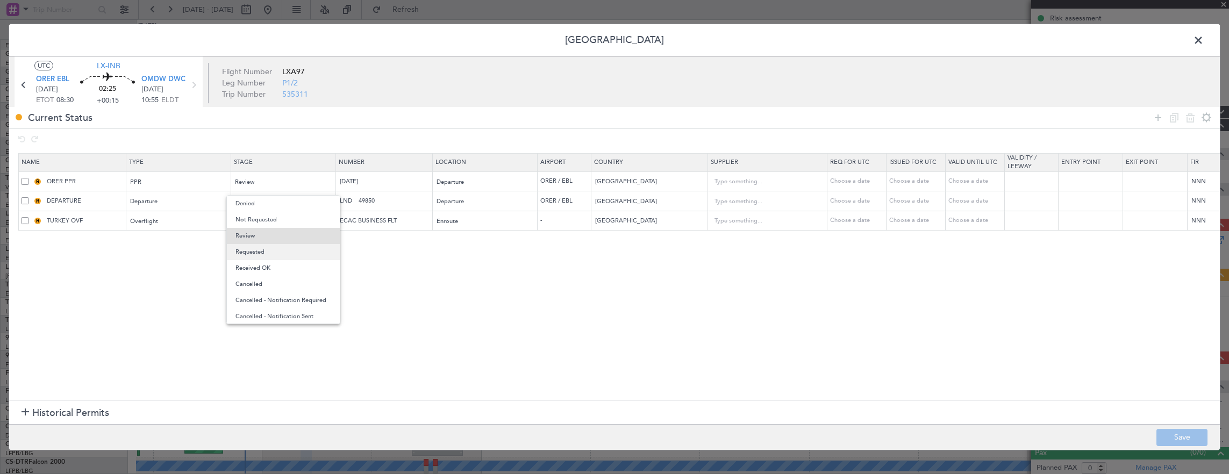
click at [272, 250] on span "Requested" at bounding box center [283, 252] width 96 height 16
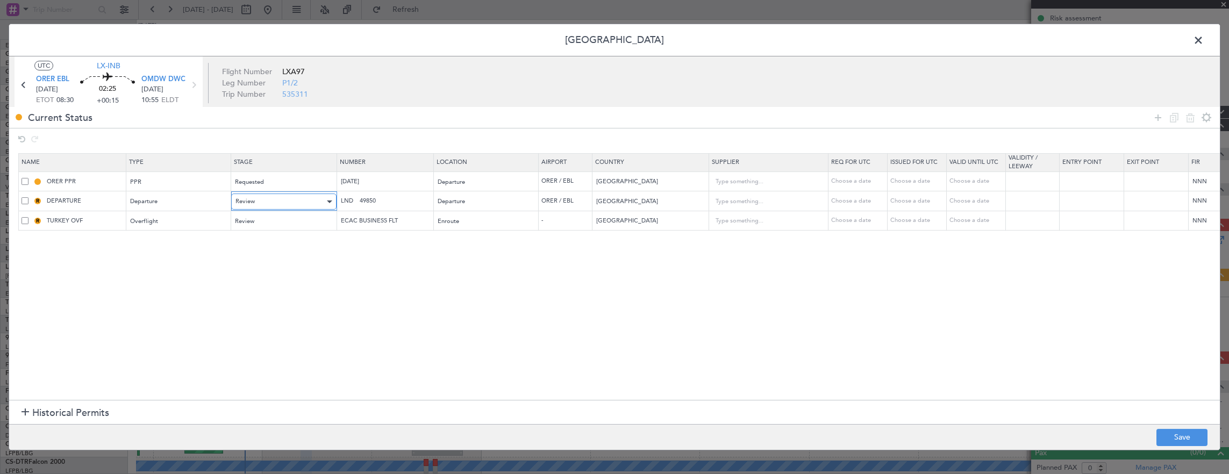
click at [272, 202] on div "Review" at bounding box center [279, 202] width 89 height 16
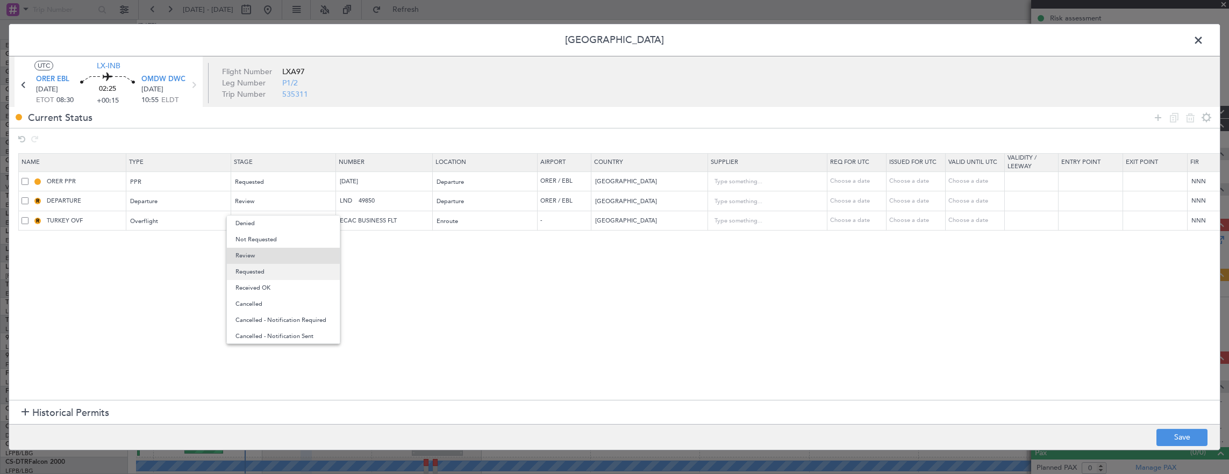
click at [259, 271] on span "Requested" at bounding box center [283, 272] width 96 height 16
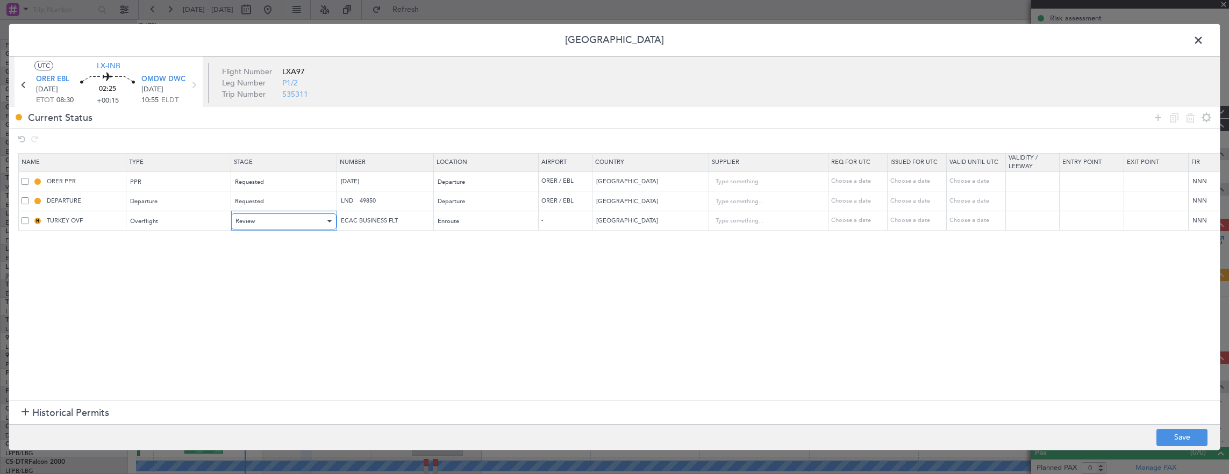
click at [275, 222] on div "Review" at bounding box center [279, 221] width 89 height 16
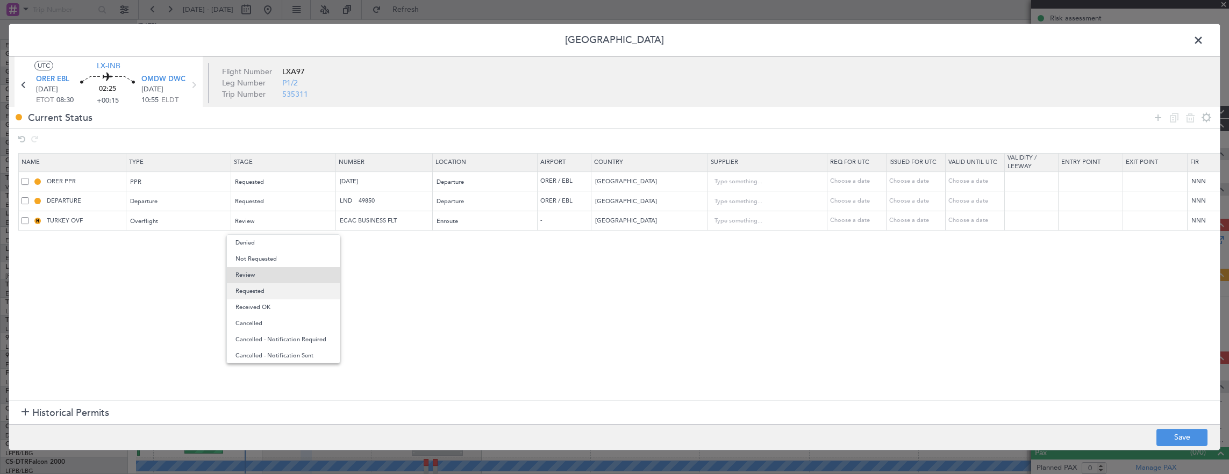
click at [269, 291] on span "Requested" at bounding box center [283, 291] width 96 height 16
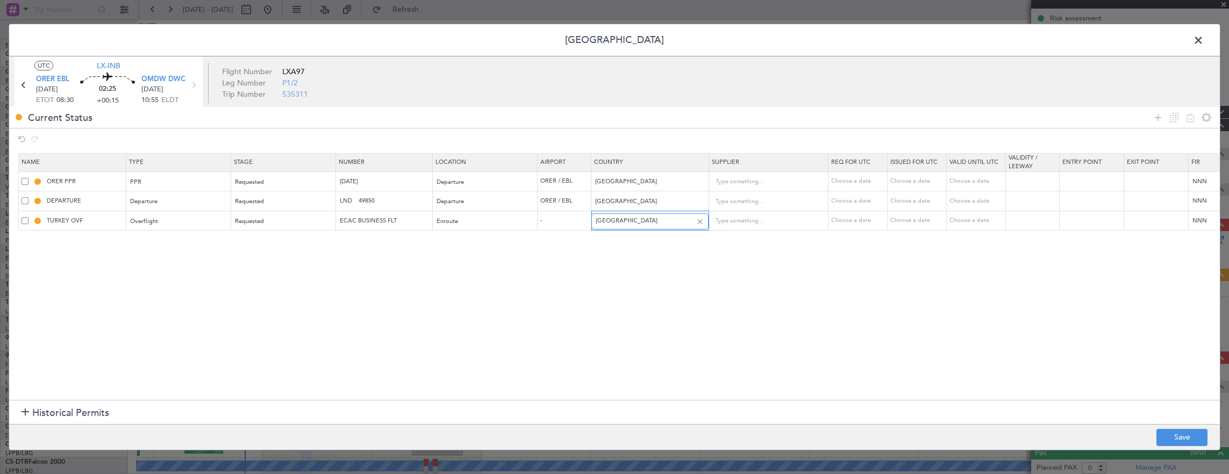
click at [640, 222] on input "Turkey" at bounding box center [644, 221] width 97 height 16
click at [656, 235] on span "Kuwait" at bounding box center [648, 238] width 99 height 16
type input "Kuwait"
click at [1154, 120] on icon at bounding box center [1157, 117] width 13 height 13
click at [175, 239] on div "Type" at bounding box center [175, 241] width 89 height 16
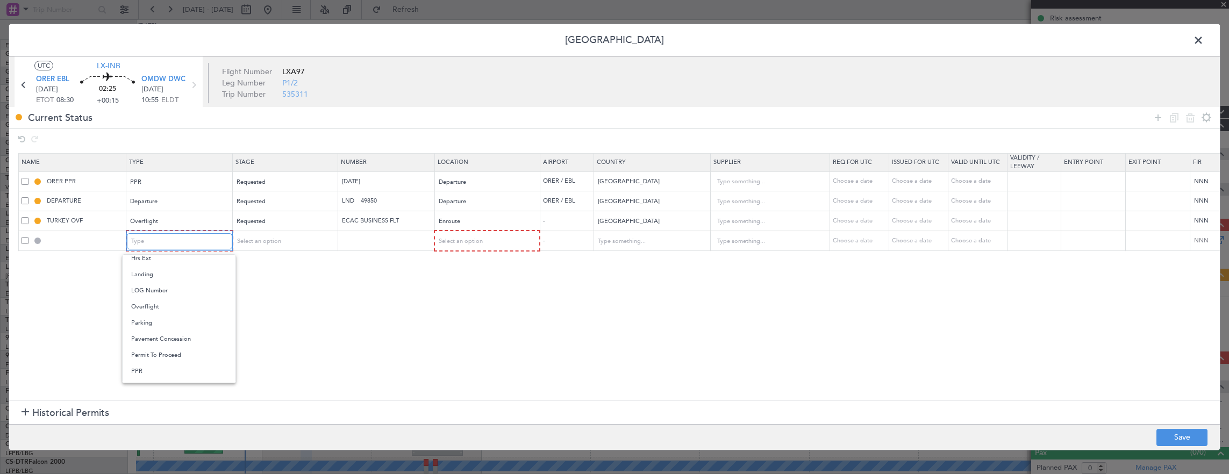
scroll to position [269, 0]
click at [167, 286] on span "Overflight" at bounding box center [179, 284] width 96 height 16
click at [272, 239] on span "Select an option" at bounding box center [257, 241] width 44 height 8
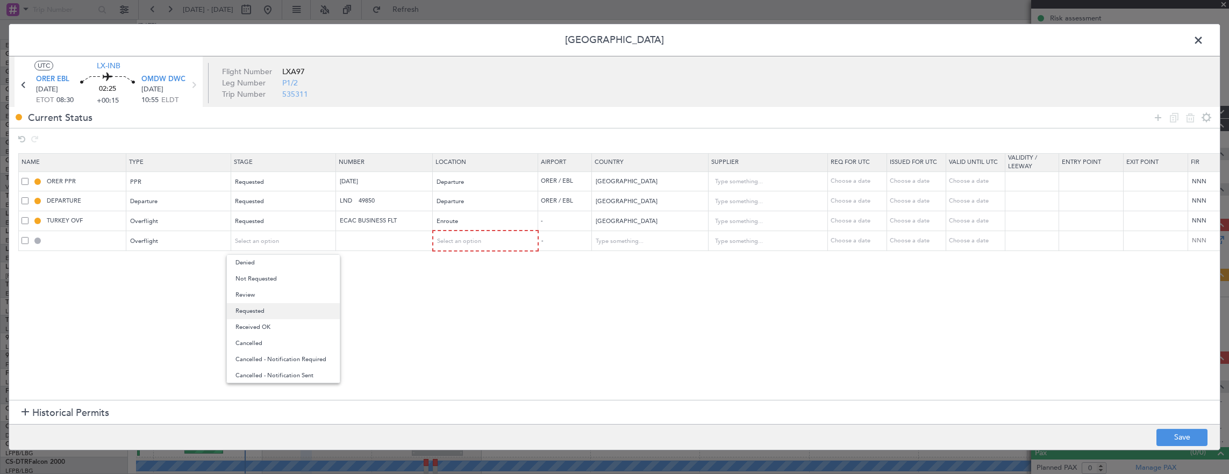
click at [272, 310] on span "Requested" at bounding box center [283, 311] width 96 height 16
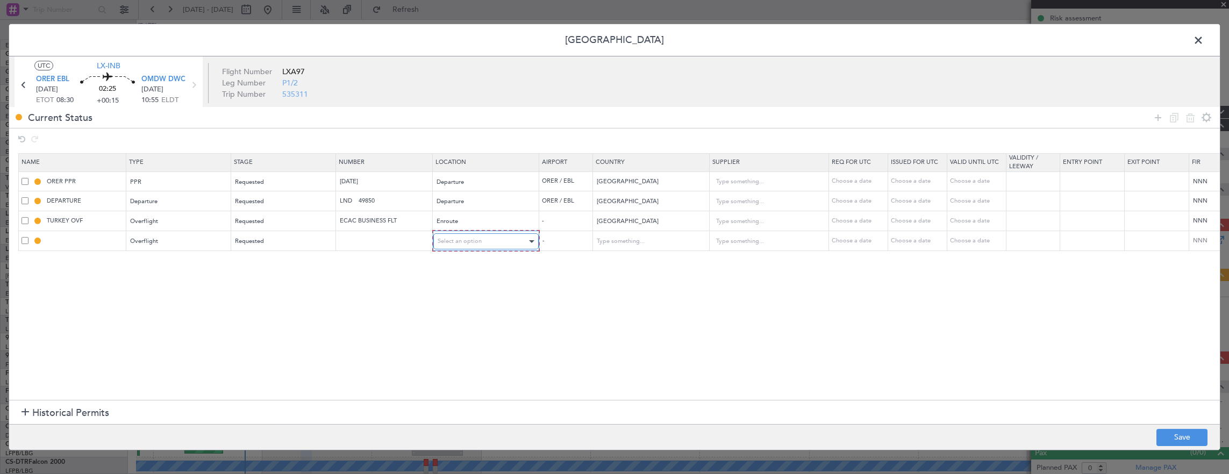
click at [473, 247] on div "Select an option" at bounding box center [482, 241] width 89 height 16
click at [463, 318] on span "Arrival Alt" at bounding box center [485, 311] width 96 height 16
click at [461, 238] on span "Arrival Alt" at bounding box center [451, 241] width 28 height 8
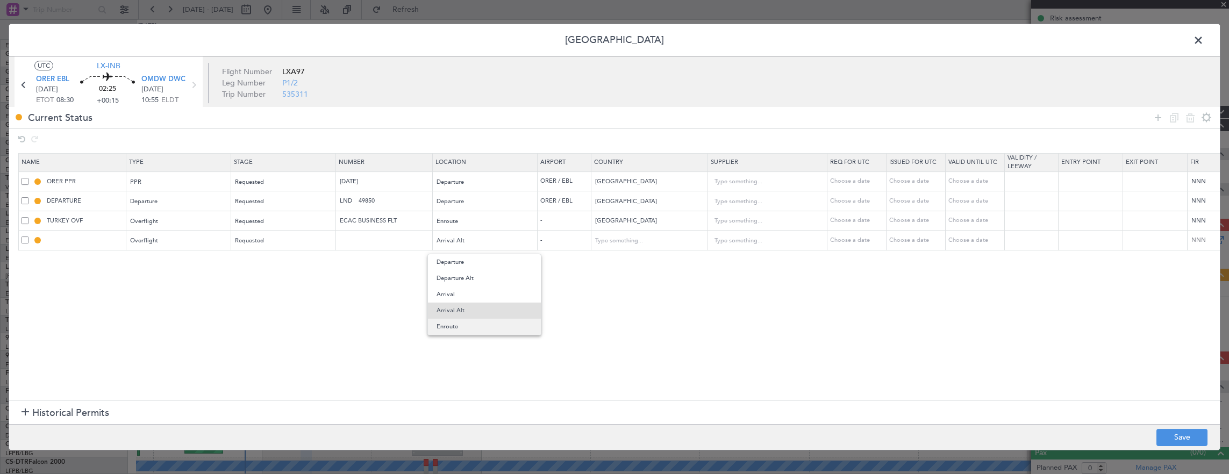
click at [466, 327] on span "Enroute" at bounding box center [484, 327] width 96 height 16
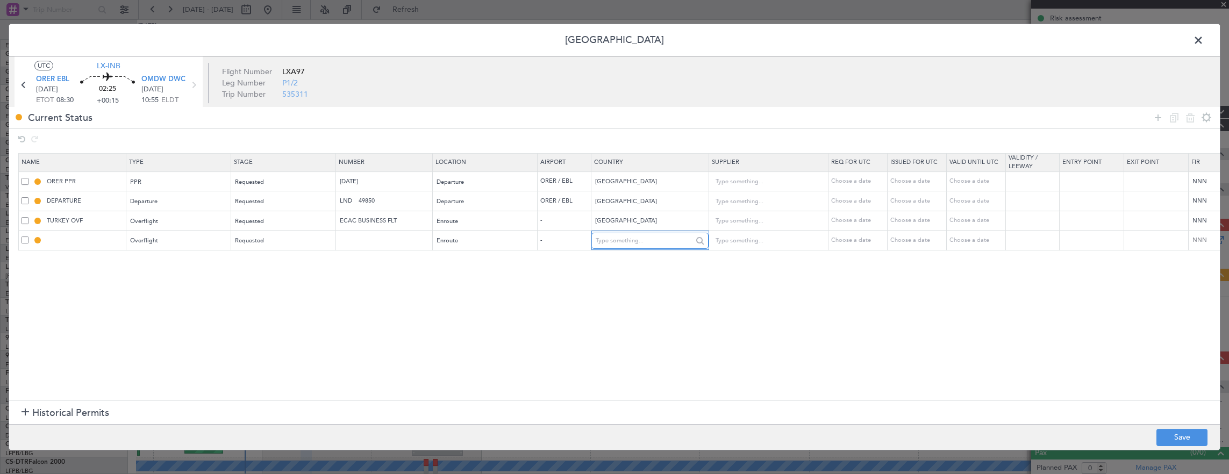
click at [623, 242] on input "text" at bounding box center [644, 241] width 97 height 16
click at [623, 266] on span "Bahrain" at bounding box center [648, 273] width 99 height 16
type input "Bahrain"
click at [1158, 126] on div "Current Status" at bounding box center [614, 117] width 1210 height 21
click at [1148, 117] on div "Current Status" at bounding box center [614, 117] width 1210 height 21
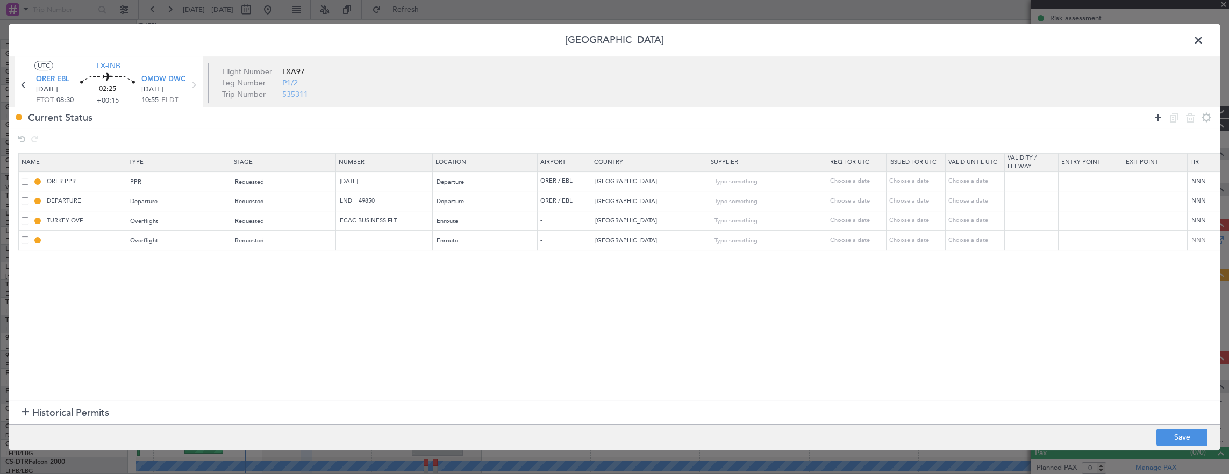
click at [1156, 117] on icon at bounding box center [1157, 117] width 13 height 13
click at [221, 253] on div "Type" at bounding box center [179, 261] width 104 height 16
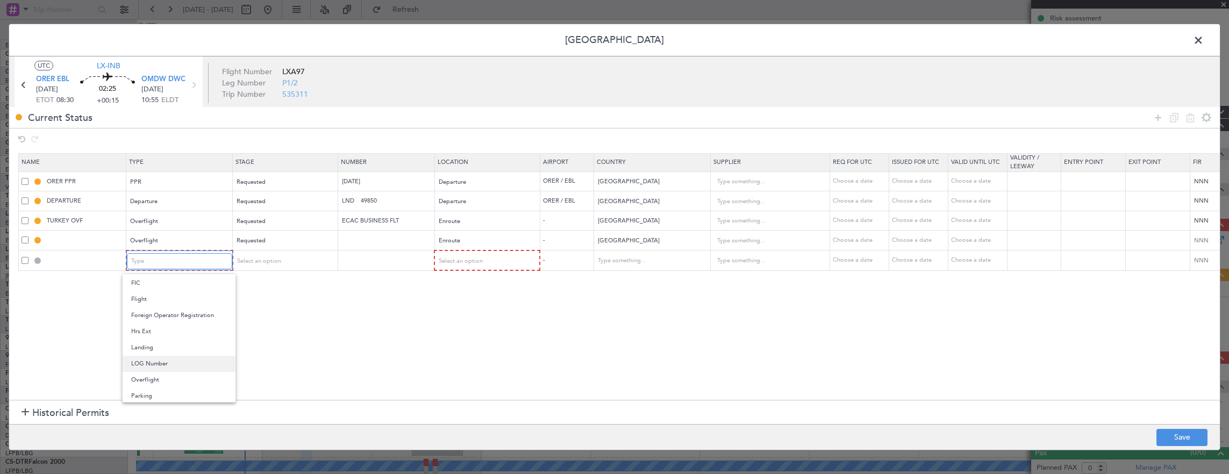
scroll to position [215, 0]
click at [168, 320] on span "Landing" at bounding box center [179, 325] width 96 height 16
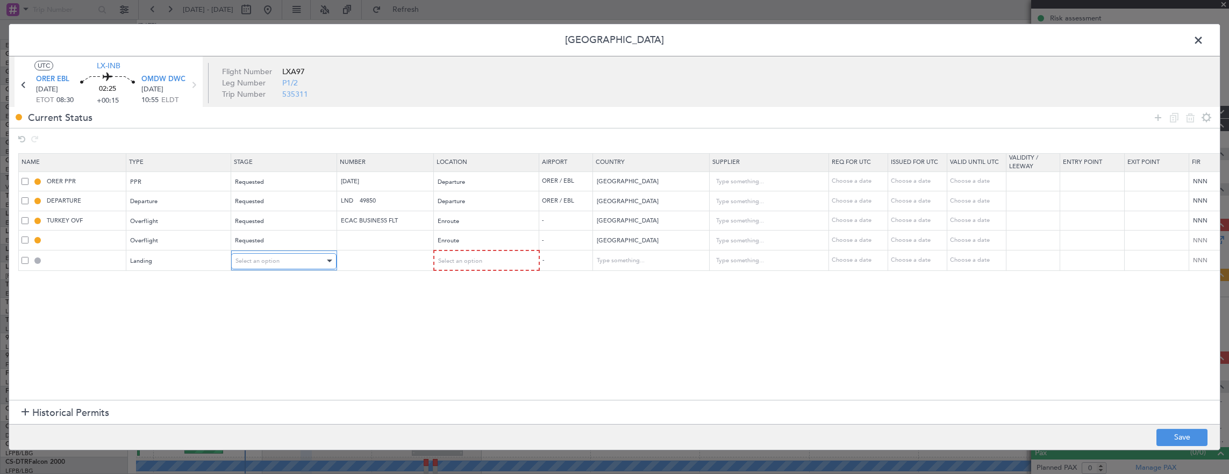
click at [255, 261] on span "Select an option" at bounding box center [257, 261] width 44 height 8
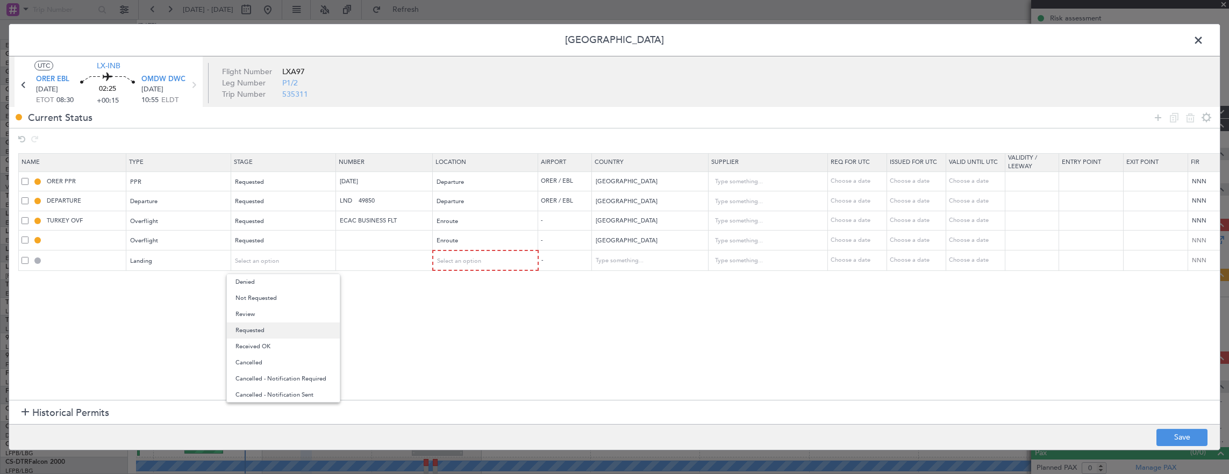
click at [263, 329] on span "Requested" at bounding box center [283, 331] width 96 height 16
click at [558, 248] on td "-" at bounding box center [565, 241] width 54 height 20
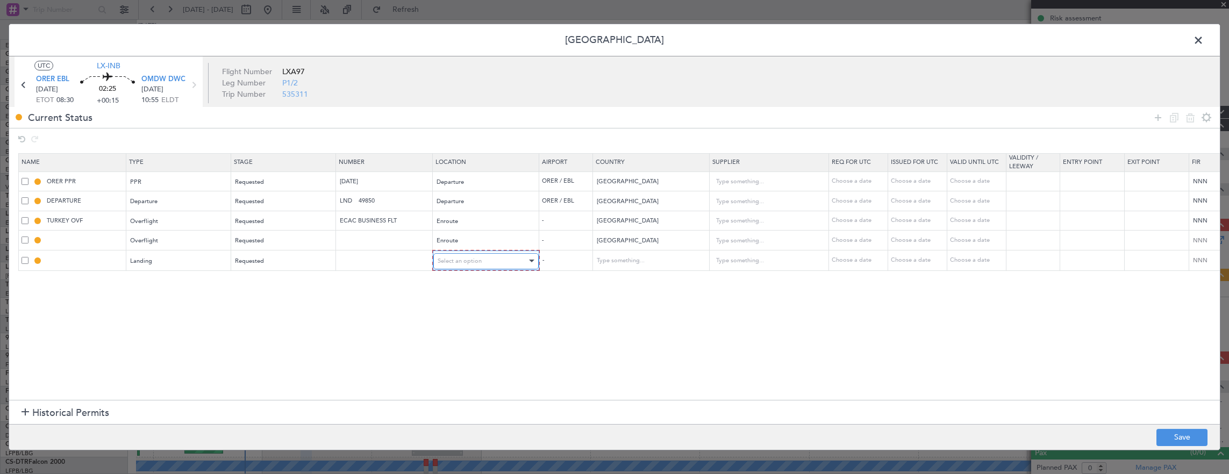
click at [518, 260] on div "Select an option" at bounding box center [482, 261] width 89 height 16
click at [475, 316] on span "Arrival" at bounding box center [485, 314] width 96 height 16
click at [1150, 121] on div at bounding box center [1182, 118] width 65 height 16
click at [1157, 120] on icon at bounding box center [1157, 117] width 13 height 13
click at [167, 275] on div "Type" at bounding box center [175, 281] width 89 height 16
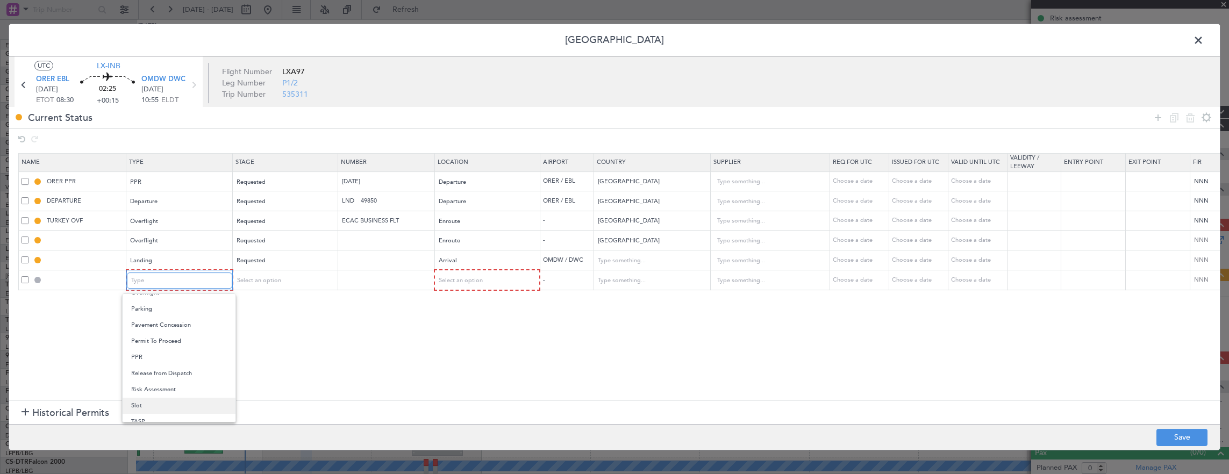
scroll to position [323, 0]
click at [161, 386] on span "Slot" at bounding box center [179, 382] width 96 height 16
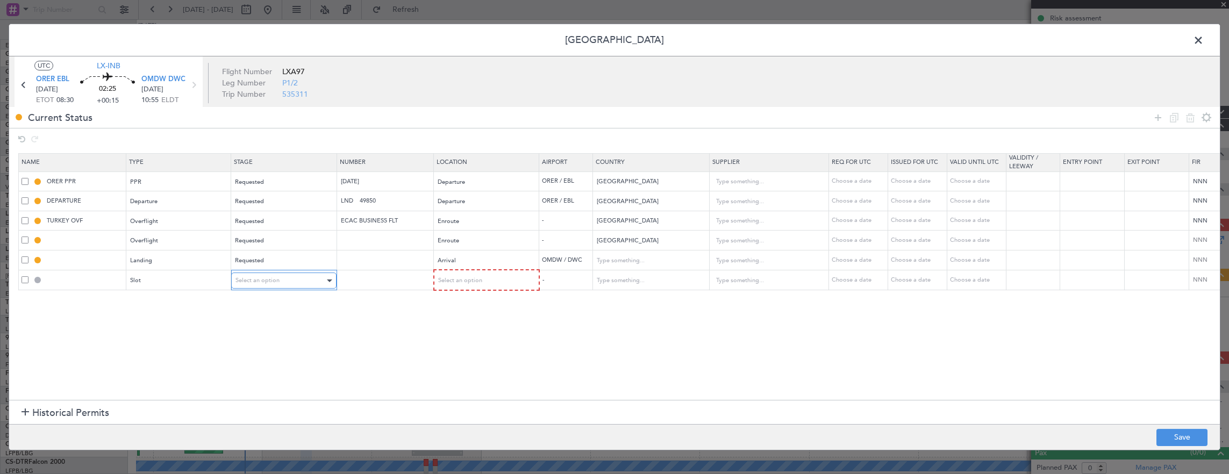
click at [313, 279] on div "Select an option" at bounding box center [279, 281] width 89 height 16
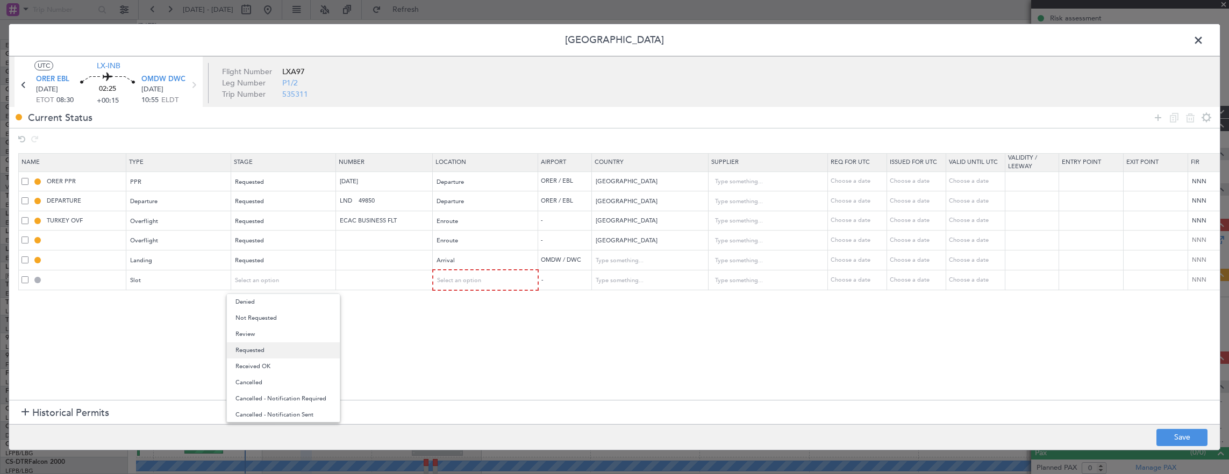
click at [284, 348] on span "Requested" at bounding box center [283, 350] width 96 height 16
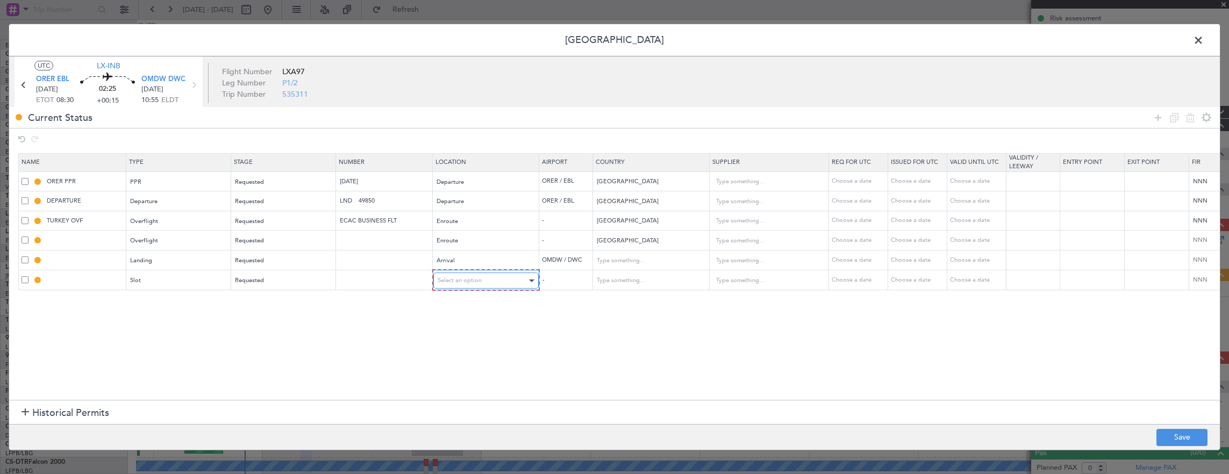
click at [485, 280] on div "Select an option" at bounding box center [482, 281] width 89 height 16
click at [467, 340] on span "Arrival" at bounding box center [485, 334] width 96 height 16
click at [1166, 431] on button "Save" at bounding box center [1181, 437] width 51 height 17
type input "KUWAIT OVF"
type input "BAHRAIN OVF"
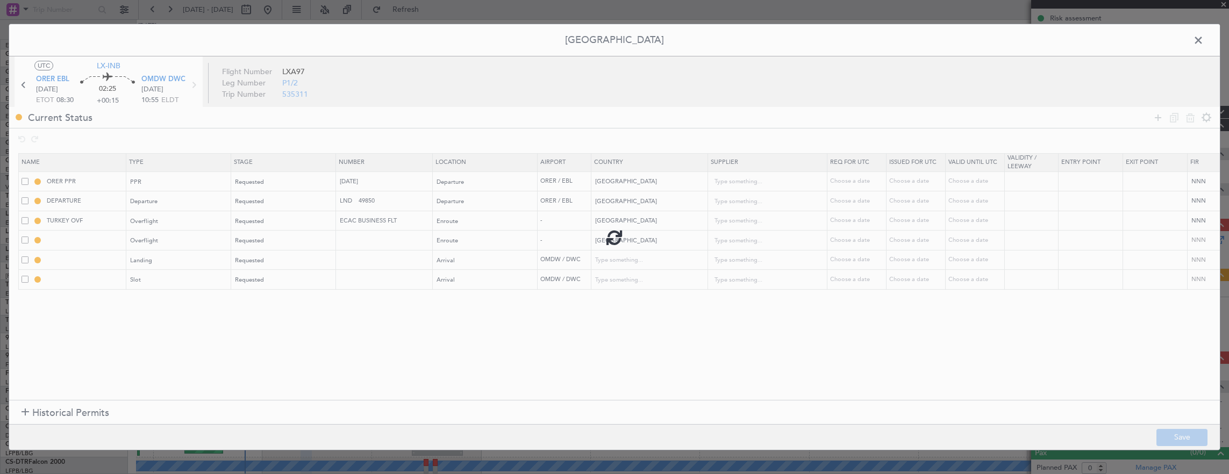
type input "NNN"
type input "OMDW LDG"
type input "United Arab Emirates"
type input "NNN"
type input "1"
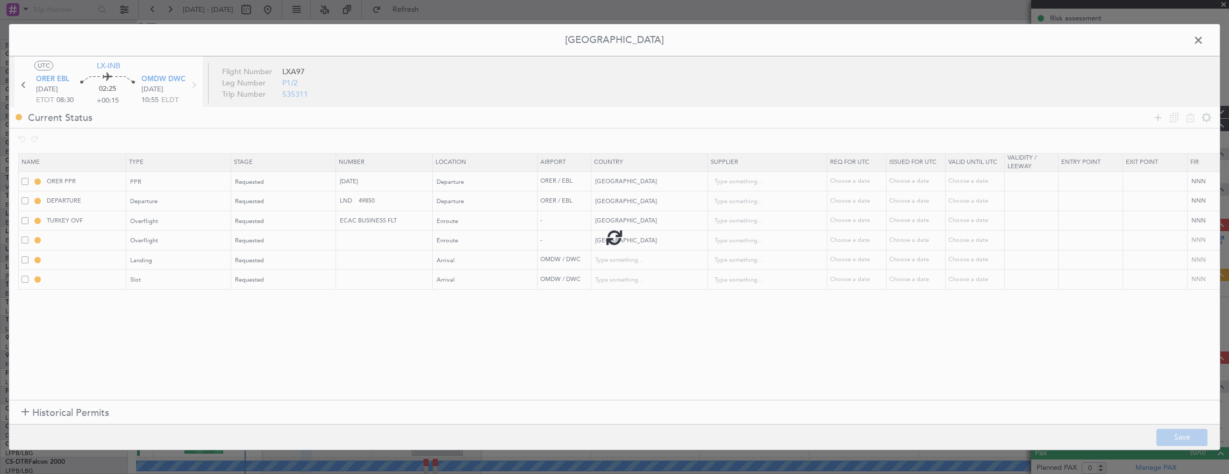
type input "OMDW ARR SLOT"
type input "United Arab Emirates"
type input "NNN"
type input "1"
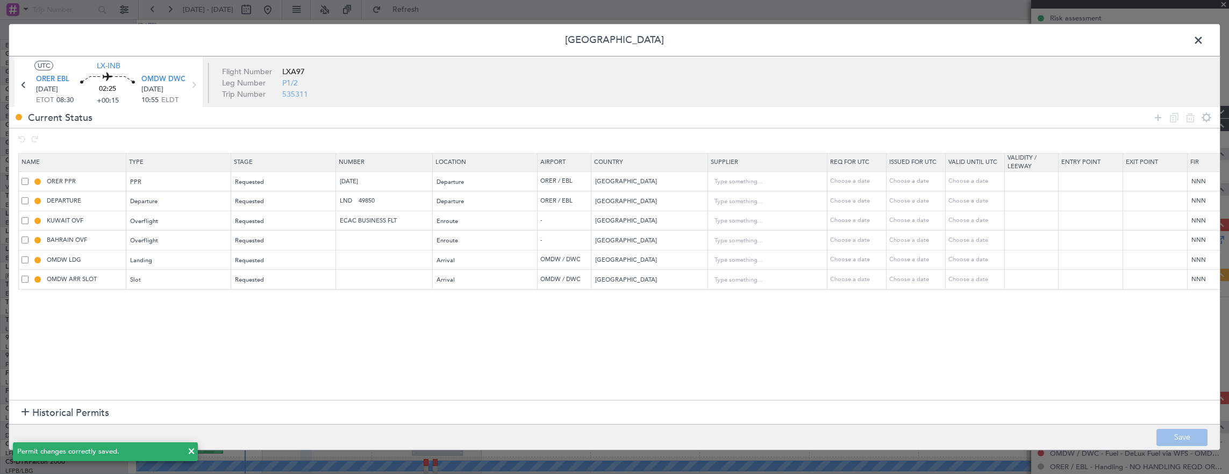
drag, startPoint x: 412, startPoint y: 225, endPoint x: 372, endPoint y: 223, distance: 40.4
click at [372, 223] on td "ECAC BUSINESS FLT" at bounding box center [384, 221] width 97 height 20
drag, startPoint x: 411, startPoint y: 217, endPoint x: 147, endPoint y: 228, distance: 264.2
click at [181, 228] on tr "KUWAIT OVF Overflight Requested ECAC BUSINESS FLT Enroute - Kuwait Choose a dat…" at bounding box center [704, 221] width 1371 height 20
click at [1172, 433] on button "Save" at bounding box center [1181, 437] width 51 height 17
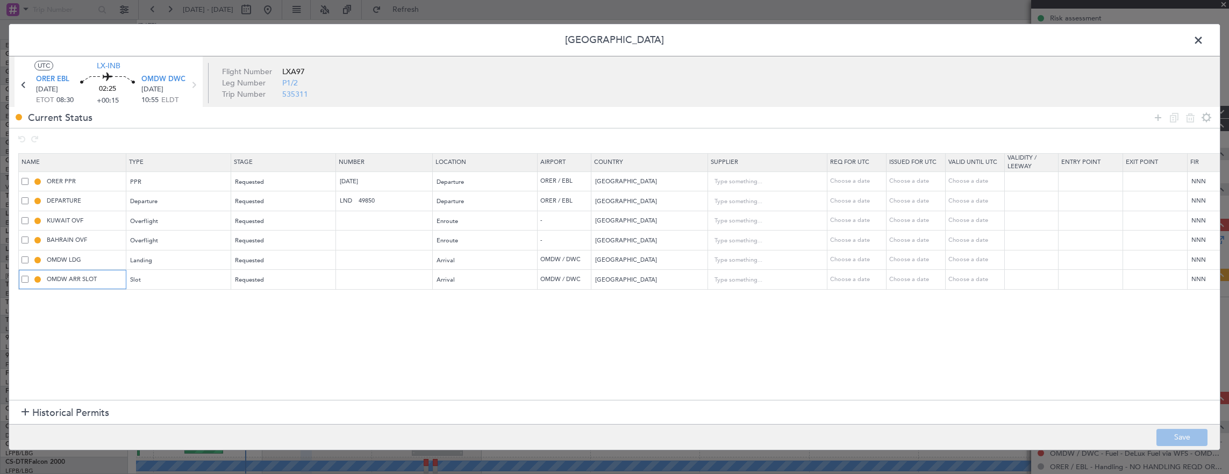
click at [106, 278] on input "OMDW ARR SLOT" at bounding box center [85, 279] width 81 height 9
type input "OMDW ARR SLOT 1055z"
click at [1175, 426] on footer "Save" at bounding box center [614, 437] width 1210 height 26
click at [1177, 429] on button "Save" at bounding box center [1181, 437] width 51 height 17
click at [1204, 40] on span at bounding box center [1204, 43] width 0 height 22
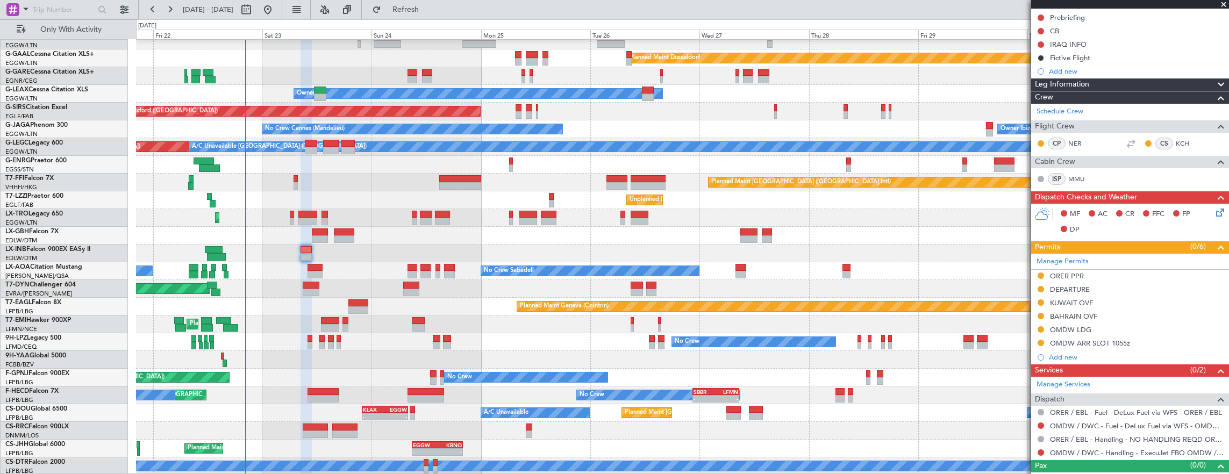
scroll to position [160, 0]
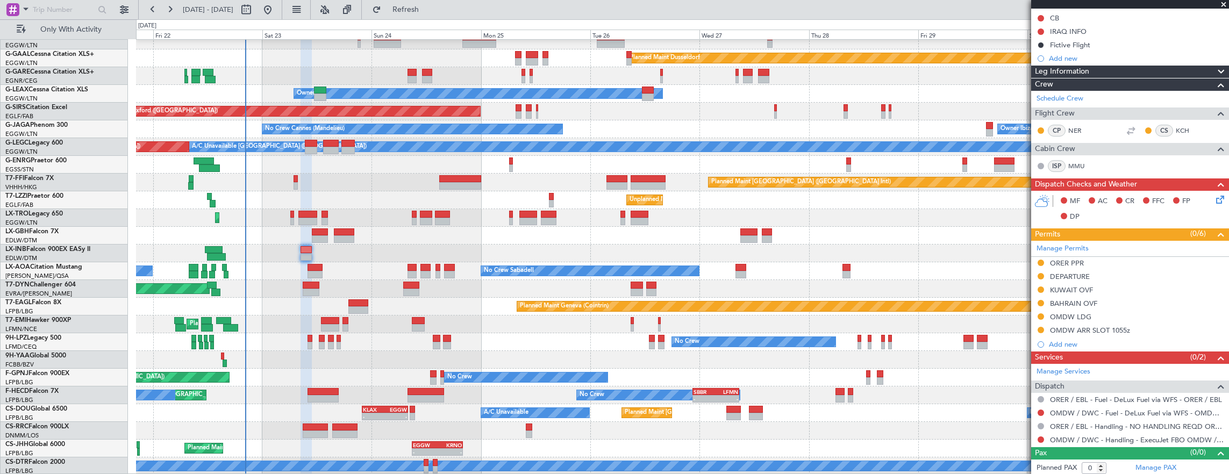
click at [1114, 438] on mat-tooltip-component "Complete" at bounding box center [1126, 430] width 46 height 28
click at [1116, 435] on div "Complete" at bounding box center [1126, 430] width 31 height 13
click at [1095, 440] on link "OMDW / DWC - Handling - ExecuJet FBO OMDW / DWC" at bounding box center [1137, 439] width 174 height 9
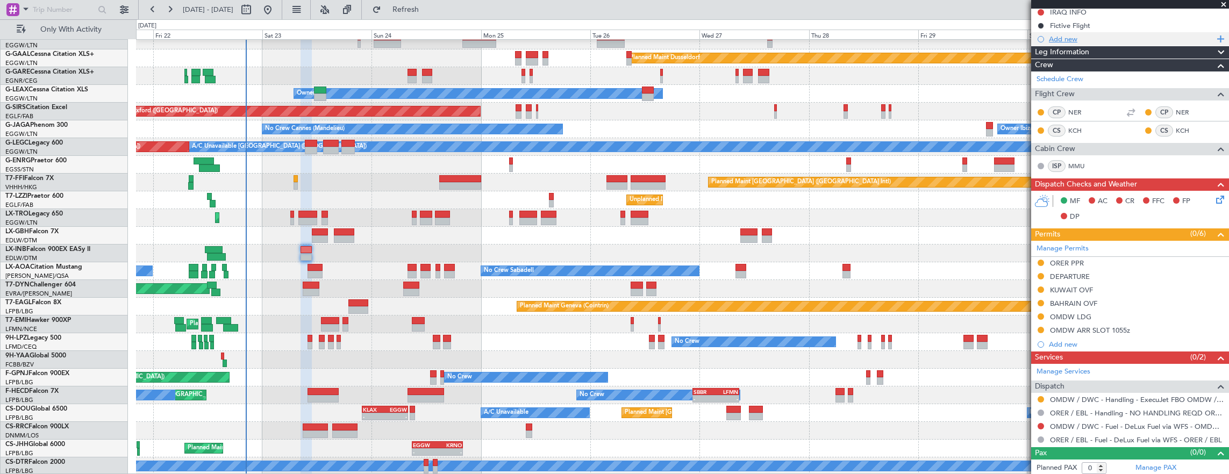
scroll to position [0, 0]
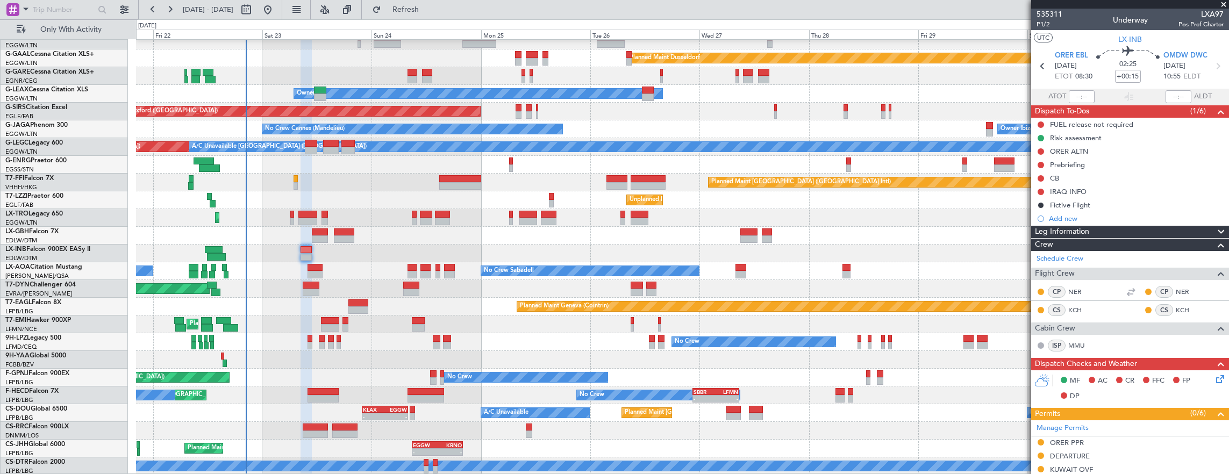
drag, startPoint x: 1041, startPoint y: 178, endPoint x: 1043, endPoint y: 197, distance: 18.4
click at [1041, 178] on button at bounding box center [1040, 178] width 6 height 6
click at [1040, 220] on span "Completed" at bounding box center [1045, 225] width 35 height 11
click at [1041, 163] on button at bounding box center [1040, 165] width 6 height 6
click at [1031, 197] on span "In Progress" at bounding box center [1046, 195] width 37 height 11
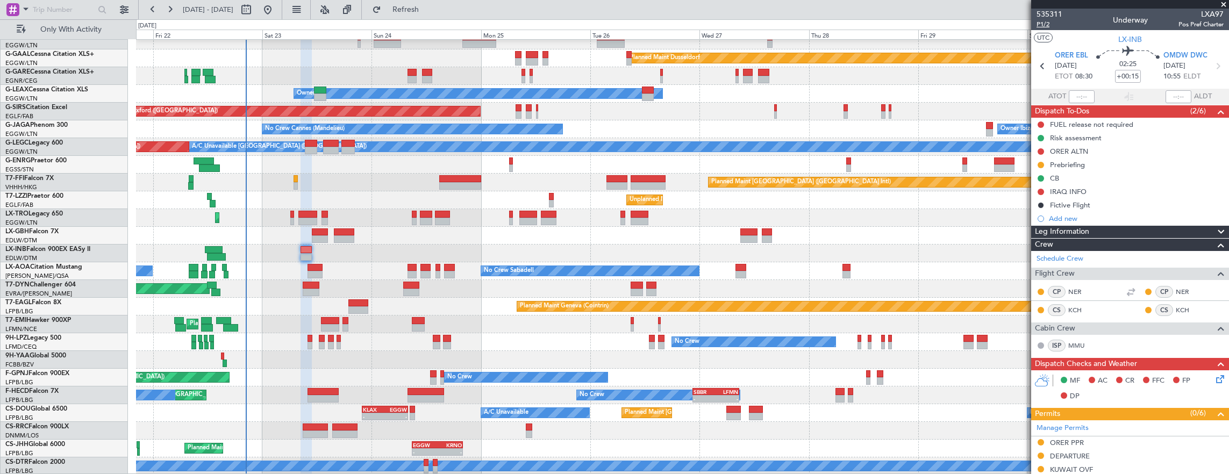
click at [1041, 26] on span "P1/2" at bounding box center [1049, 24] width 26 height 9
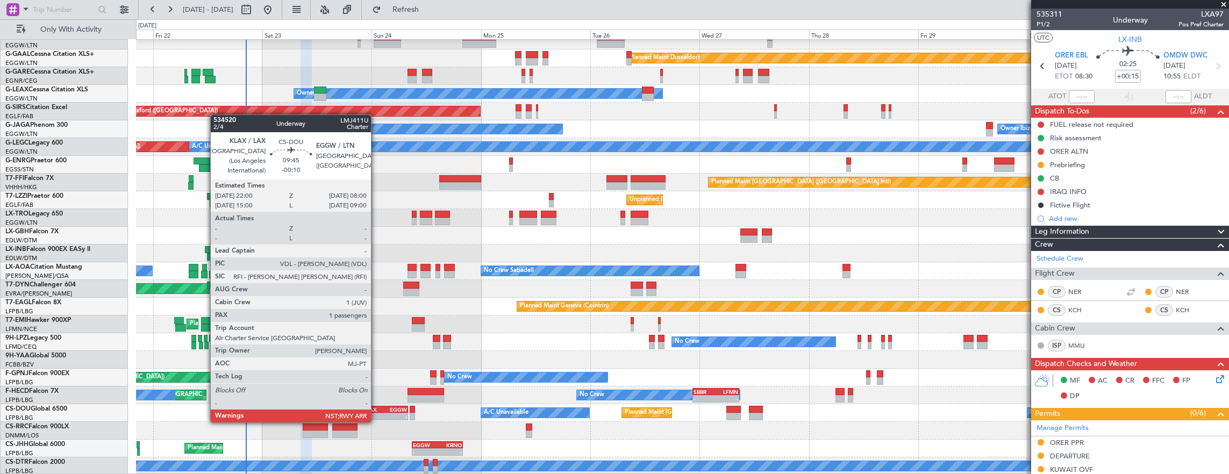
click at [376, 412] on div "KLAX 22:00 Z EGGW 08:00 Z" at bounding box center [385, 410] width 46 height 8
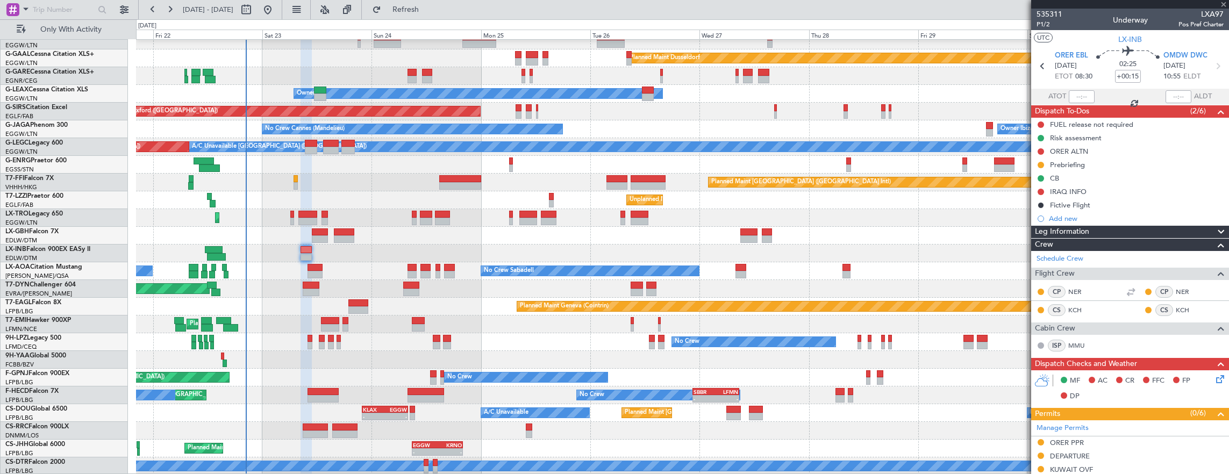
type input "-00:10"
type input "1"
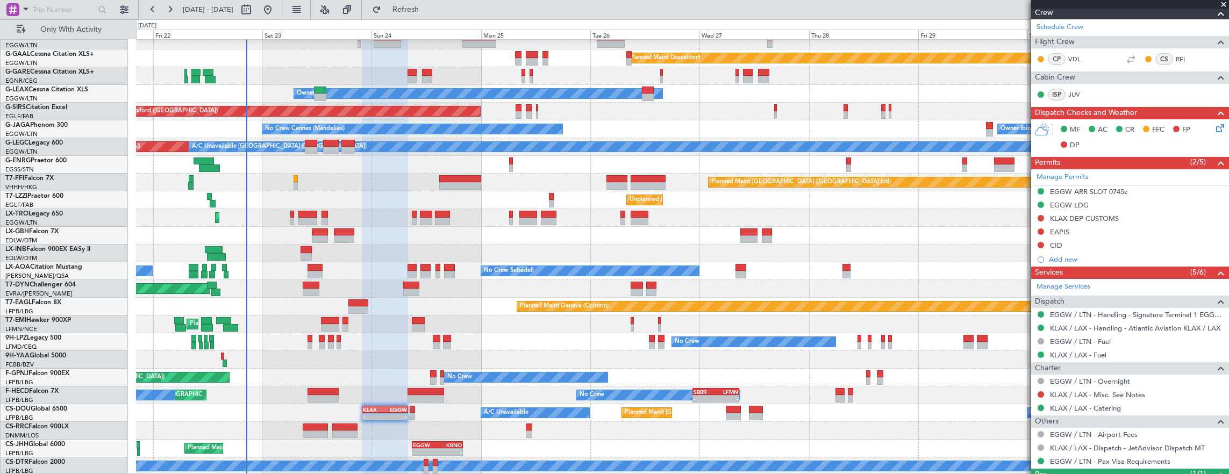
scroll to position [317, 0]
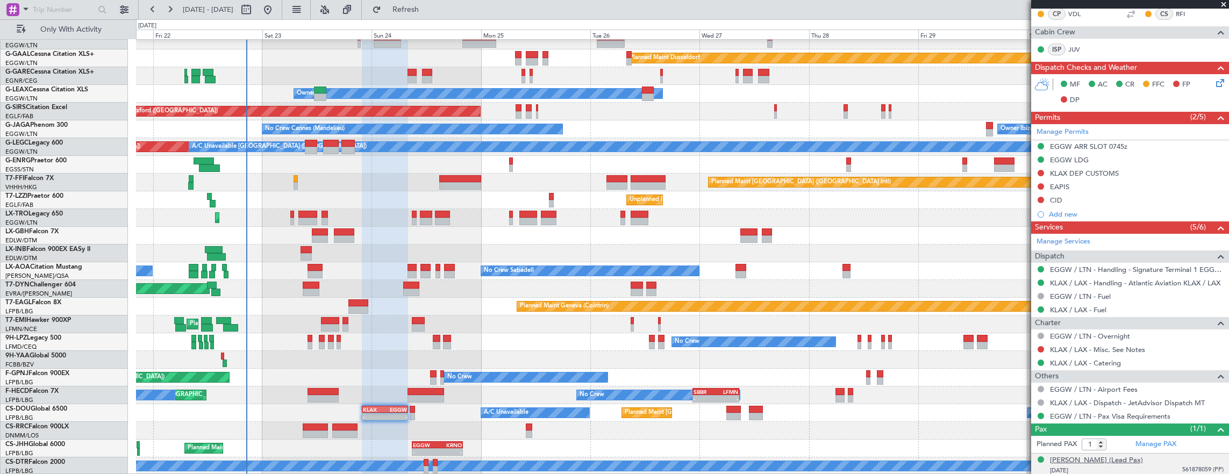
click at [1092, 460] on div "Sandra Anette Bullock (Lead Pax)" at bounding box center [1096, 460] width 93 height 11
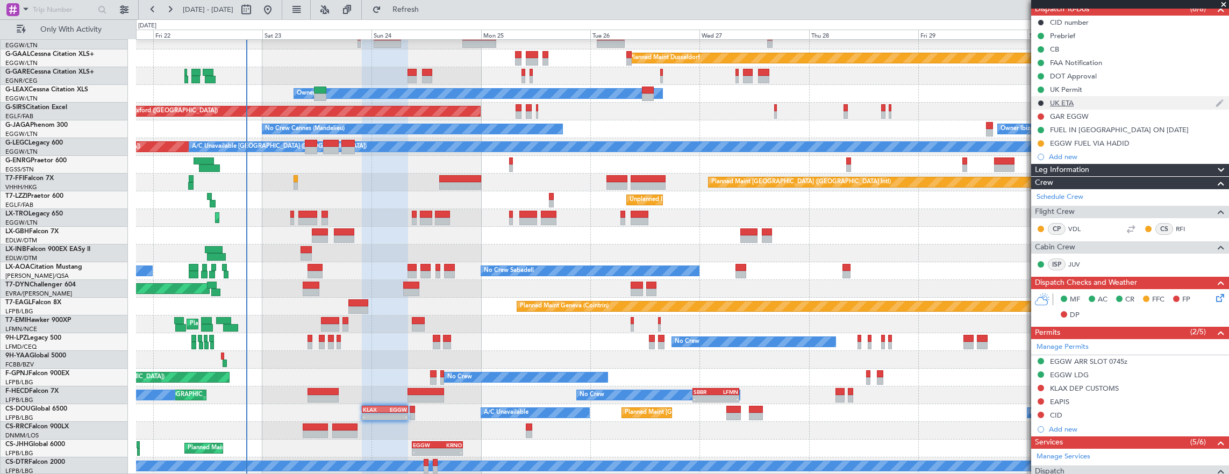
scroll to position [0, 0]
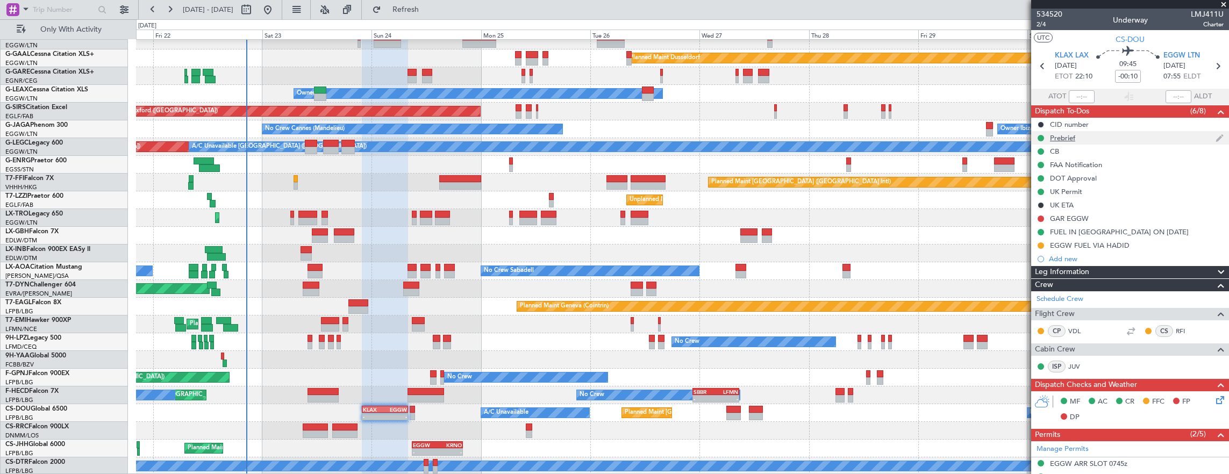
click at [1101, 141] on div "Prebrief" at bounding box center [1130, 137] width 198 height 13
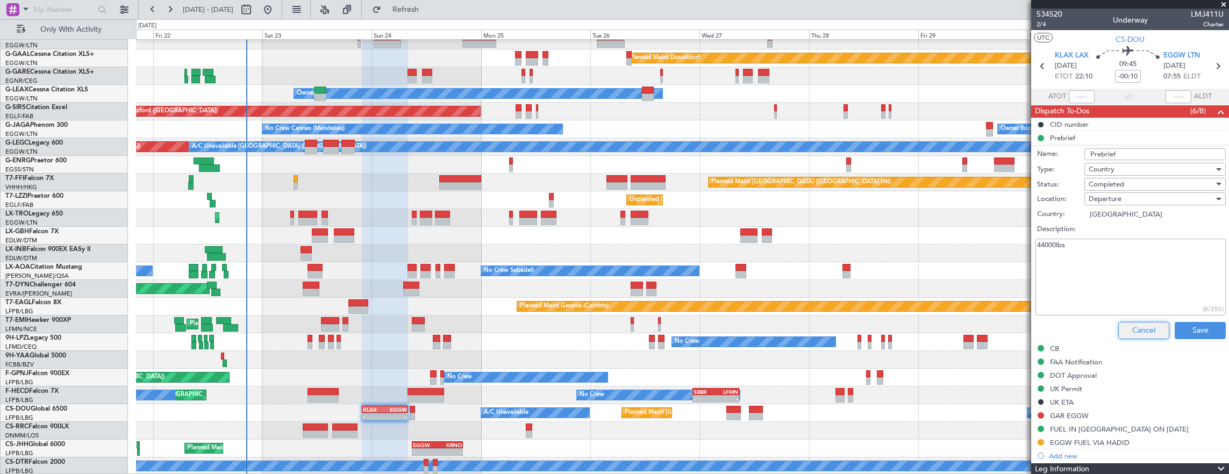
click at [1135, 333] on button "Cancel" at bounding box center [1143, 330] width 51 height 17
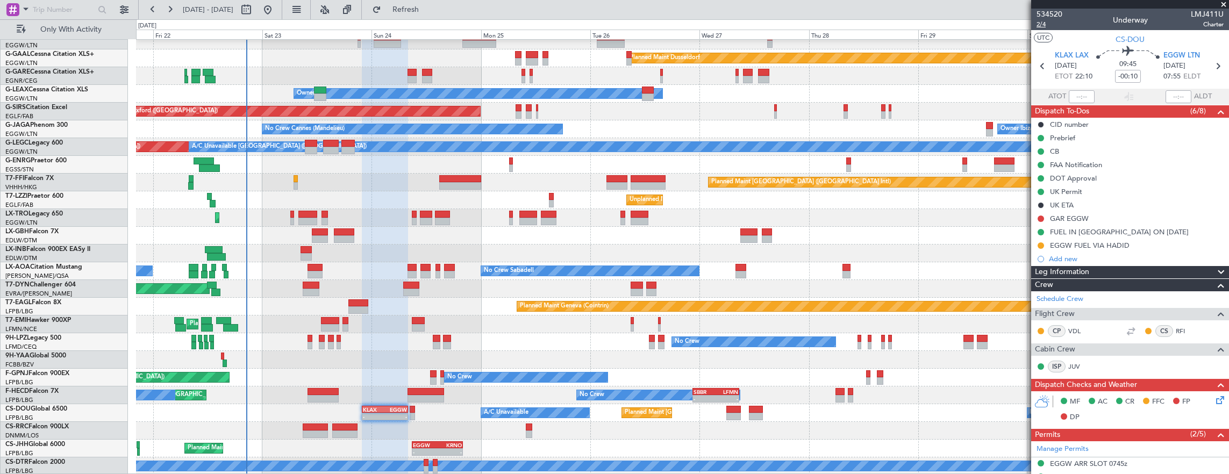
click at [1042, 26] on span "2/4" at bounding box center [1049, 24] width 26 height 9
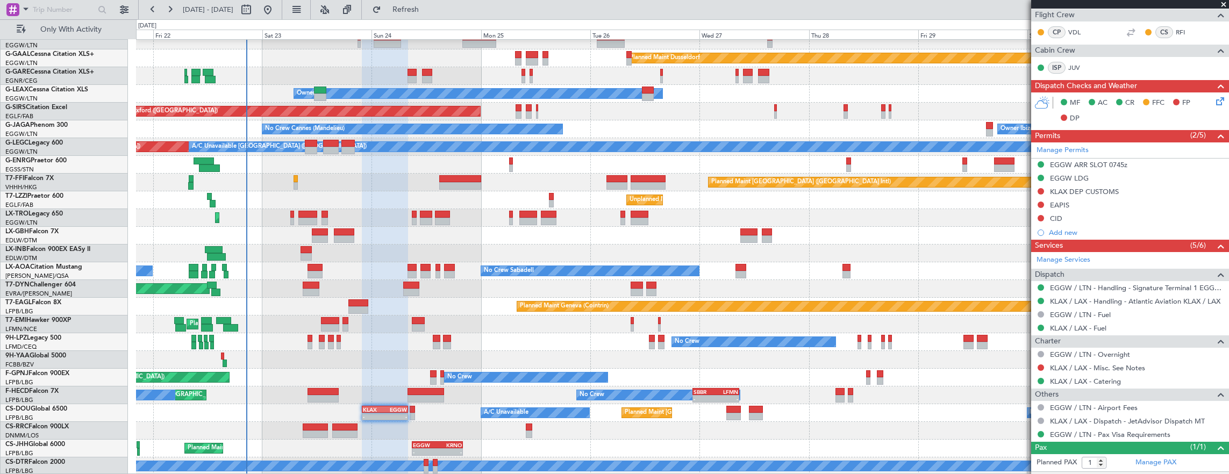
scroll to position [343, 0]
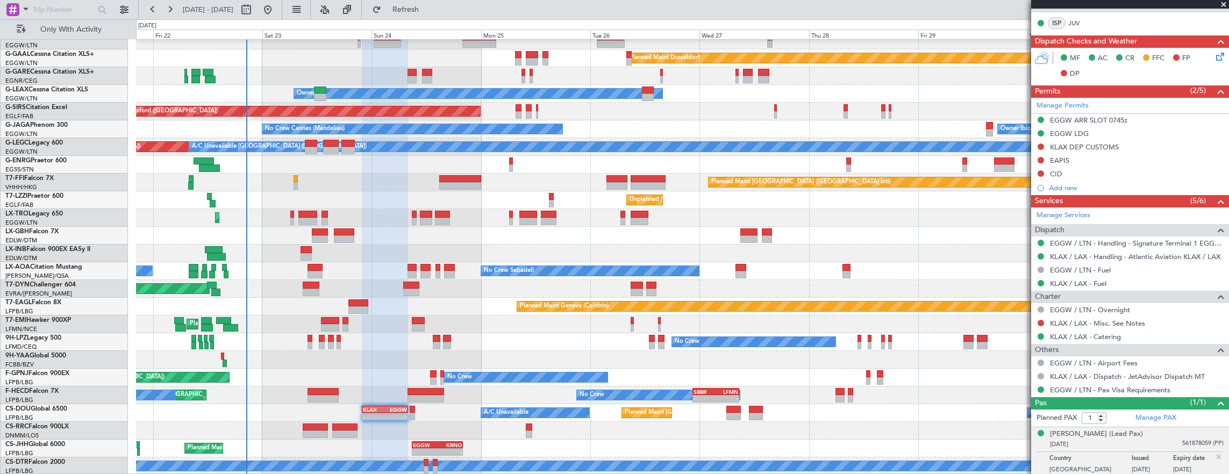
click at [391, 412] on div "Planned Maint Dusseldorf Unplanned Maint Chester Owner Unplanned Maint Oxford (…" at bounding box center [682, 244] width 1093 height 461
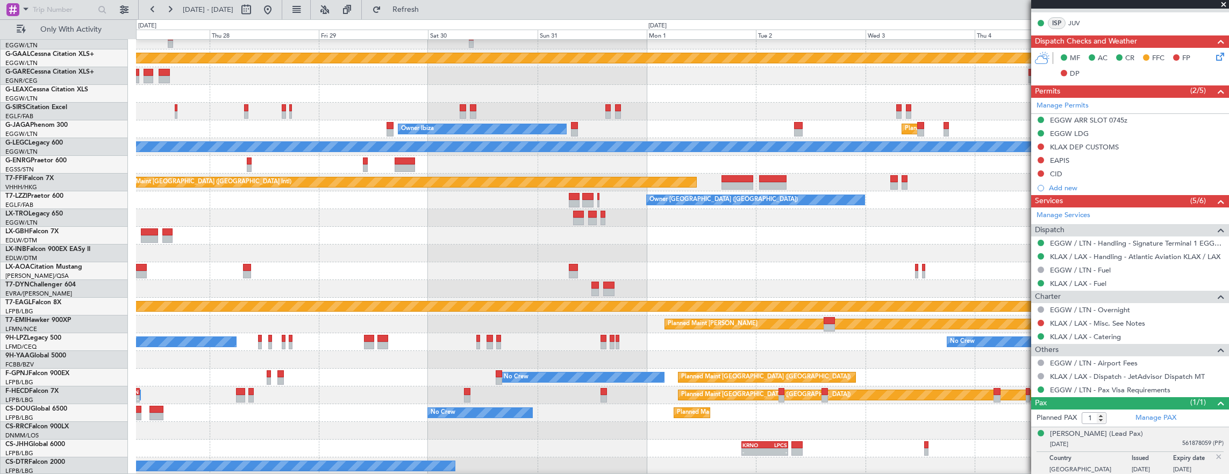
click at [204, 361] on div "Planned Maint Dusseldorf Owner Unplanned Maint Oxford (Kidlington) Owner Ibiza …" at bounding box center [682, 244] width 1093 height 461
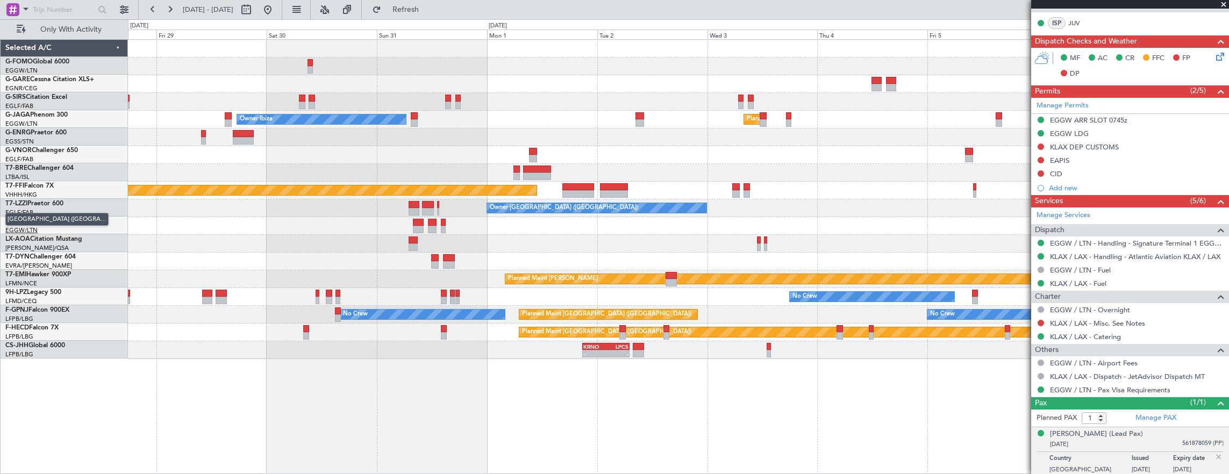
scroll to position [0, 0]
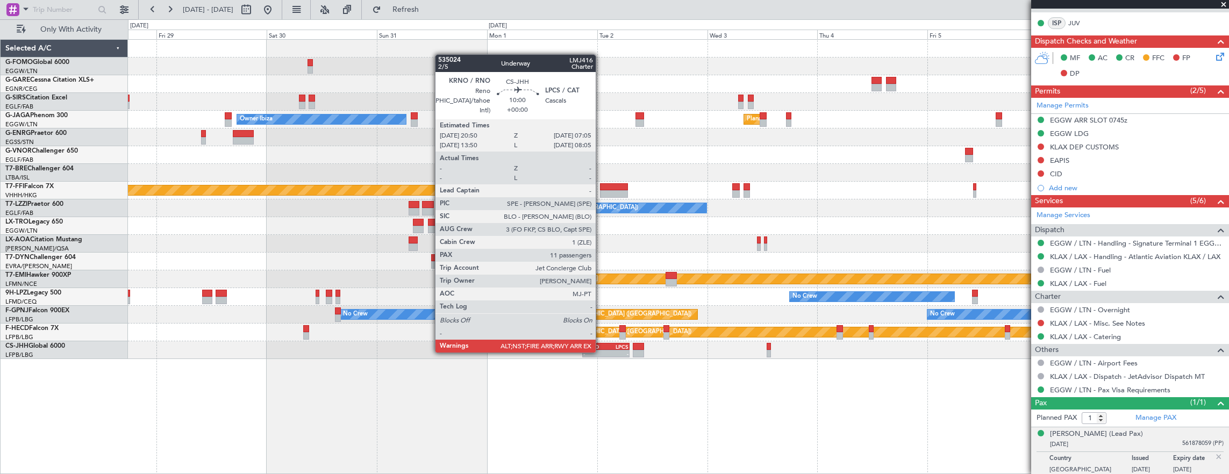
click at [601, 352] on div "-" at bounding box center [594, 353] width 23 height 6
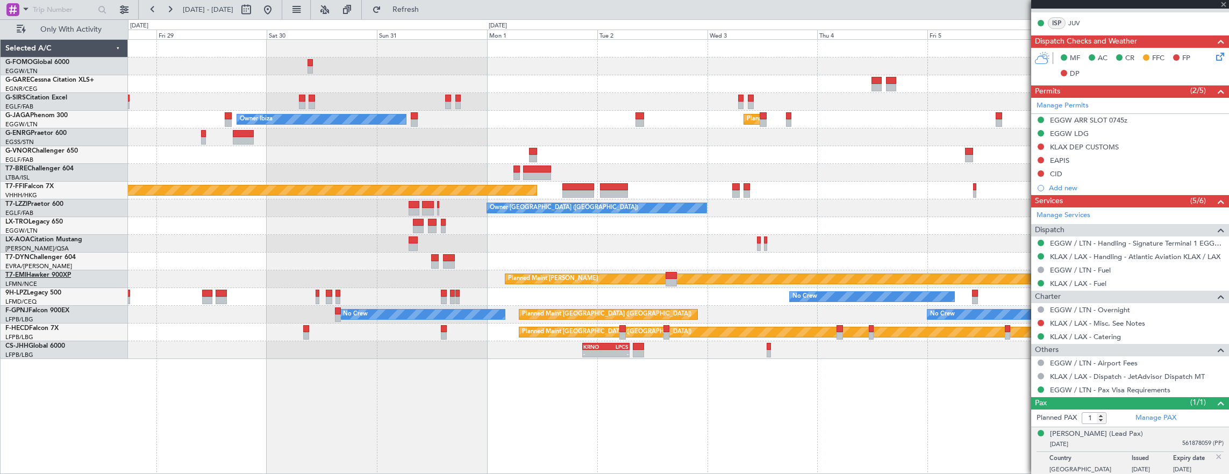
type input "11"
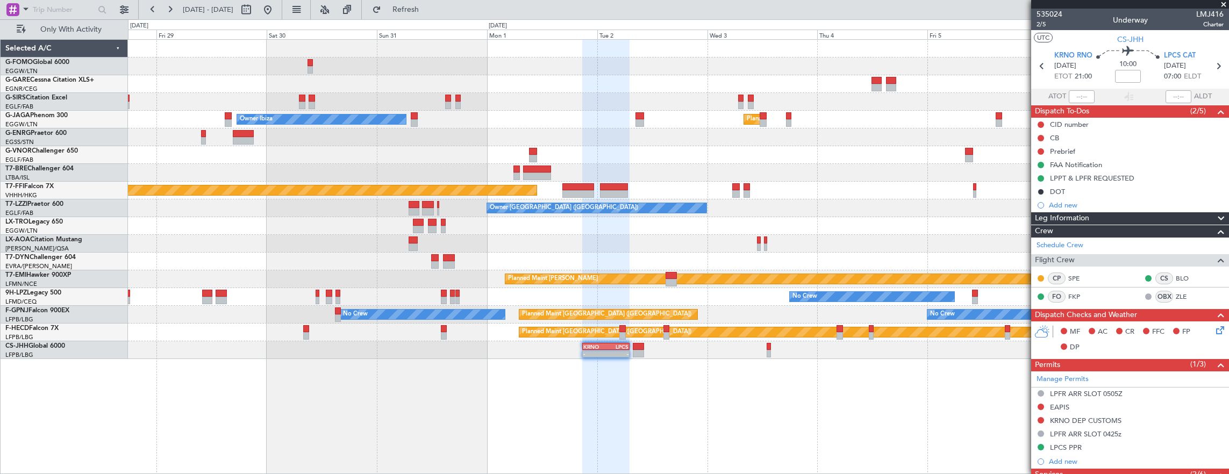
click at [760, 269] on div "Planned Maint London (Luton) Owner Ibiza Planned Maint Hong Kong (Hong Kong Int…" at bounding box center [678, 199] width 1101 height 319
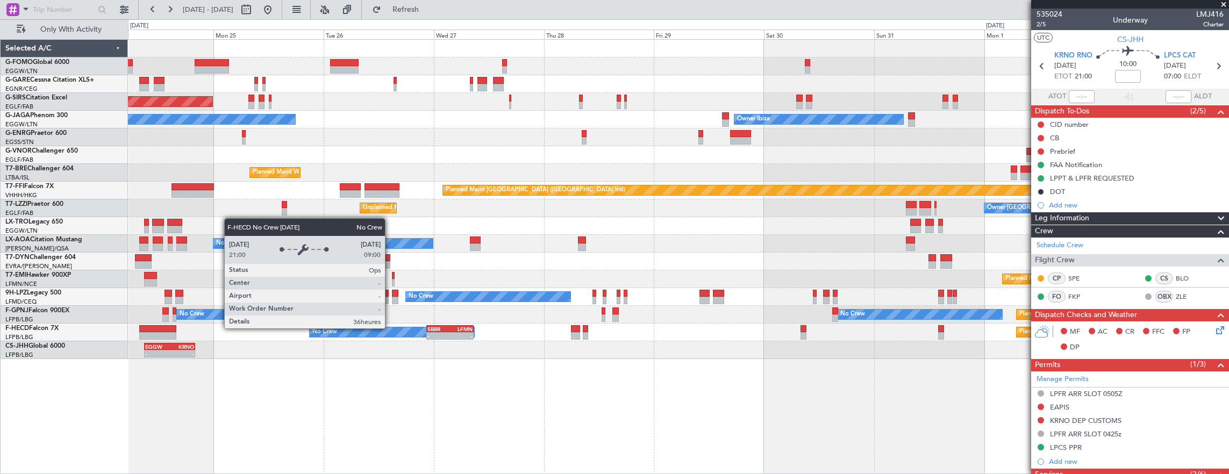
click at [631, 328] on div "Planned Maint Paris (Le Bourget) SBBR 22:30 Z LFMN 08:45 Z - - No Crew Planned …" at bounding box center [678, 333] width 1101 height 18
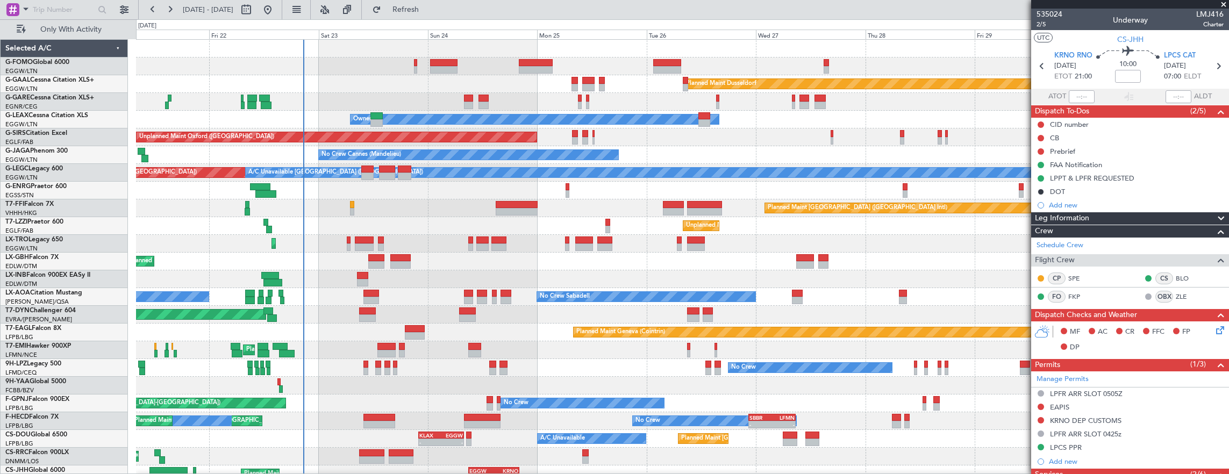
click at [453, 253] on div "Planned Maint Nice ([GEOGRAPHIC_DATA]) Unplanned Maint [GEOGRAPHIC_DATA] ([GEOG…" at bounding box center [682, 262] width 1093 height 18
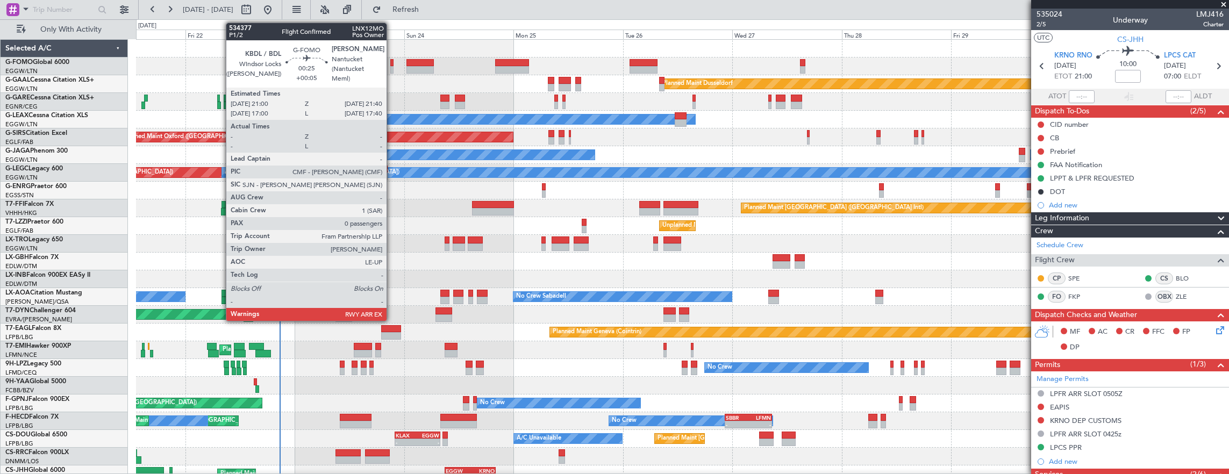
click at [392, 66] on div at bounding box center [391, 70] width 3 height 8
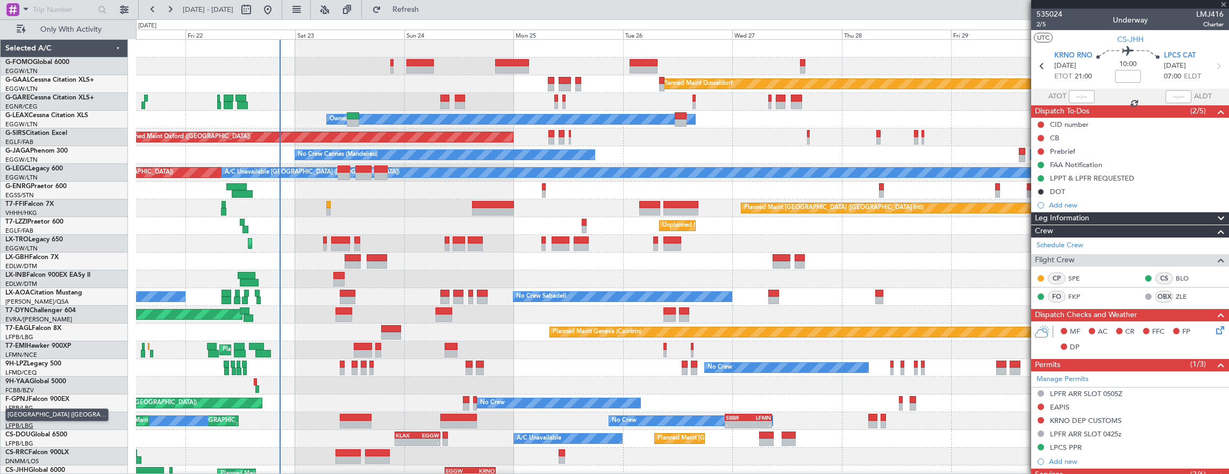
type input "+00:05"
type input "0"
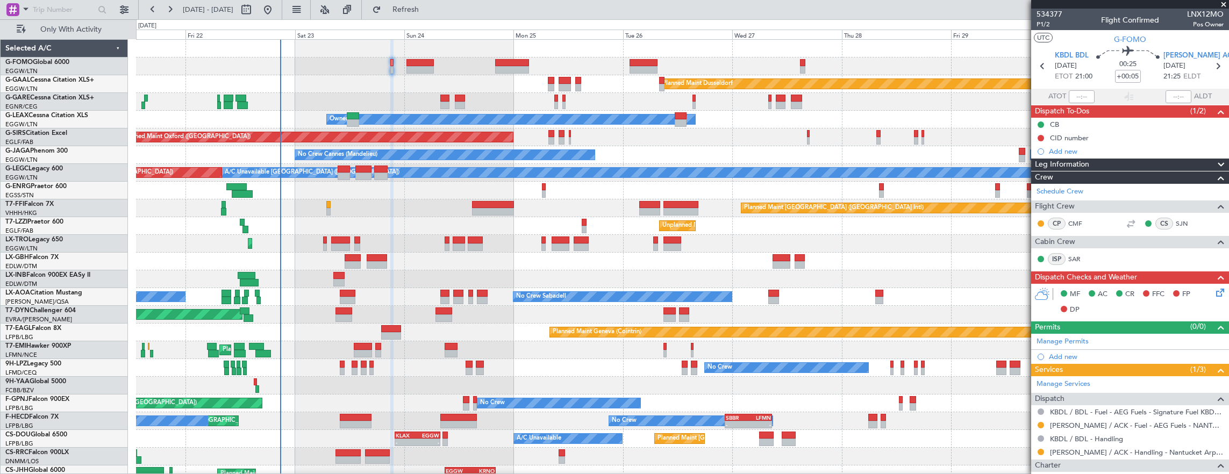
click at [56, 108] on div "EGNR/CEG Chester" at bounding box center [66, 107] width 122 height 9
click at [59, 124] on div "EGGW/LTN London ([GEOGRAPHIC_DATA])" at bounding box center [66, 124] width 122 height 9
click at [58, 117] on link "G-LEAX Cessna Citation XLS" at bounding box center [46, 115] width 83 height 6
